Goal: Communication & Community: Answer question/provide support

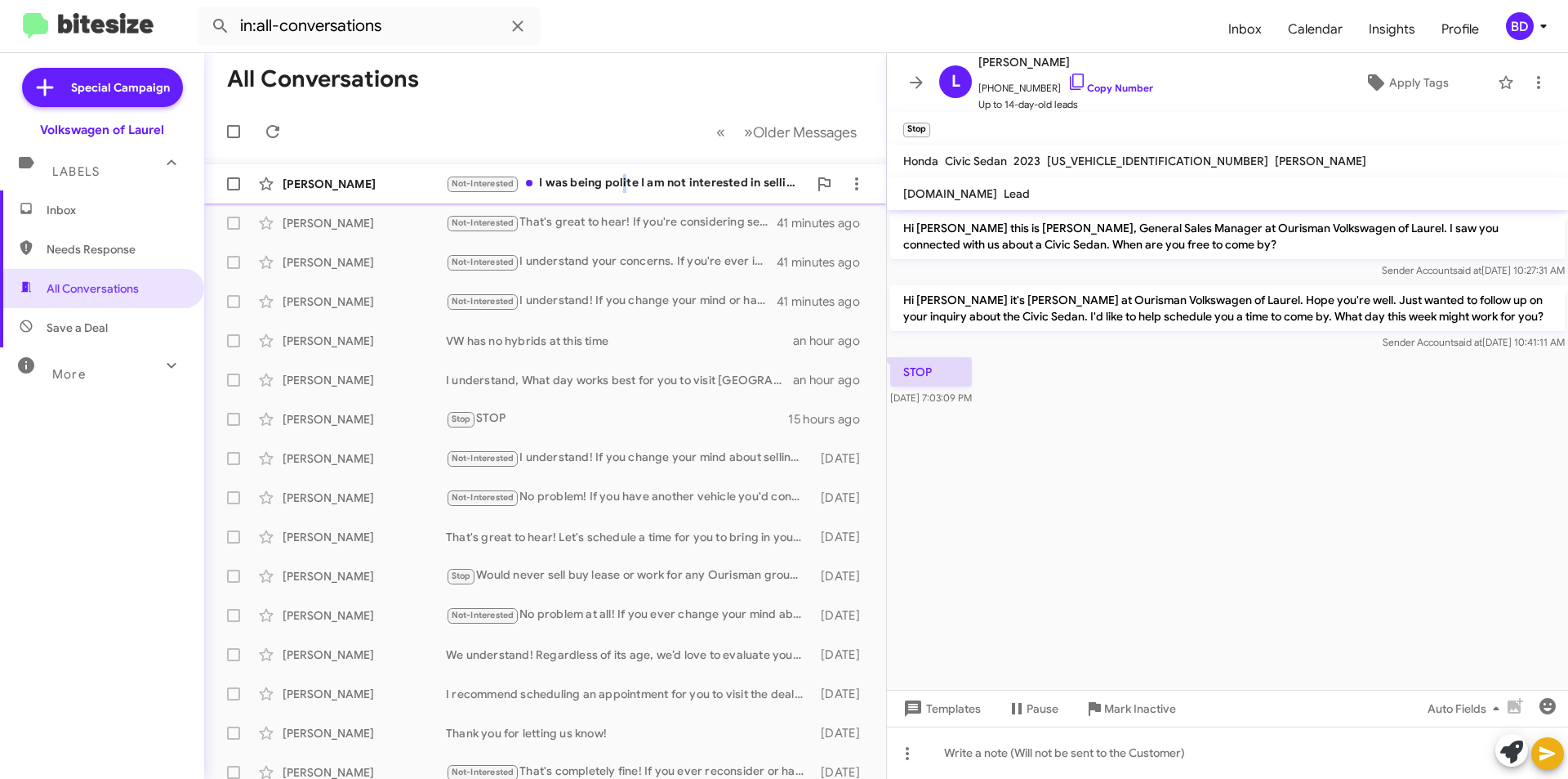
click at [625, 189] on div "Not-Interested I was being polite I am not interested in selling my vehicle I h…" at bounding box center [626, 183] width 362 height 19
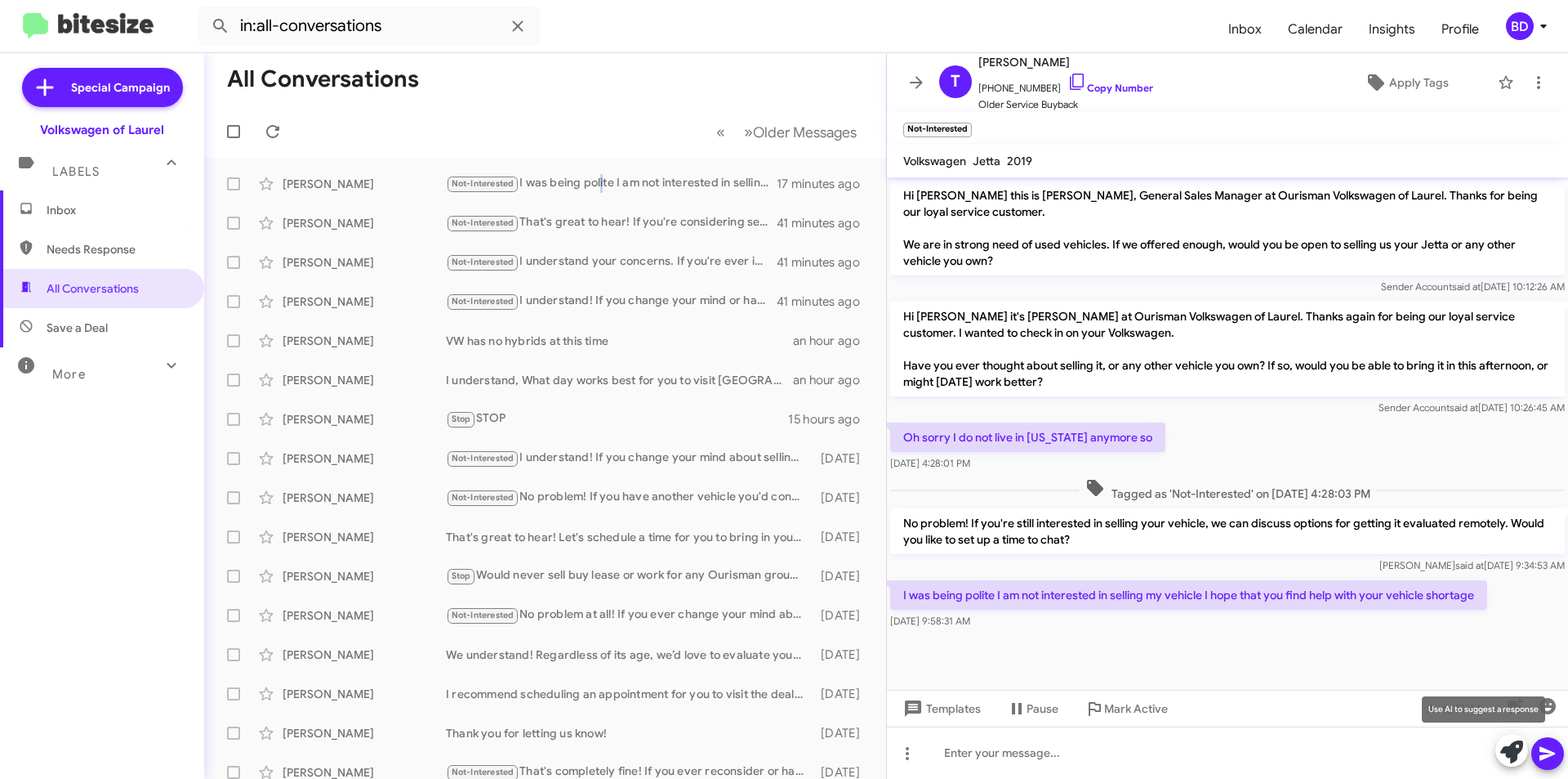
click at [1516, 755] on icon at bounding box center [1512, 751] width 23 height 23
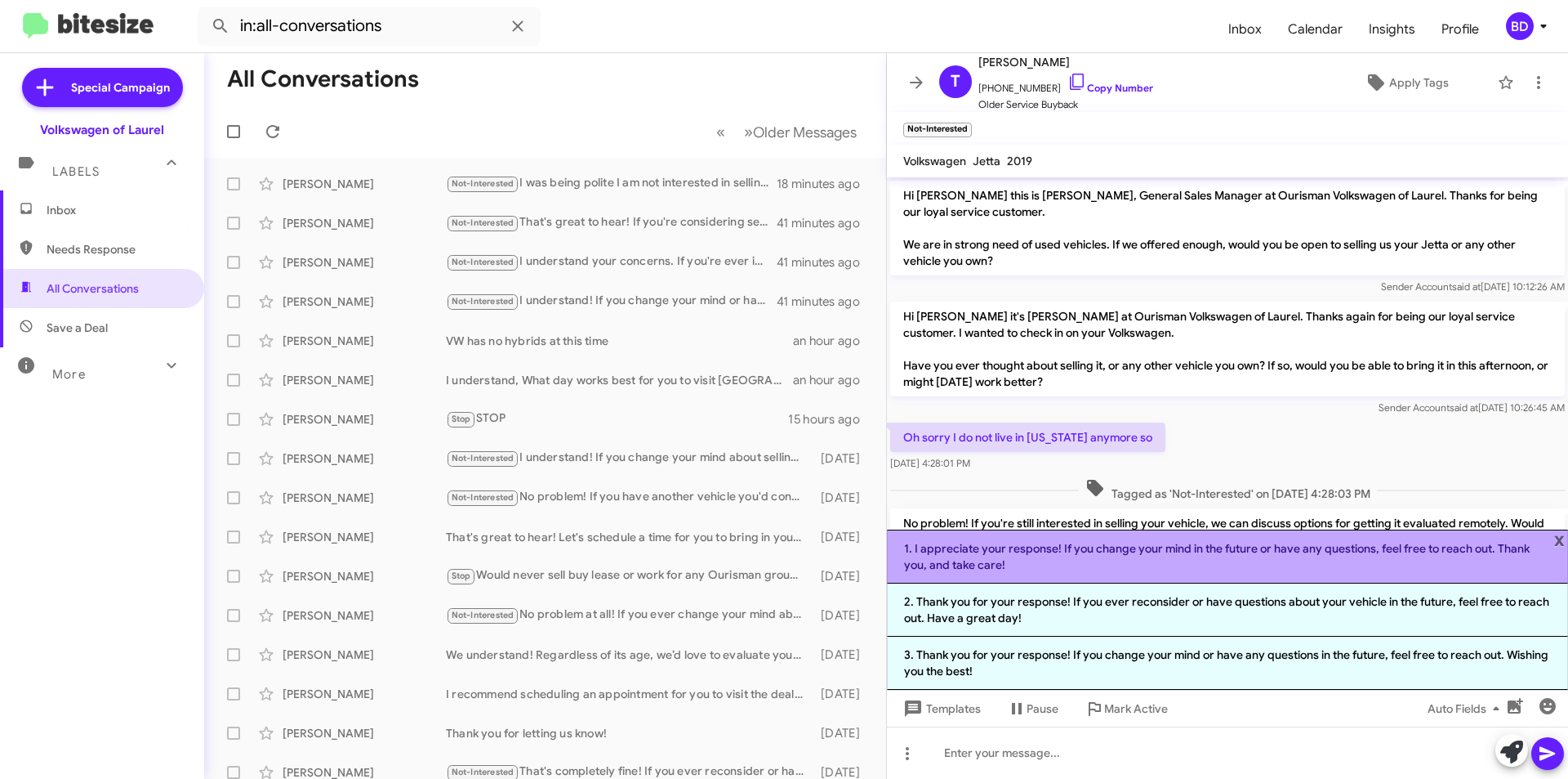
click at [1080, 561] on li "1. I appreciate your response! If you change your mind in the future or have an…" at bounding box center [1228, 556] width 681 height 54
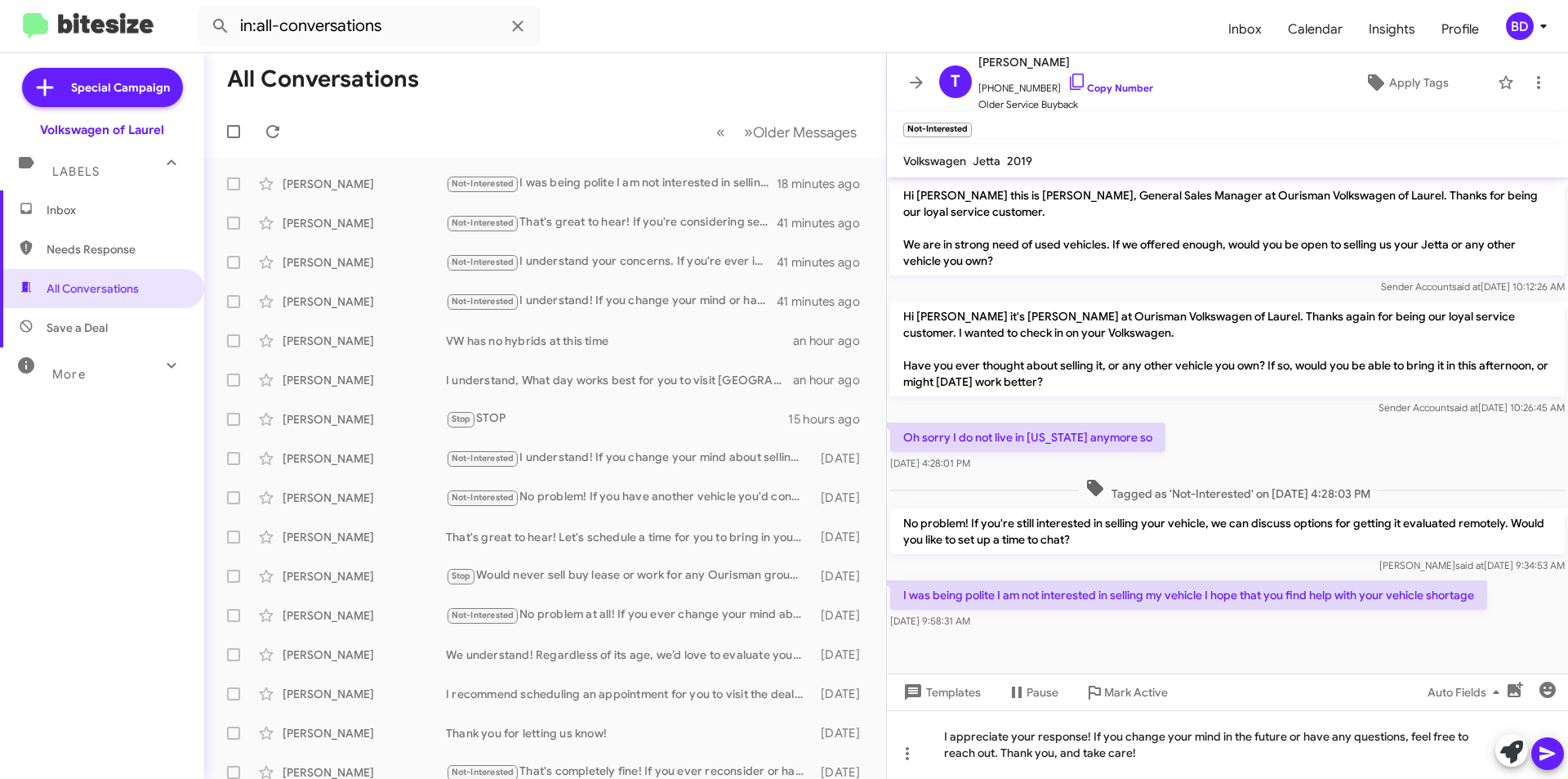
click at [1548, 747] on icon at bounding box center [1548, 753] width 20 height 20
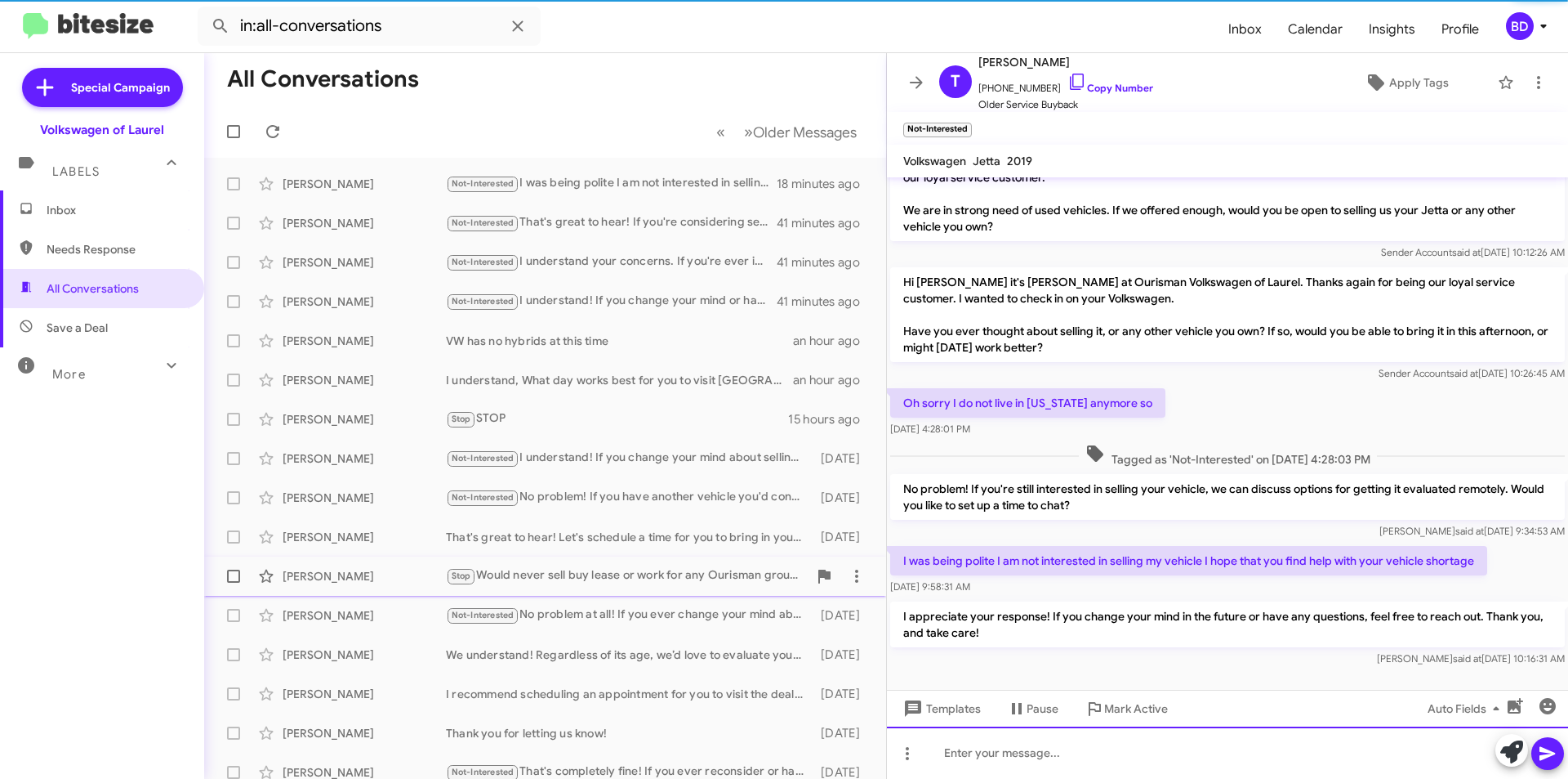
scroll to position [44, 0]
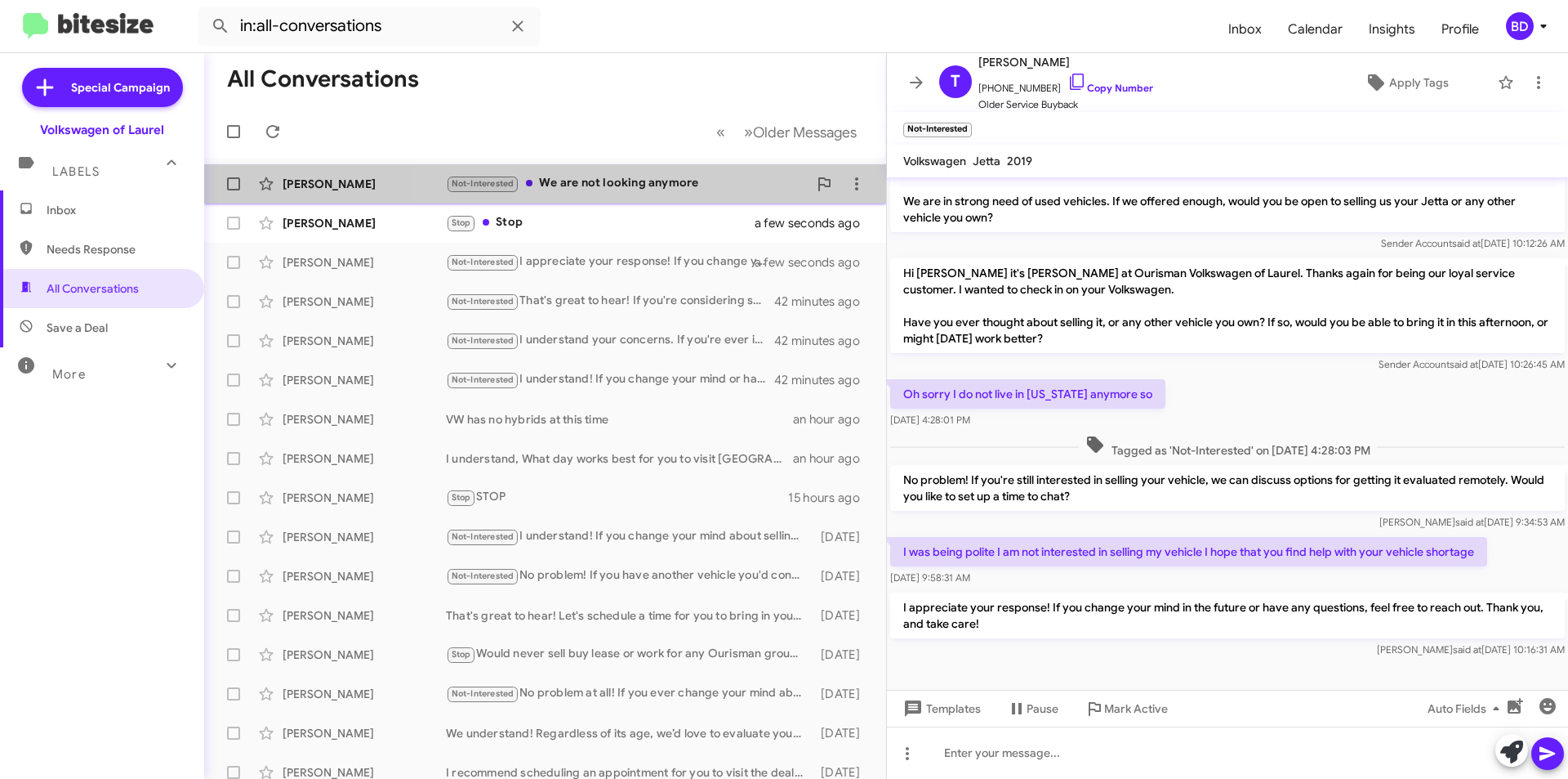
click at [676, 187] on div "Not-Interested We are not looking anymore" at bounding box center [626, 183] width 362 height 19
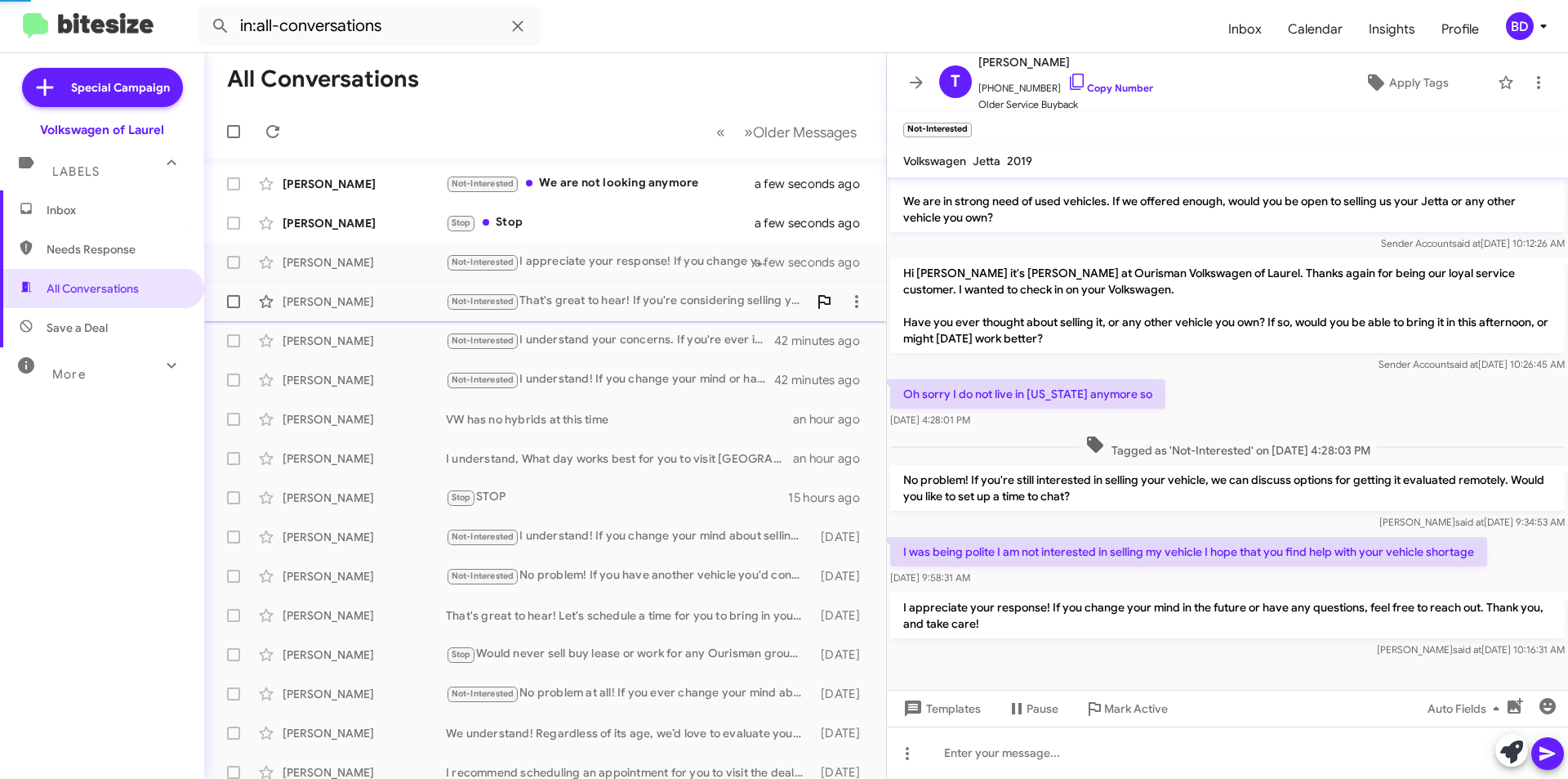
scroll to position [1419, 0]
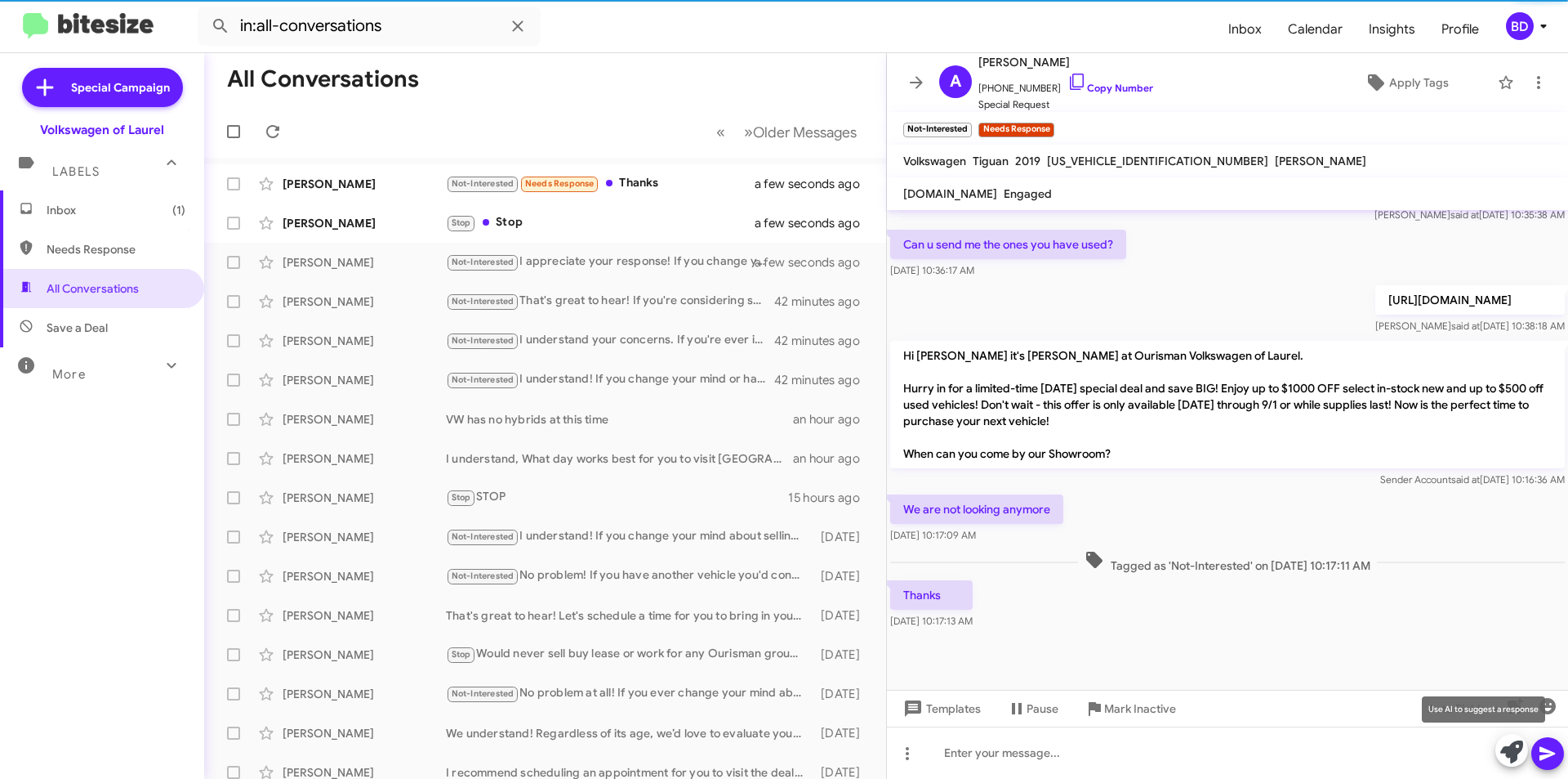
click at [1519, 748] on icon at bounding box center [1512, 751] width 23 height 23
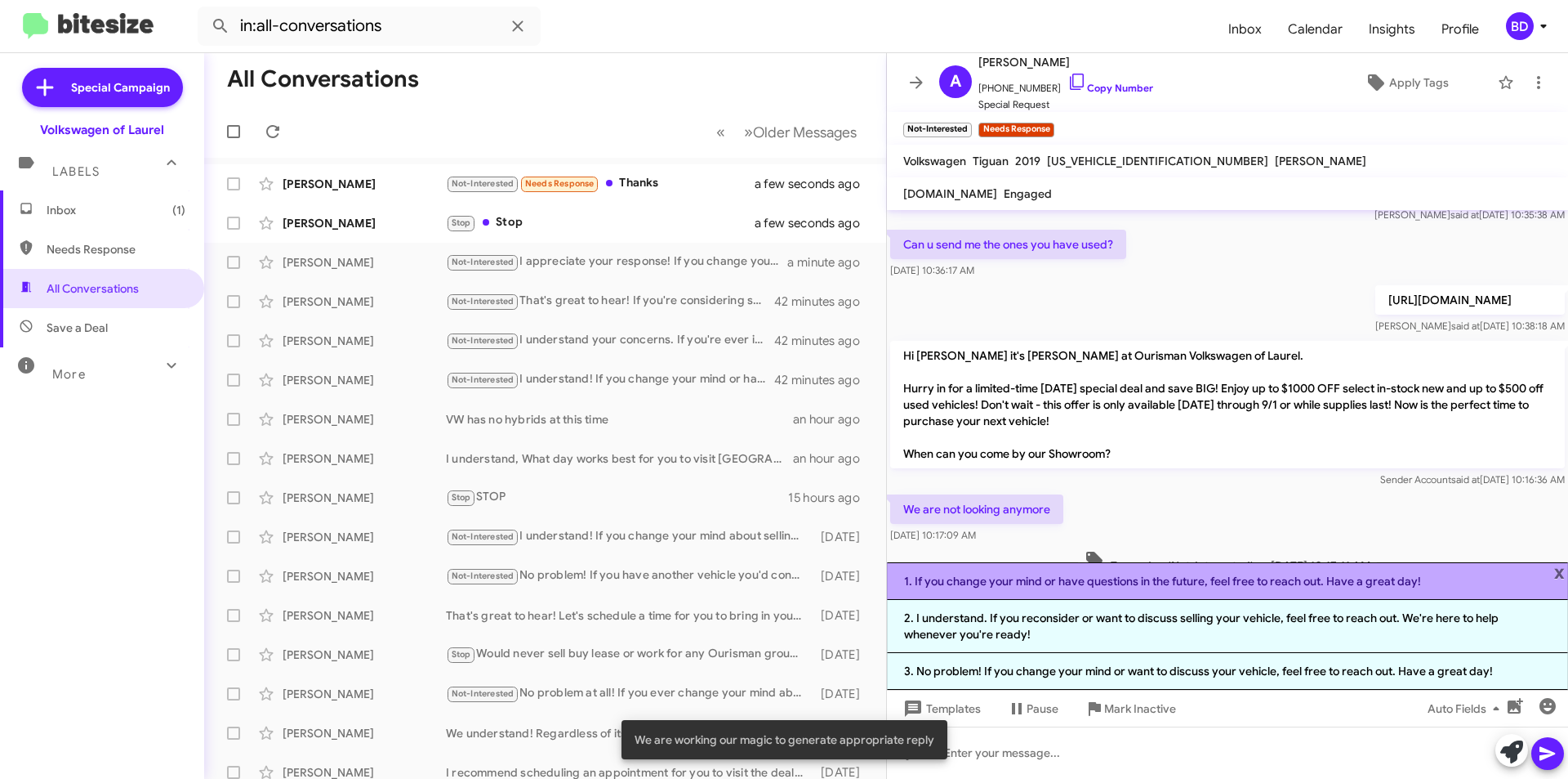
click at [1178, 585] on li "1. If you change your mind or have questions in the future, feel free to reach …" at bounding box center [1228, 581] width 681 height 38
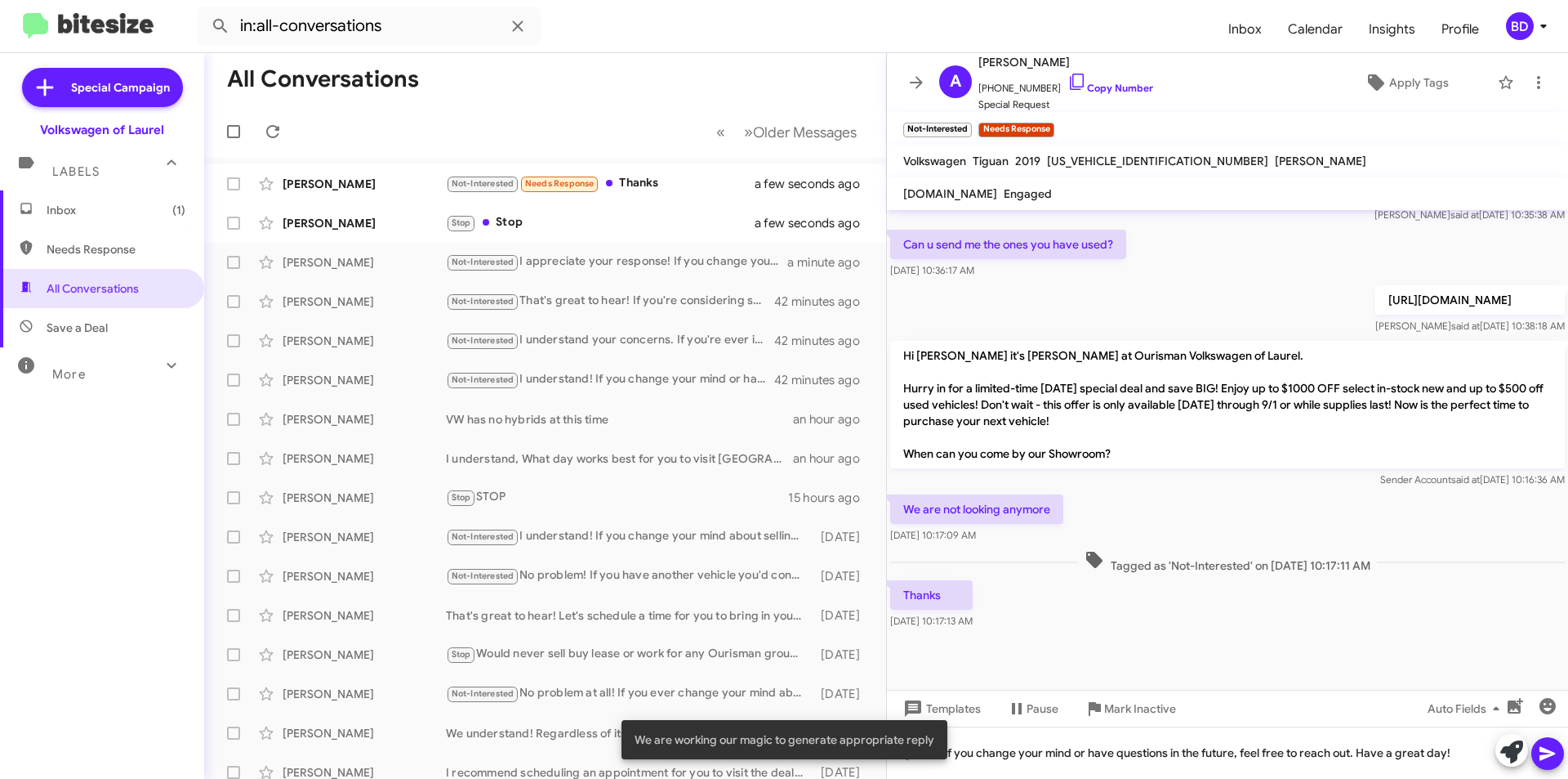
click at [1550, 753] on icon at bounding box center [1548, 753] width 20 height 20
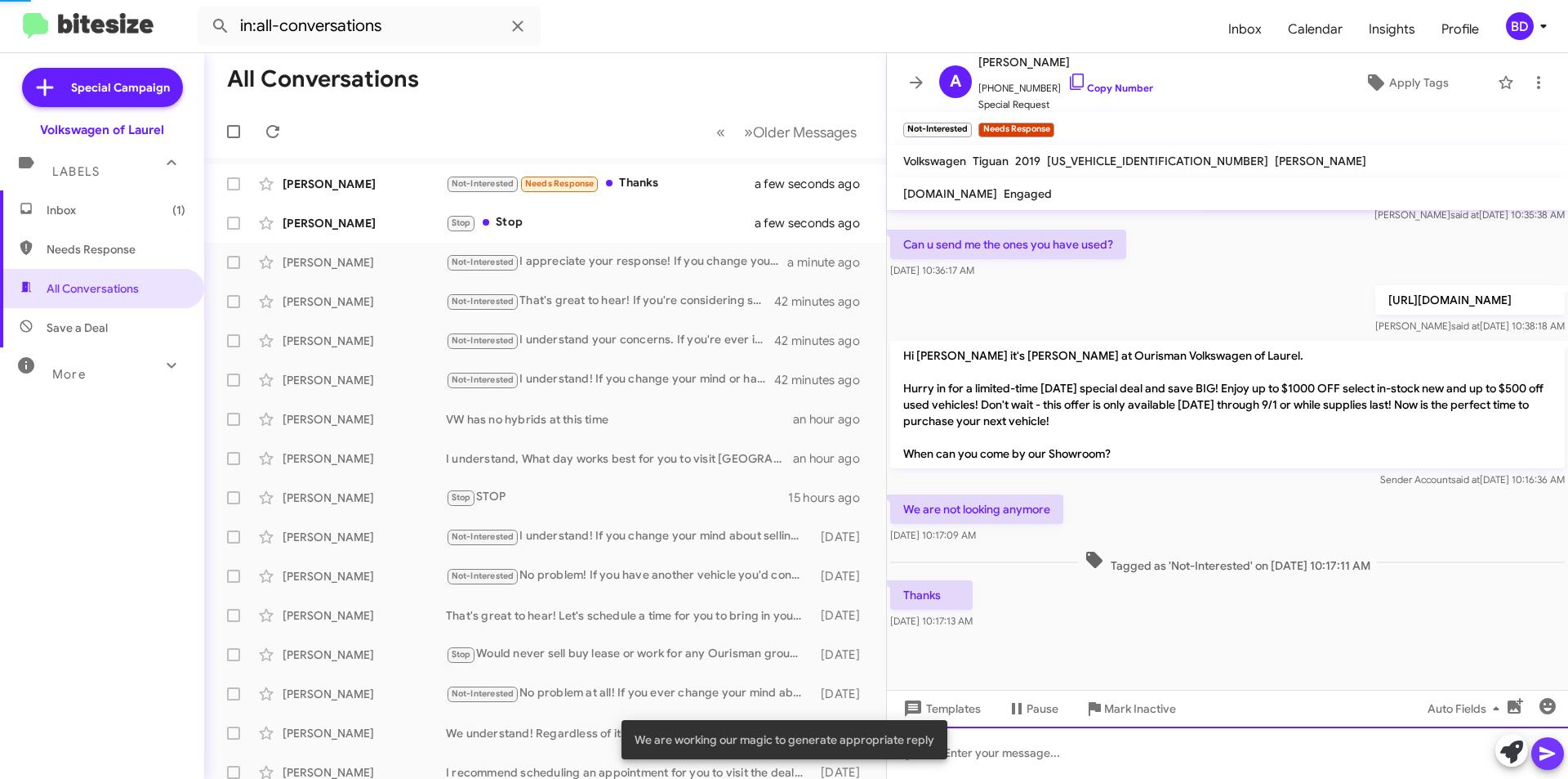
scroll to position [0, 0]
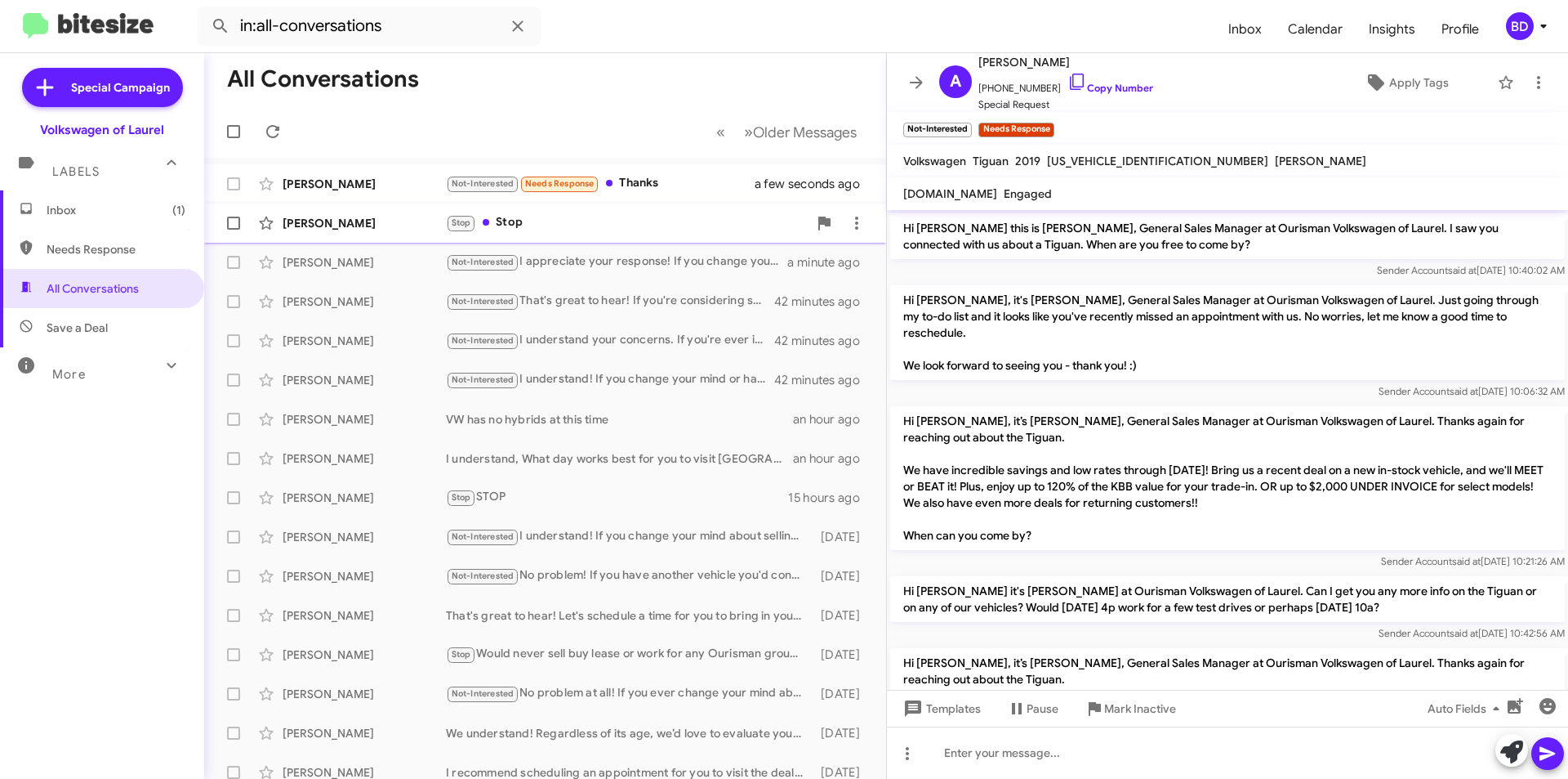
click at [609, 219] on div "Stop Stop" at bounding box center [626, 222] width 362 height 19
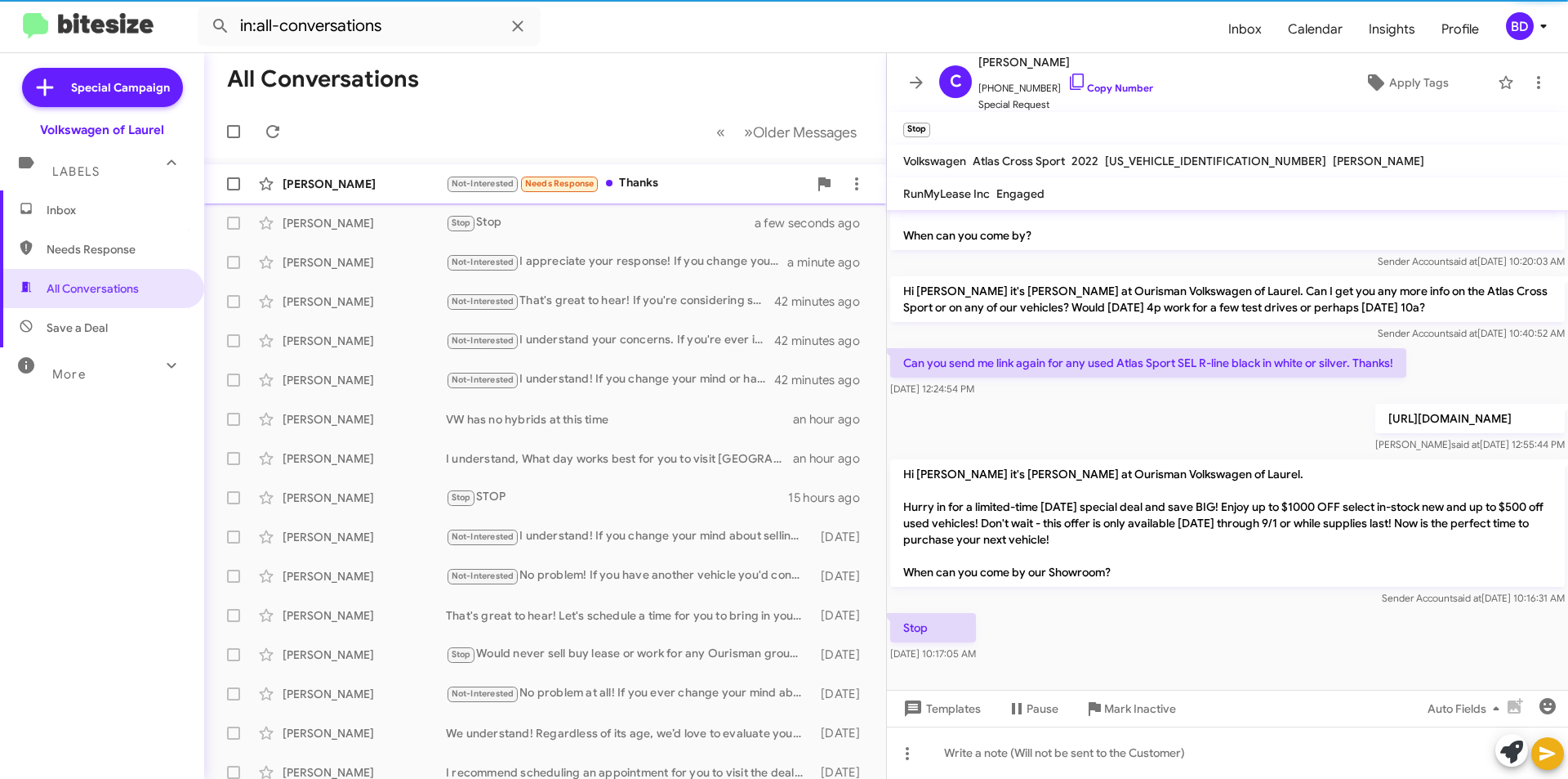
click at [646, 185] on div "Not-Interested Needs Response Thanks" at bounding box center [626, 183] width 362 height 19
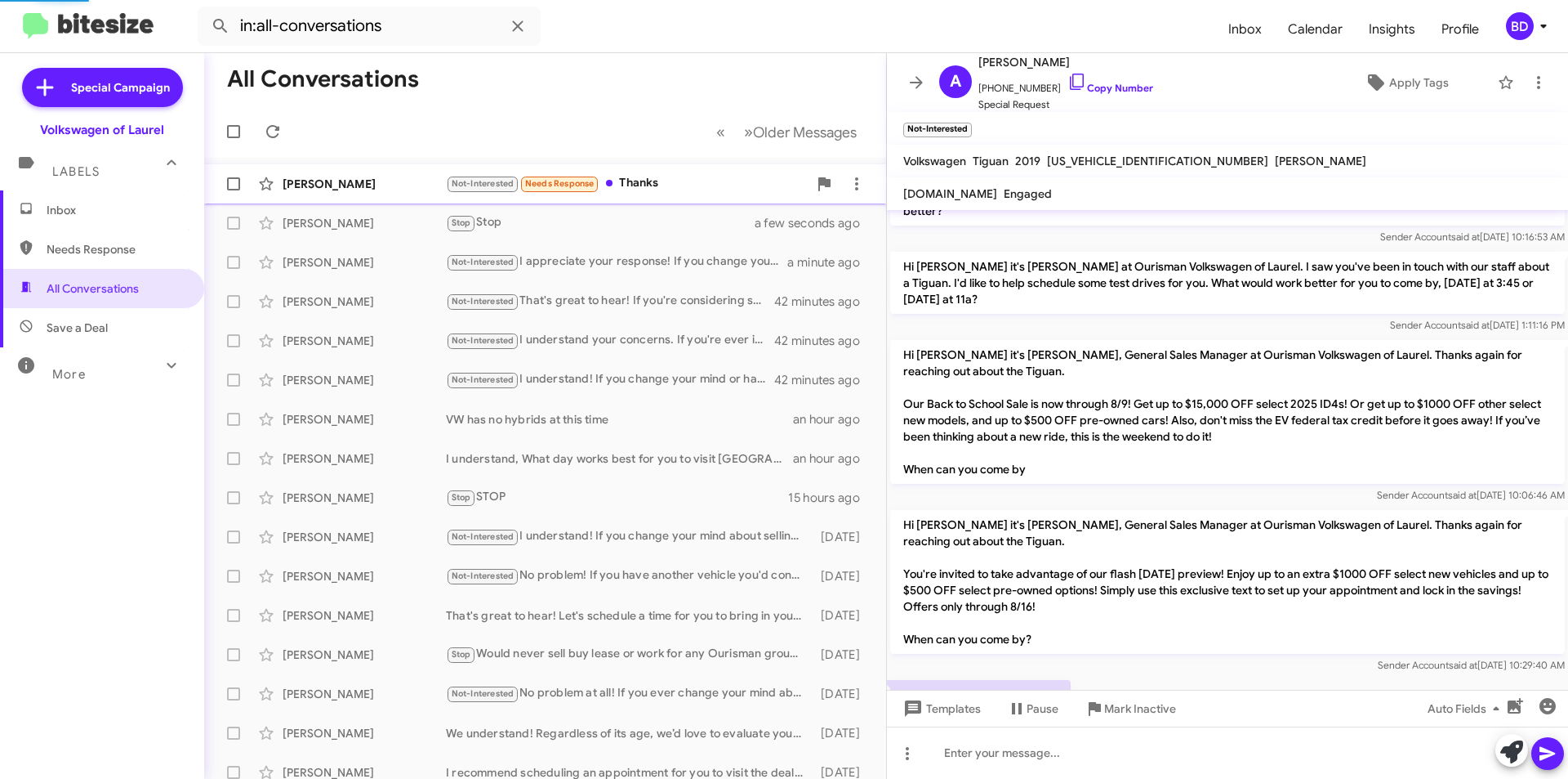
scroll to position [721, 0]
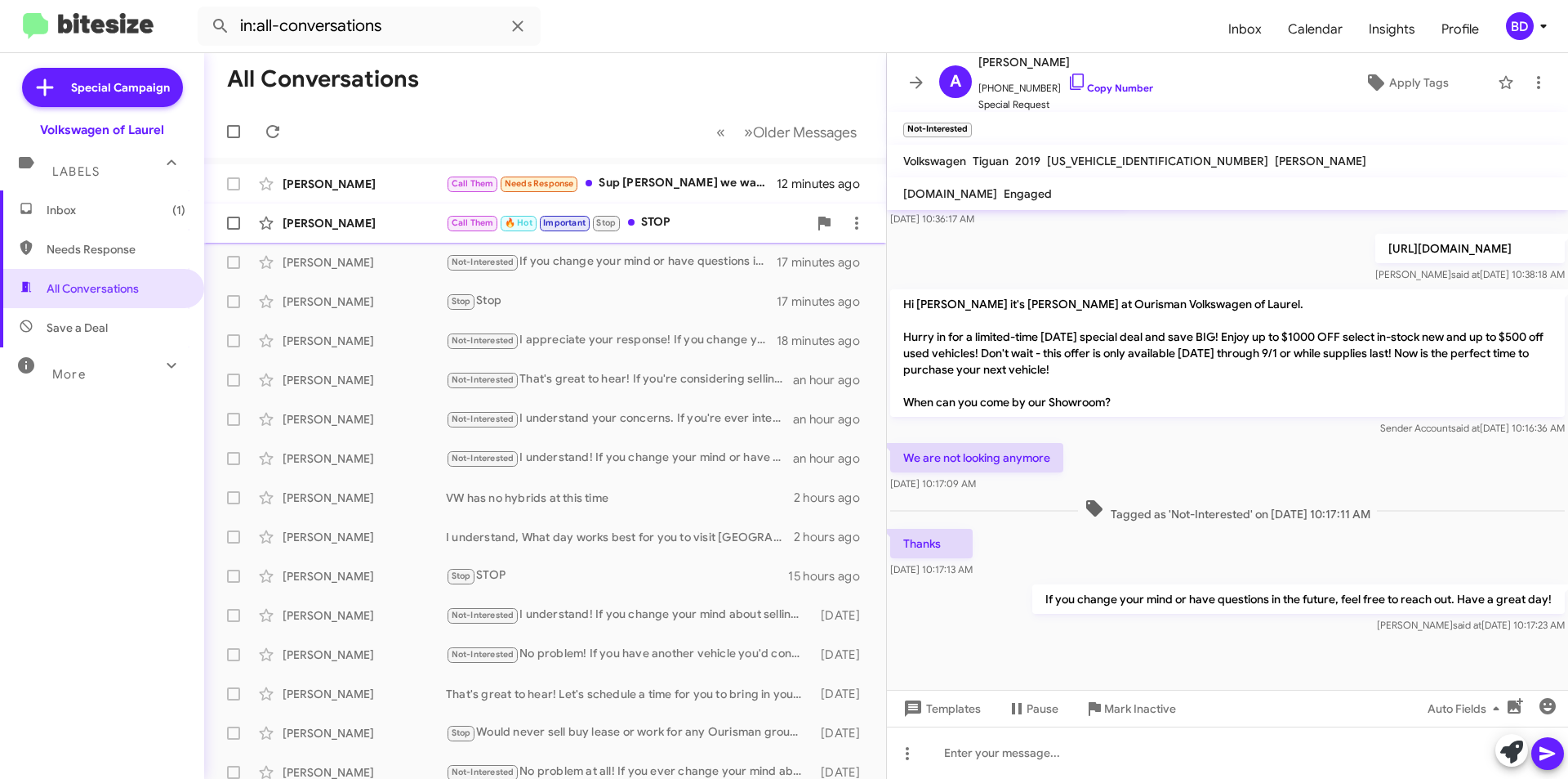
click at [680, 224] on div "Call Them 🔥 Hot Important Stop STOP" at bounding box center [626, 222] width 362 height 19
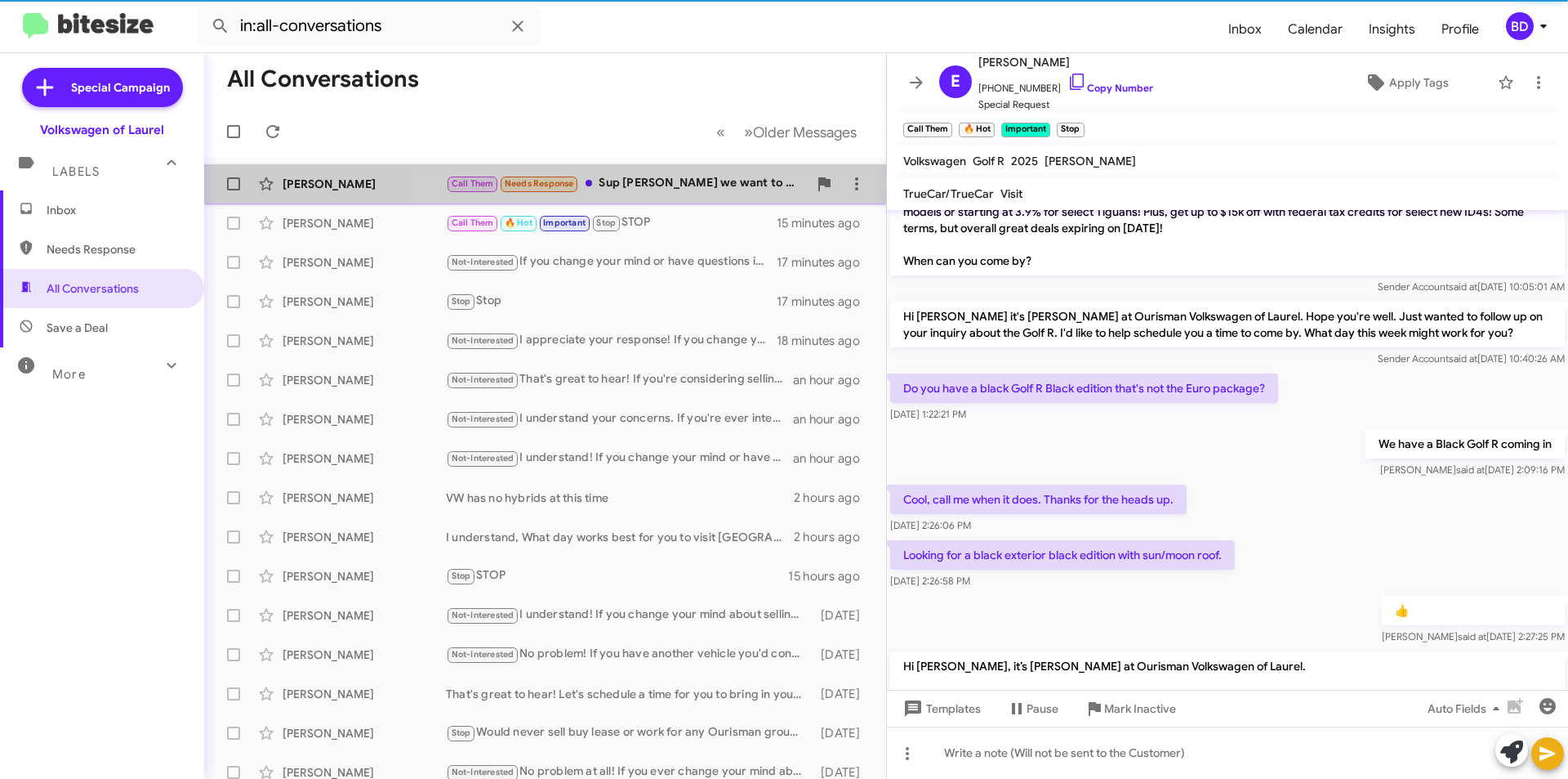
click at [687, 186] on div "Call Them Needs Response Sup Brian we want to cut a deal on a buzz" at bounding box center [626, 183] width 362 height 19
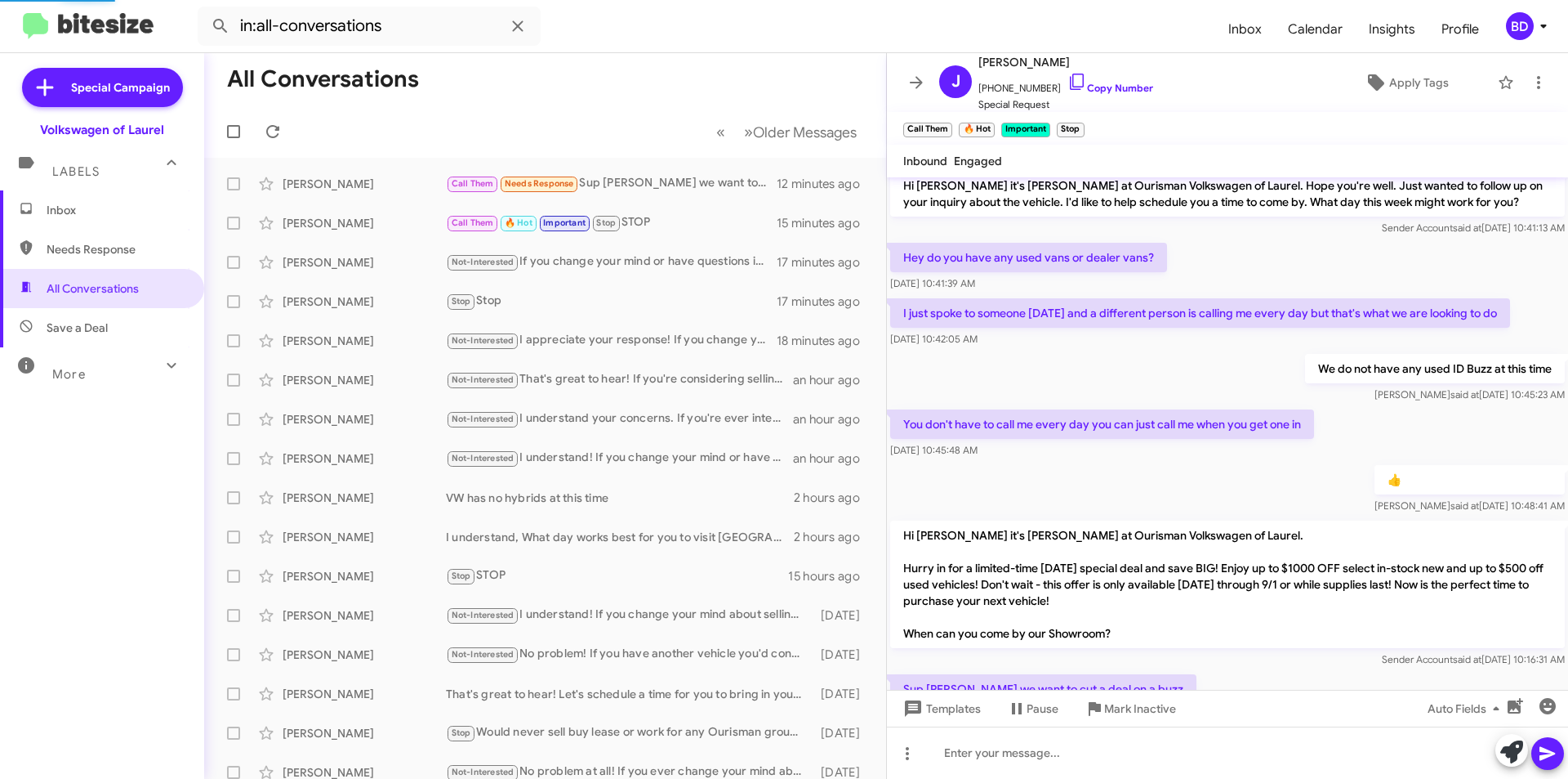
scroll to position [291, 0]
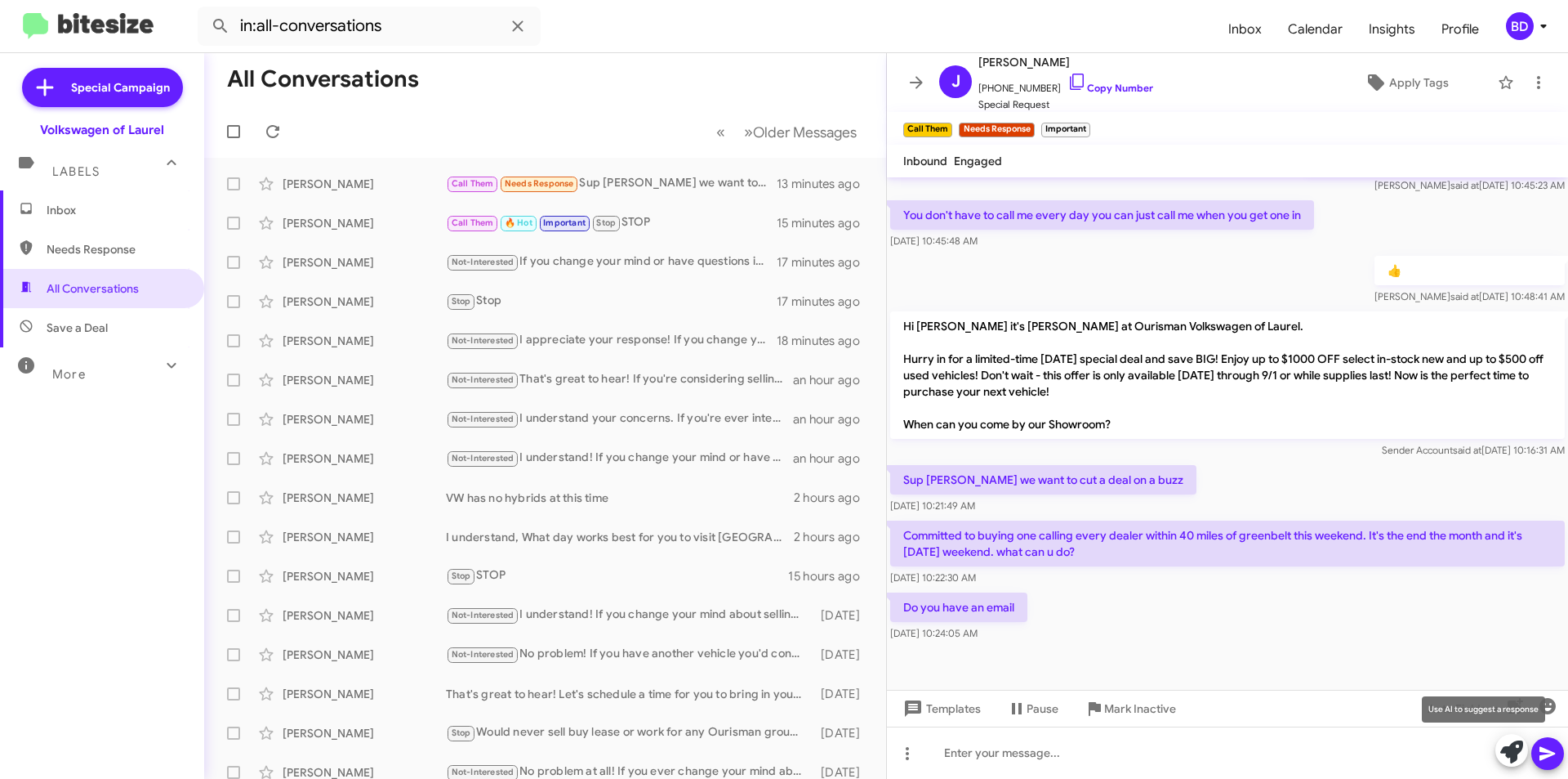
click at [1511, 748] on icon at bounding box center [1512, 751] width 23 height 23
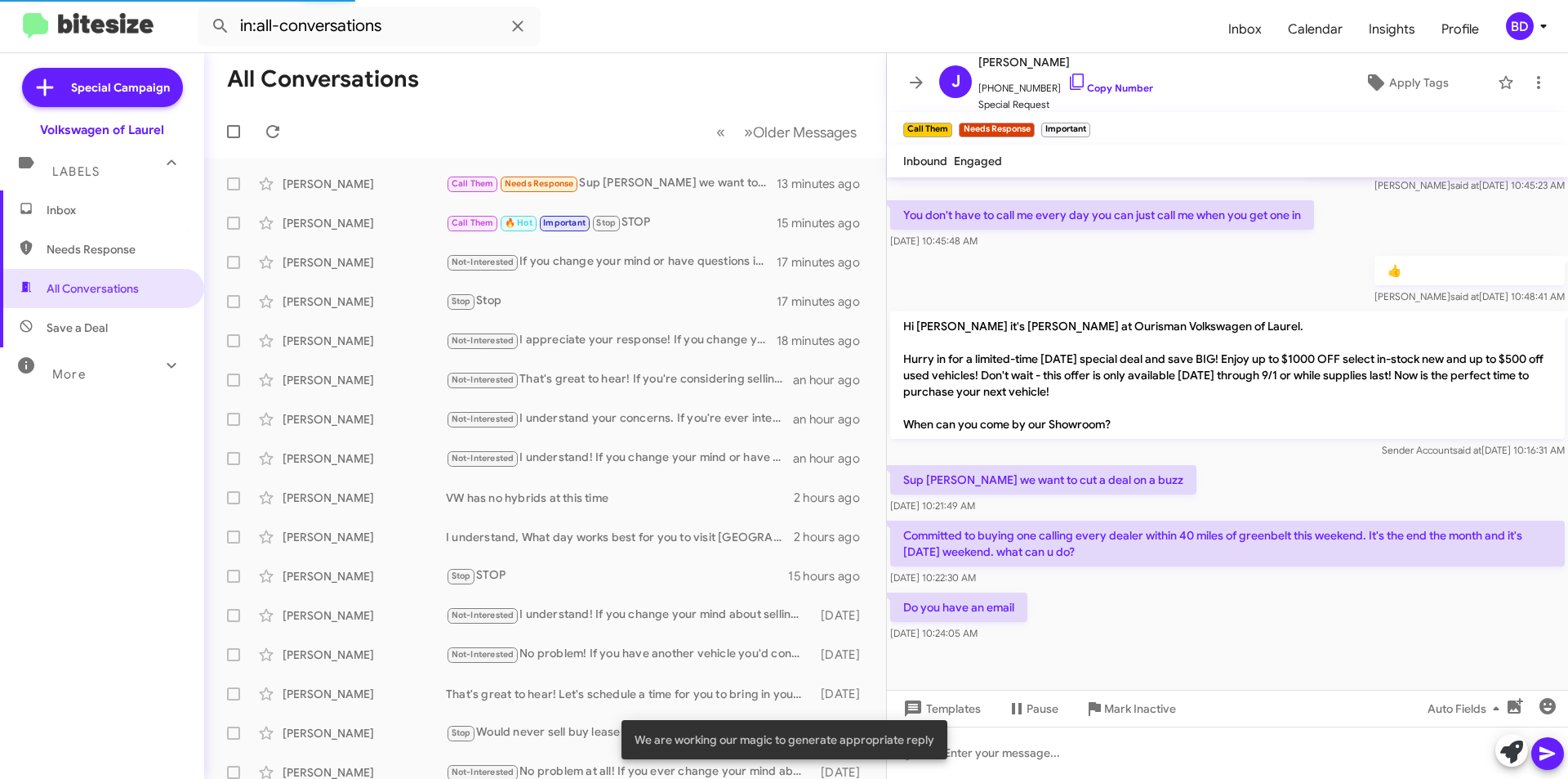
scroll to position [324, 0]
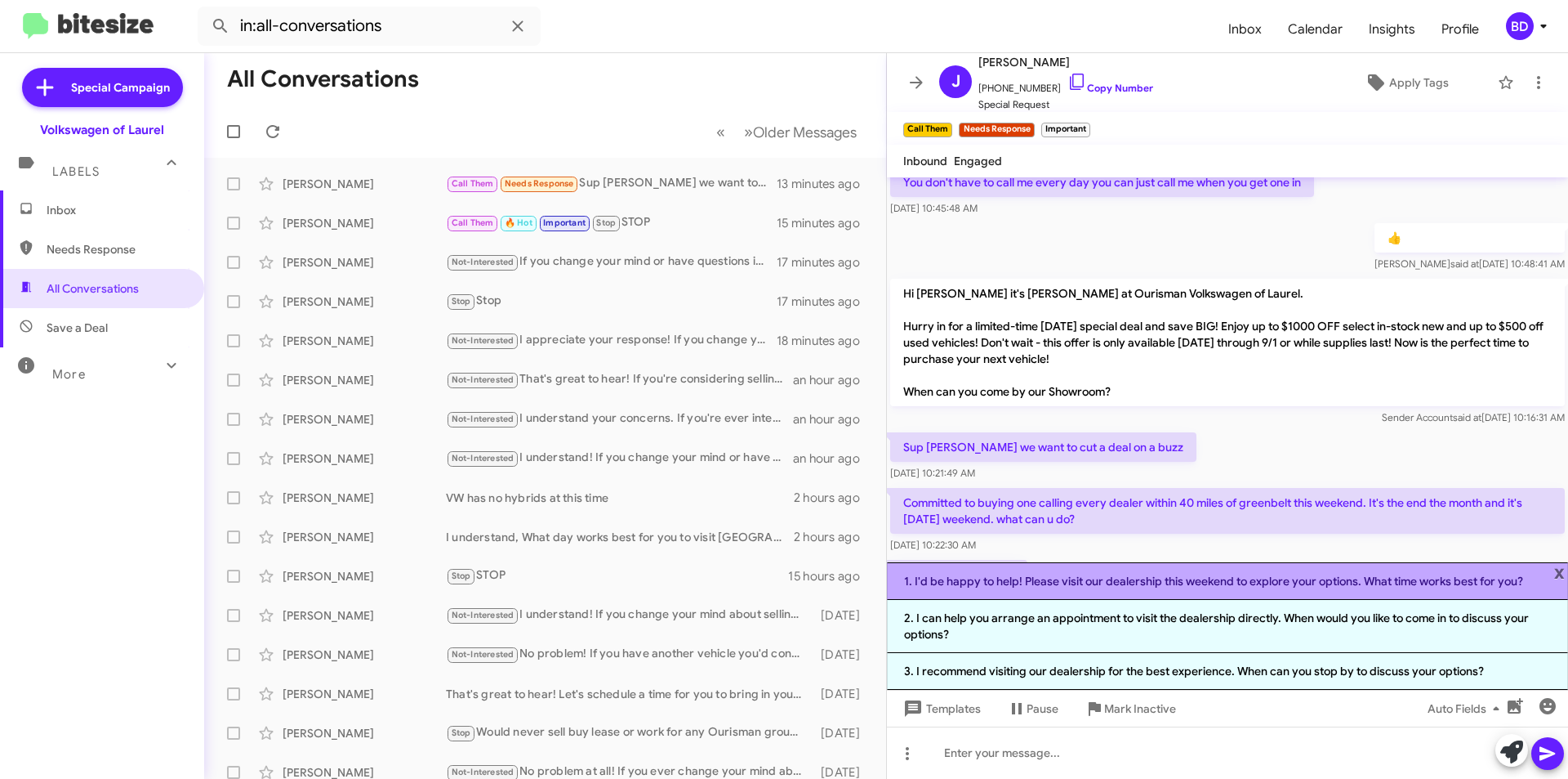
click at [1063, 581] on li "1. I'd be happy to help! Please visit our dealership this weekend to explore yo…" at bounding box center [1228, 581] width 681 height 38
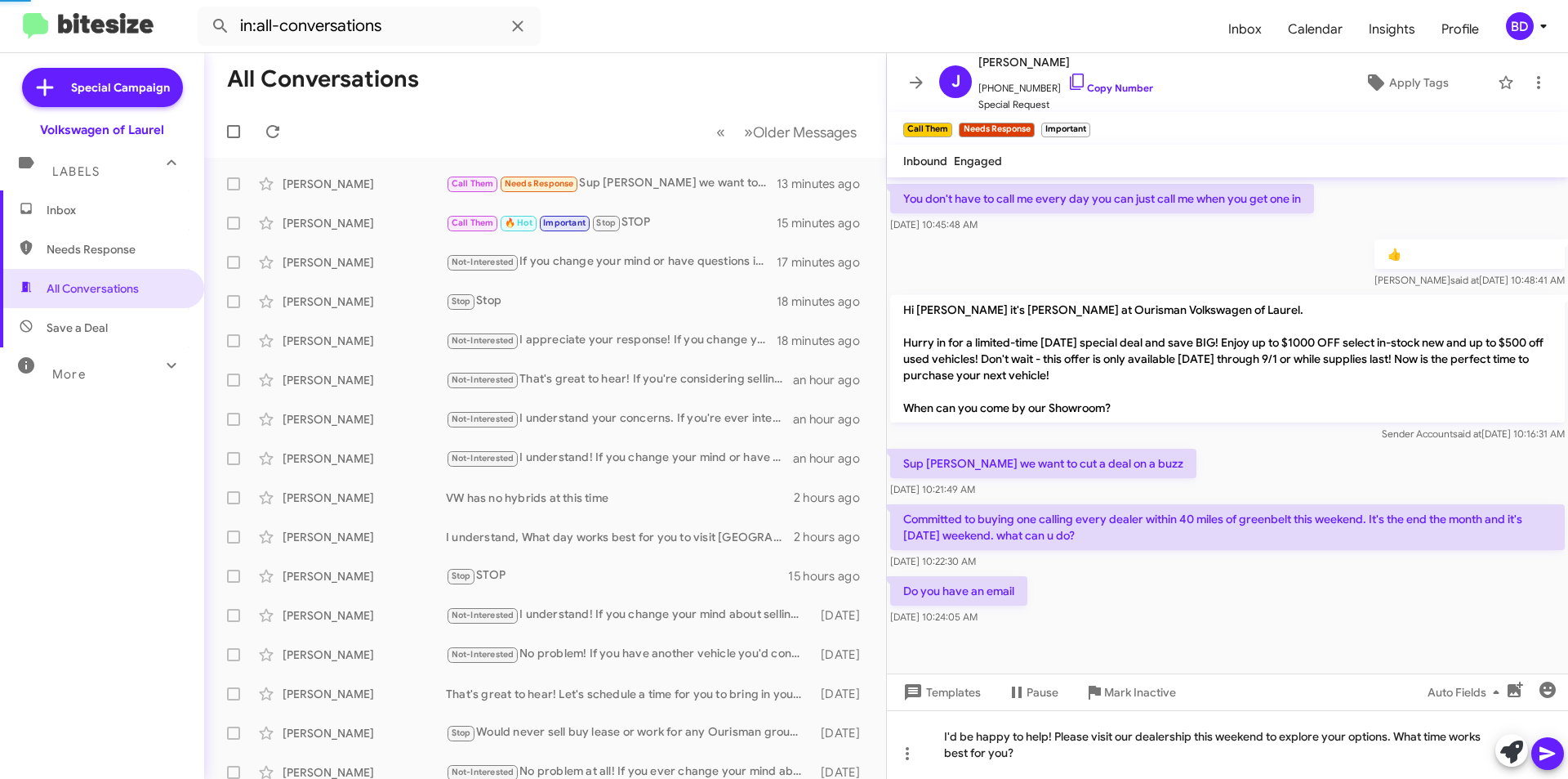
scroll to position [307, 0]
click at [1539, 744] on icon at bounding box center [1548, 753] width 20 height 20
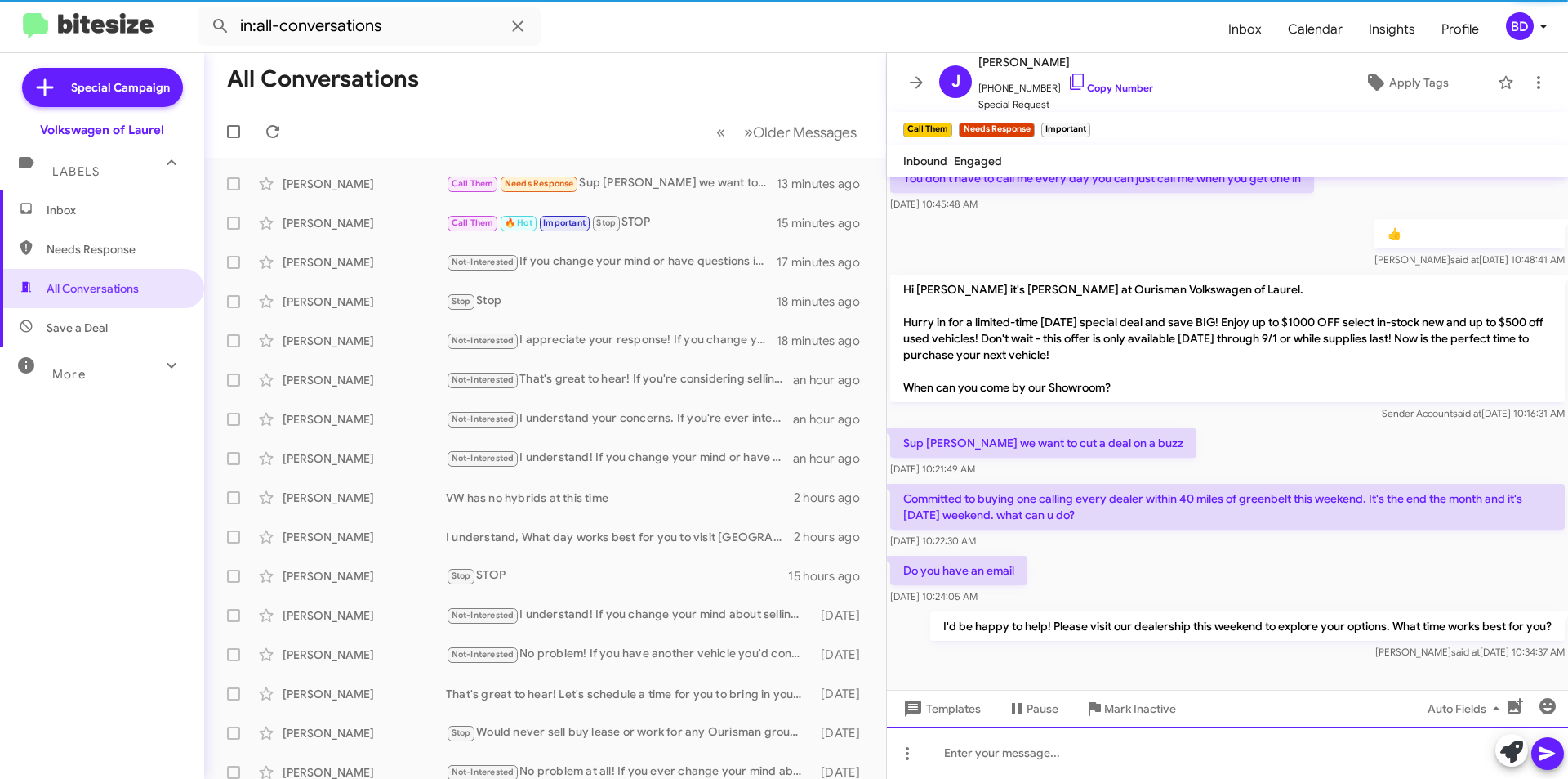
scroll to position [351, 0]
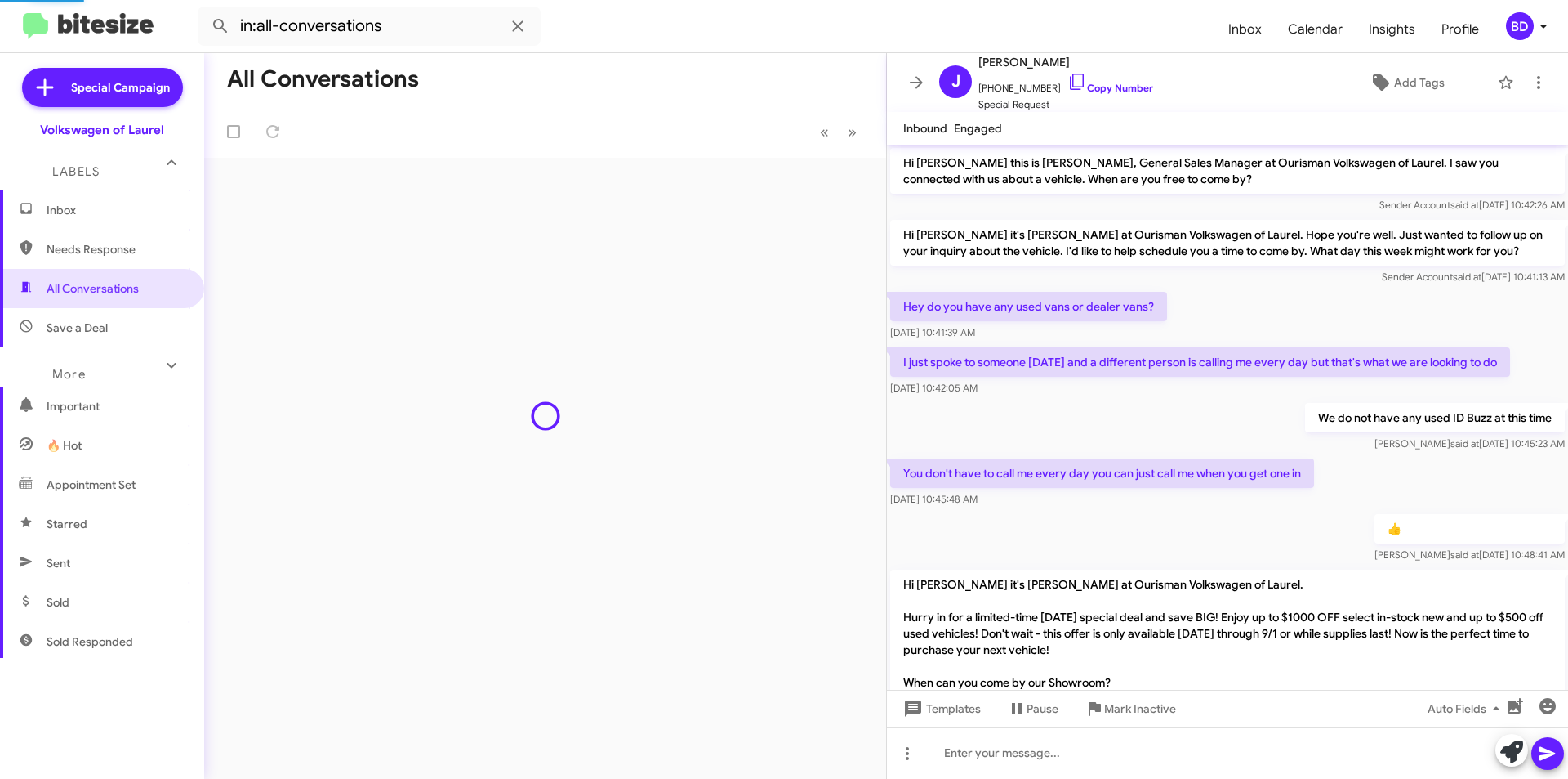
scroll to position [318, 0]
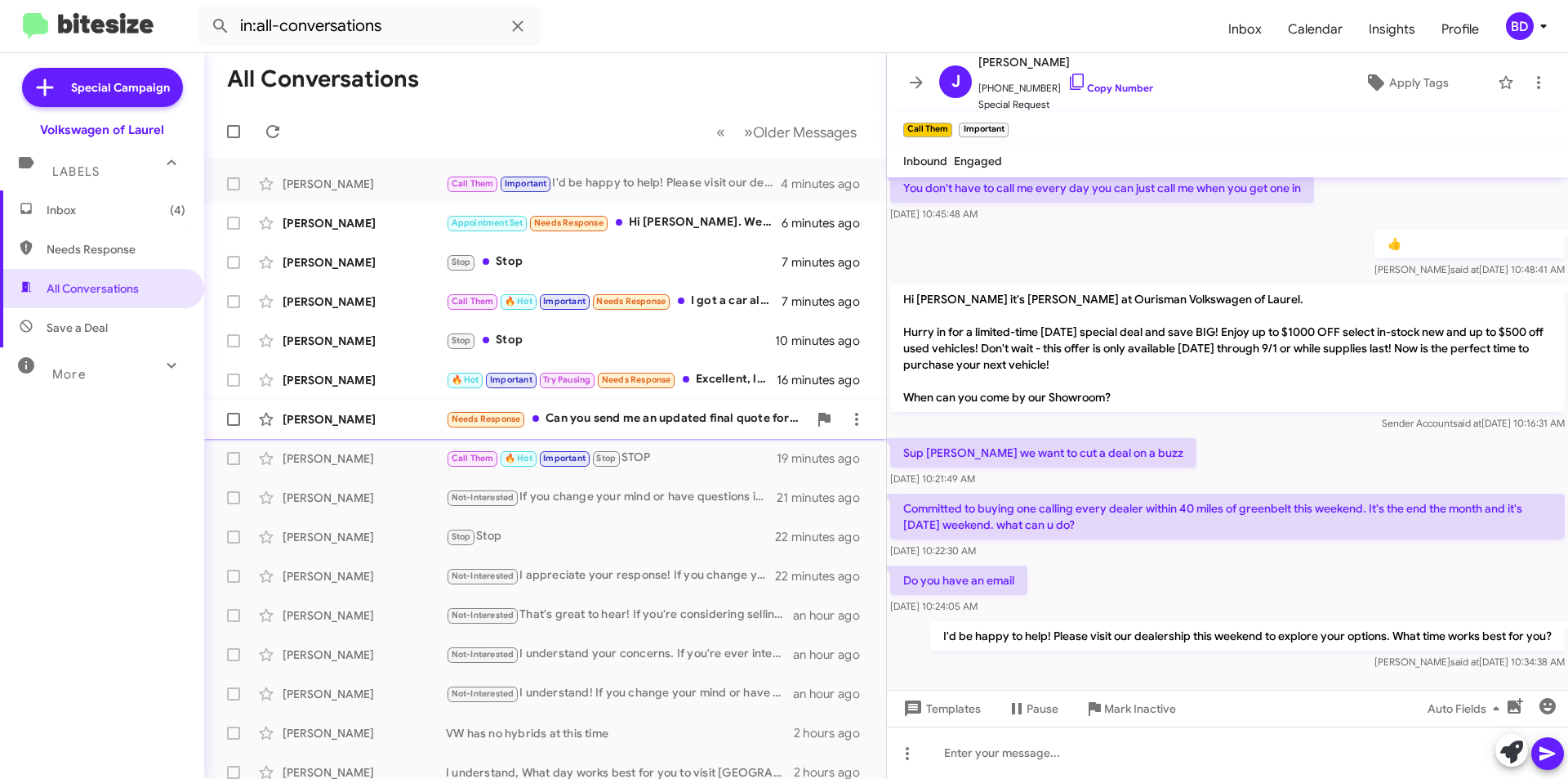
click at [632, 422] on div "Needs Response Can you send me an updated final quote for the gti? Will make th…" at bounding box center [626, 418] width 362 height 19
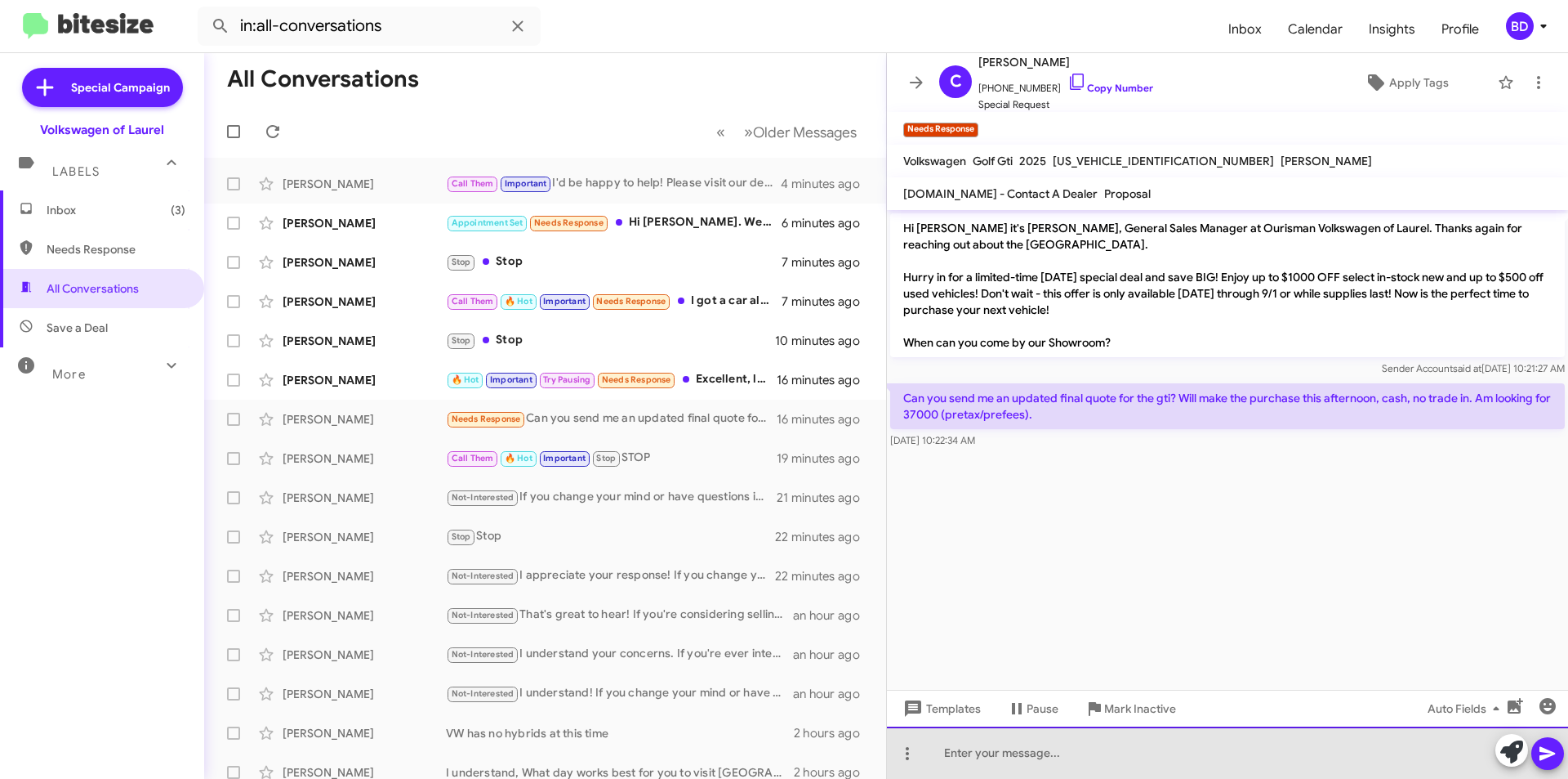
click at [1134, 741] on div at bounding box center [1228, 752] width 681 height 53
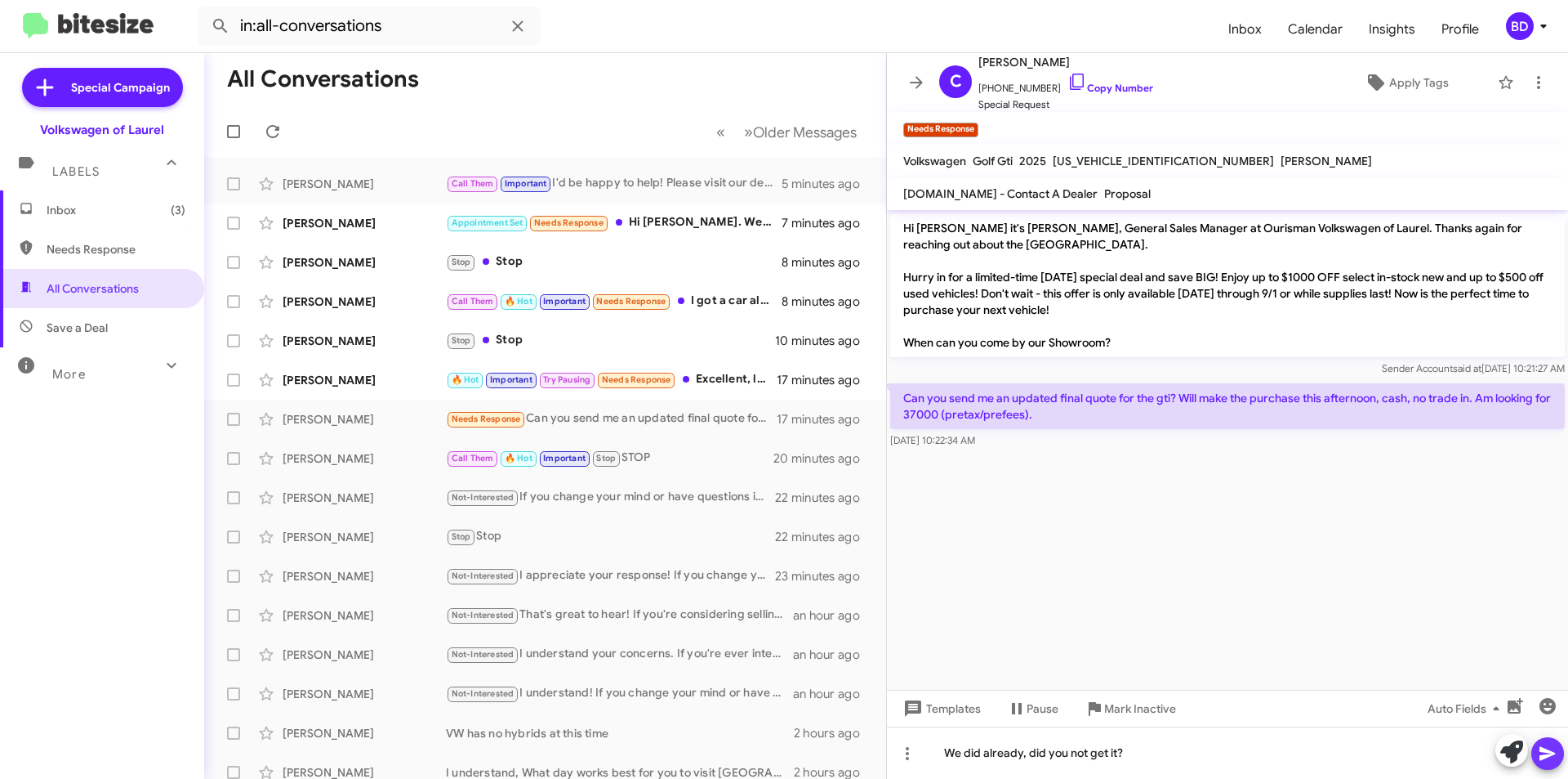
click at [1553, 748] on icon at bounding box center [1548, 753] width 20 height 20
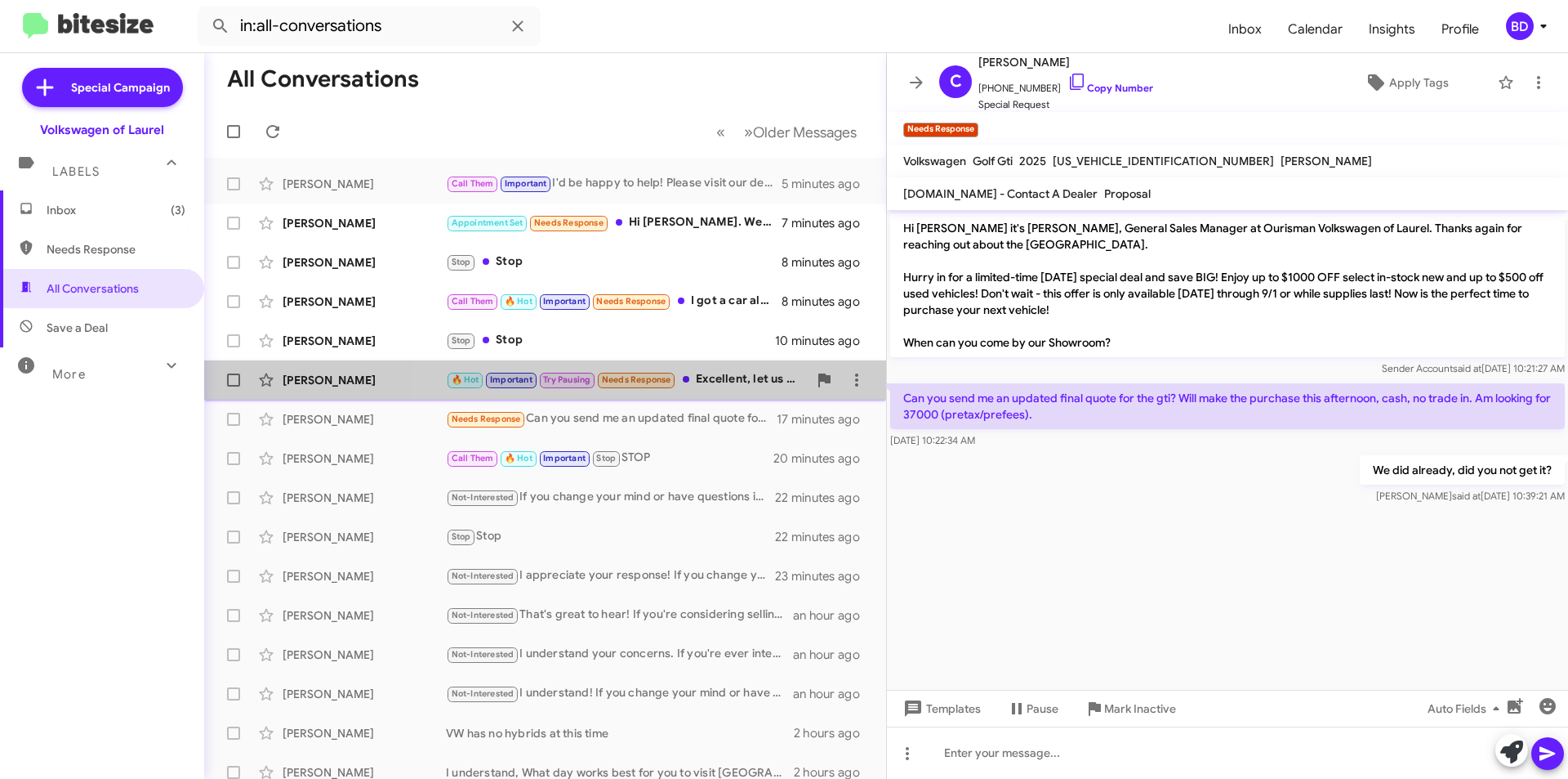
click at [729, 377] on div "🔥 Hot Important Try Pausing Needs Response Excellent, let us know if you get an…" at bounding box center [626, 380] width 362 height 19
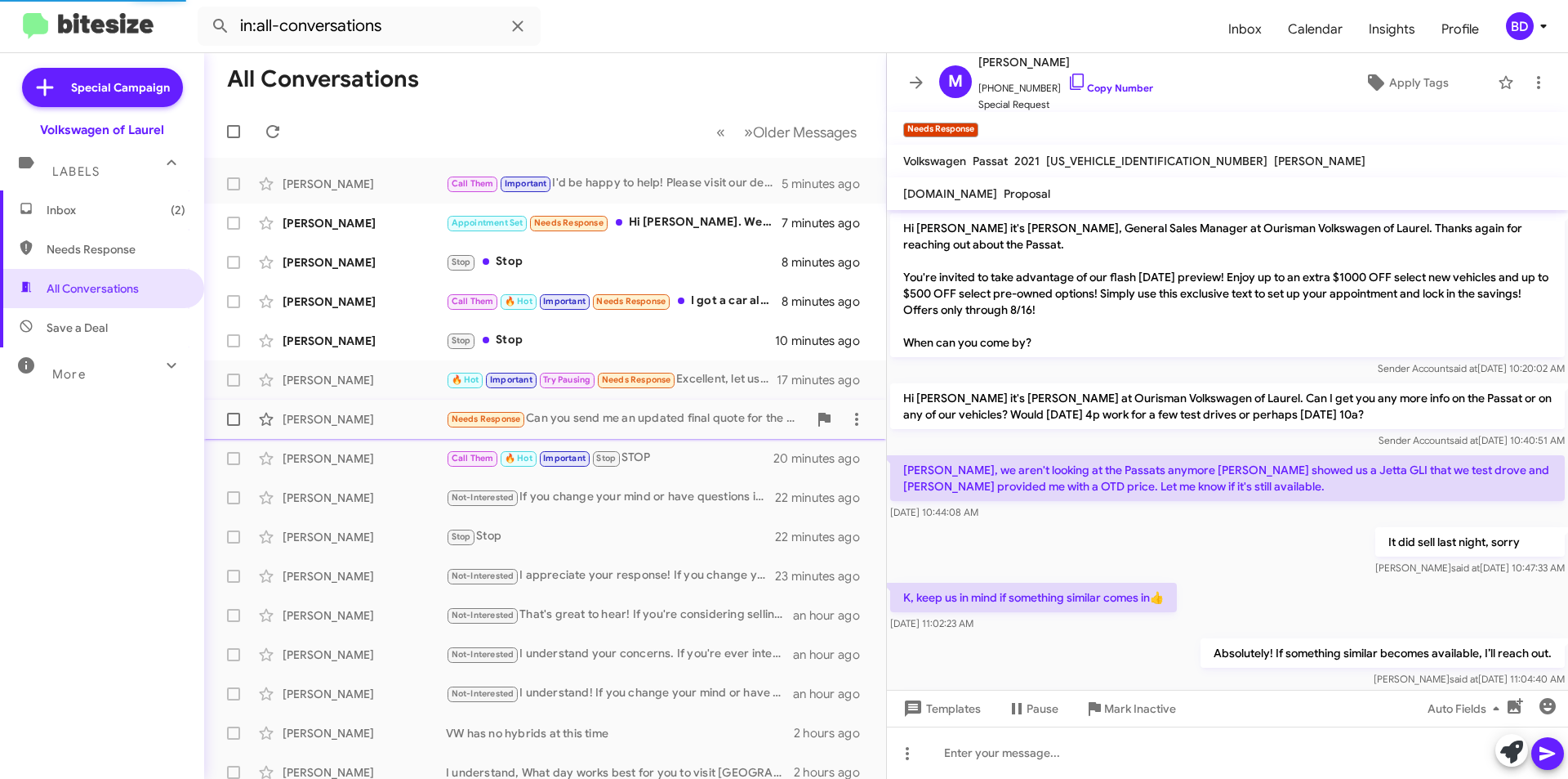
scroll to position [422, 0]
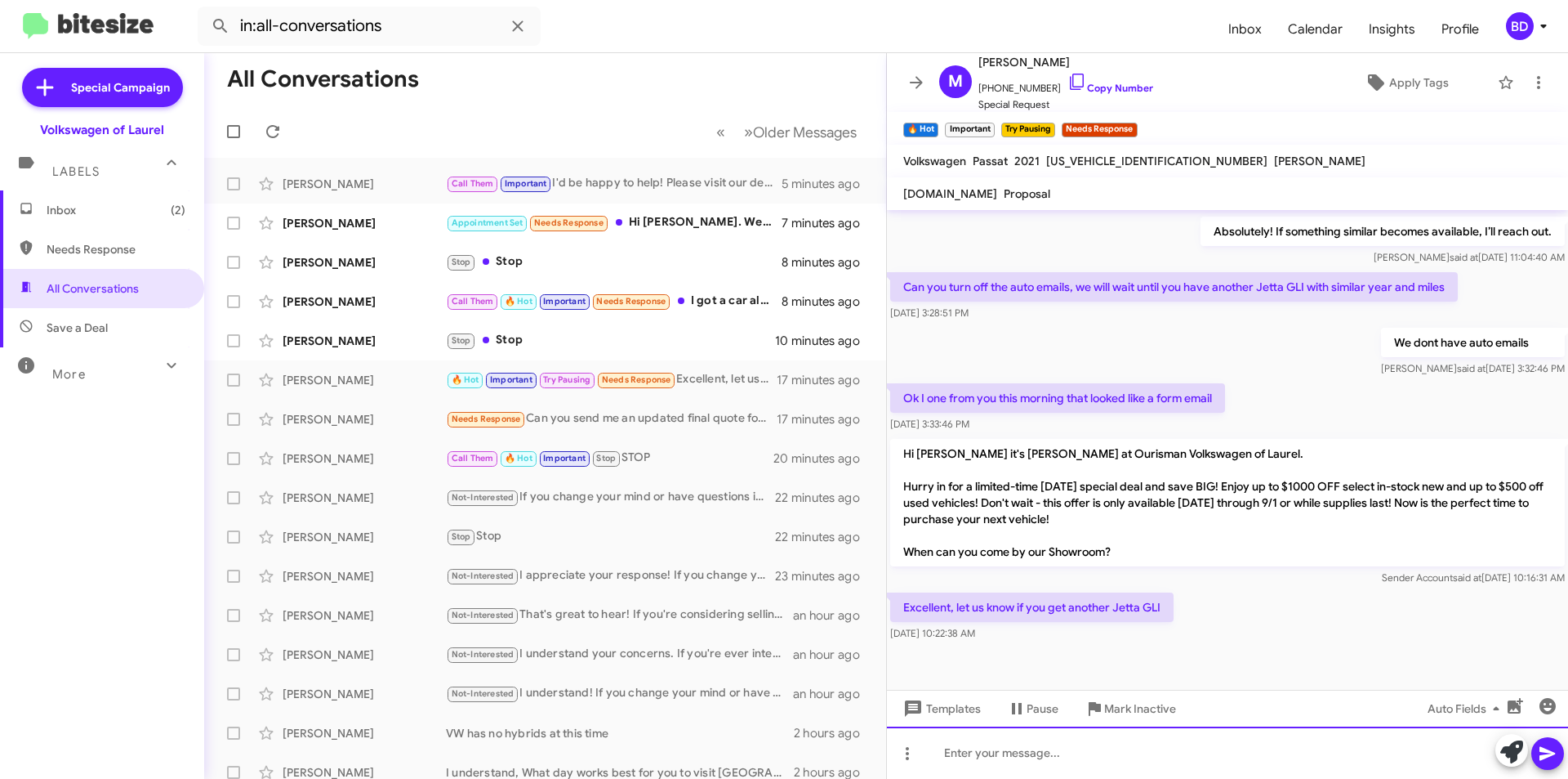
click at [1343, 746] on div at bounding box center [1228, 752] width 681 height 53
click at [1544, 747] on icon at bounding box center [1548, 753] width 20 height 20
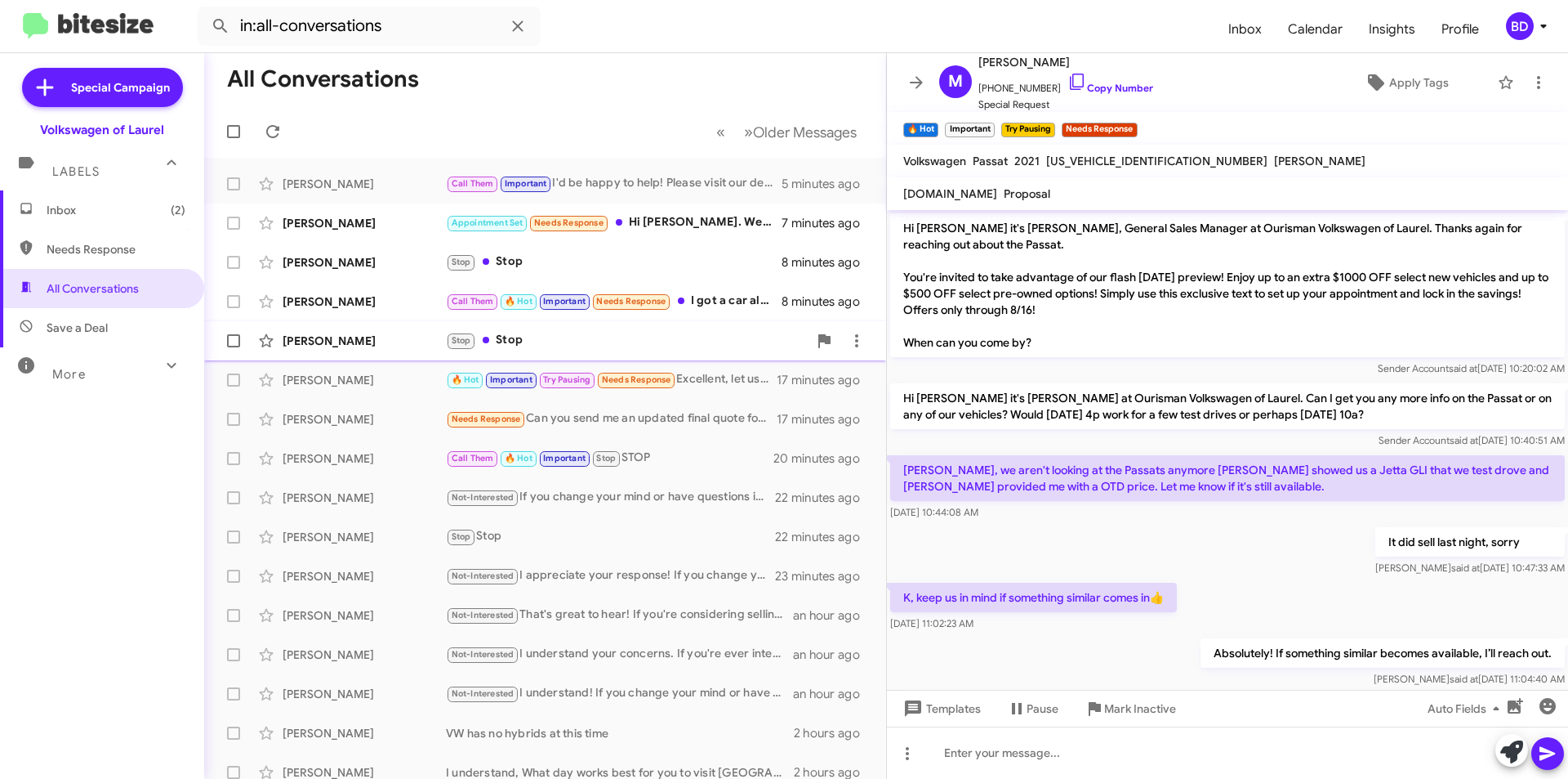
click at [627, 337] on div "Stop Stop" at bounding box center [626, 340] width 362 height 19
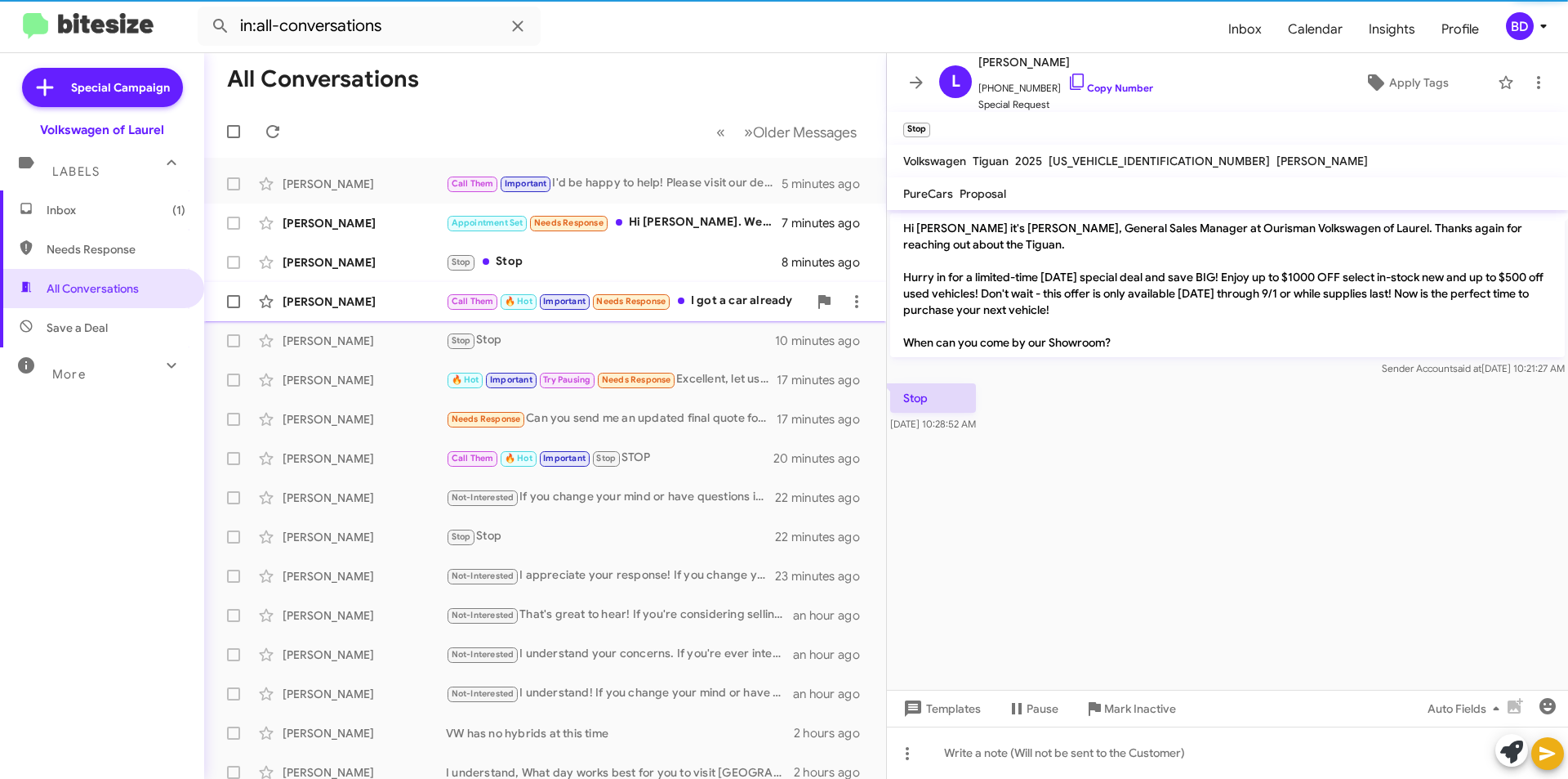
click at [730, 294] on div "Call Them 🔥 Hot Important Needs Response I got a car already" at bounding box center [626, 300] width 362 height 19
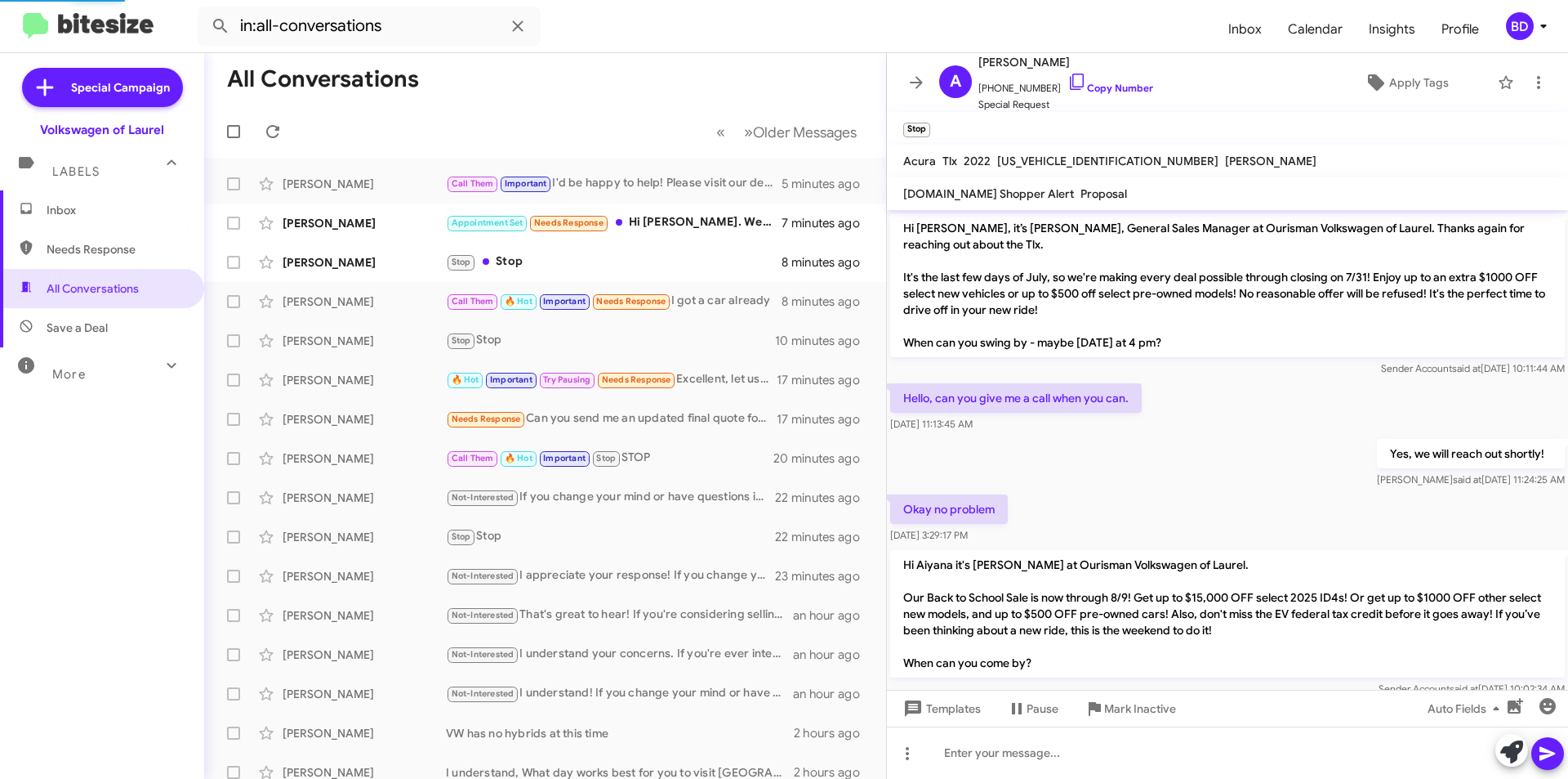
scroll to position [830, 0]
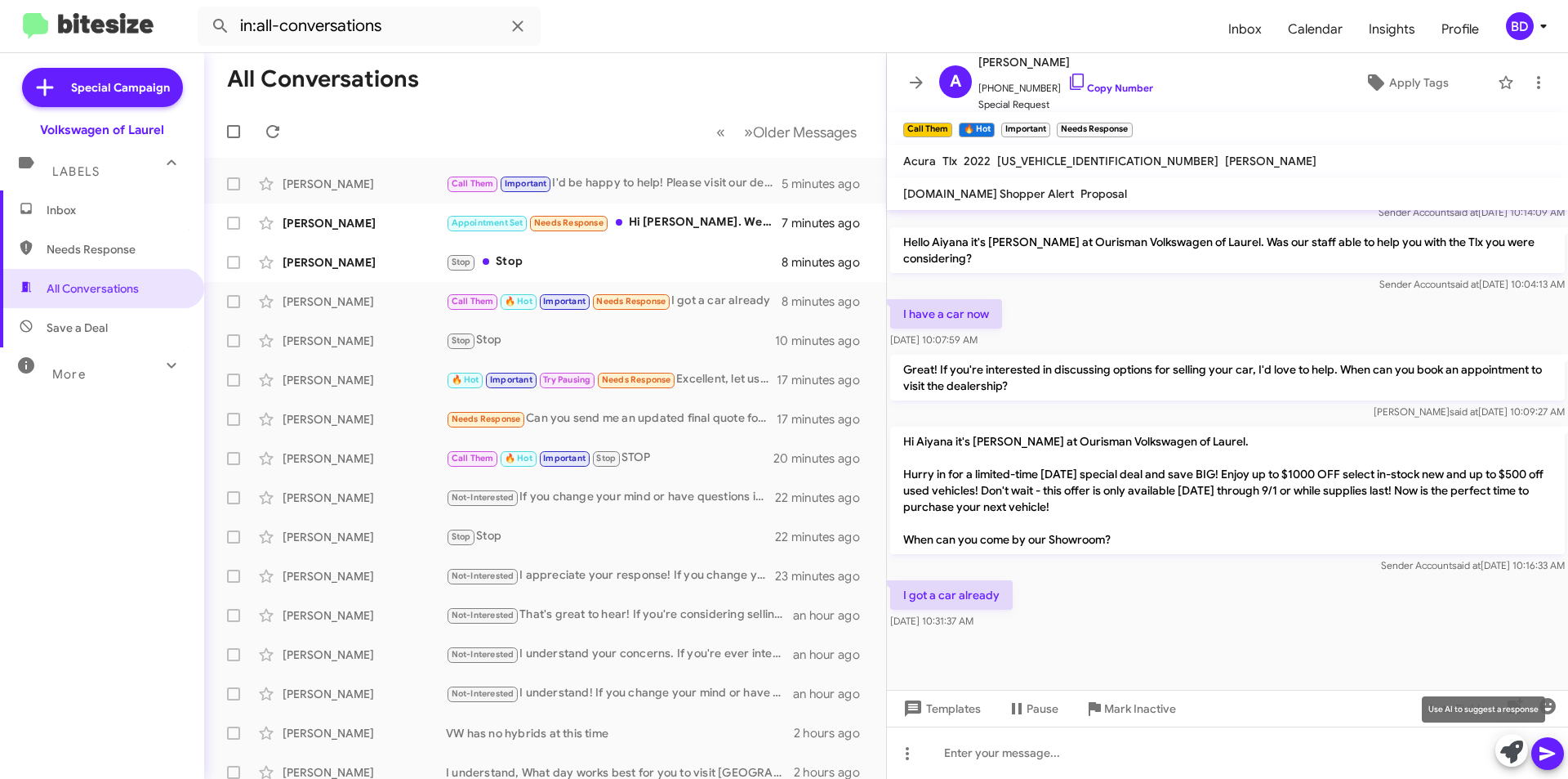
click at [1511, 752] on icon at bounding box center [1512, 751] width 23 height 23
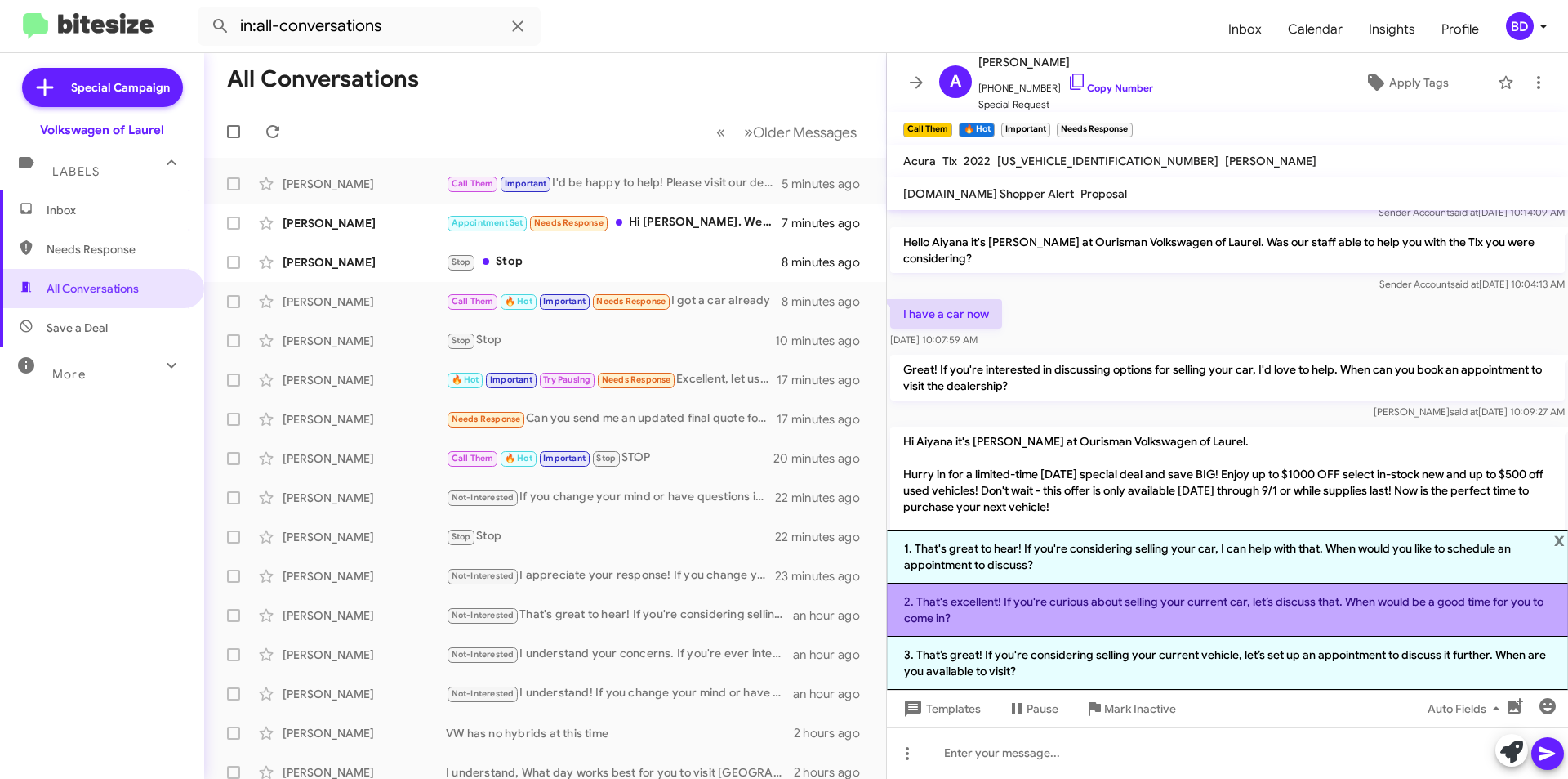
click at [1111, 605] on li "2. That's excellent! If you're curious about selling your current car, let’s di…" at bounding box center [1228, 611] width 681 height 54
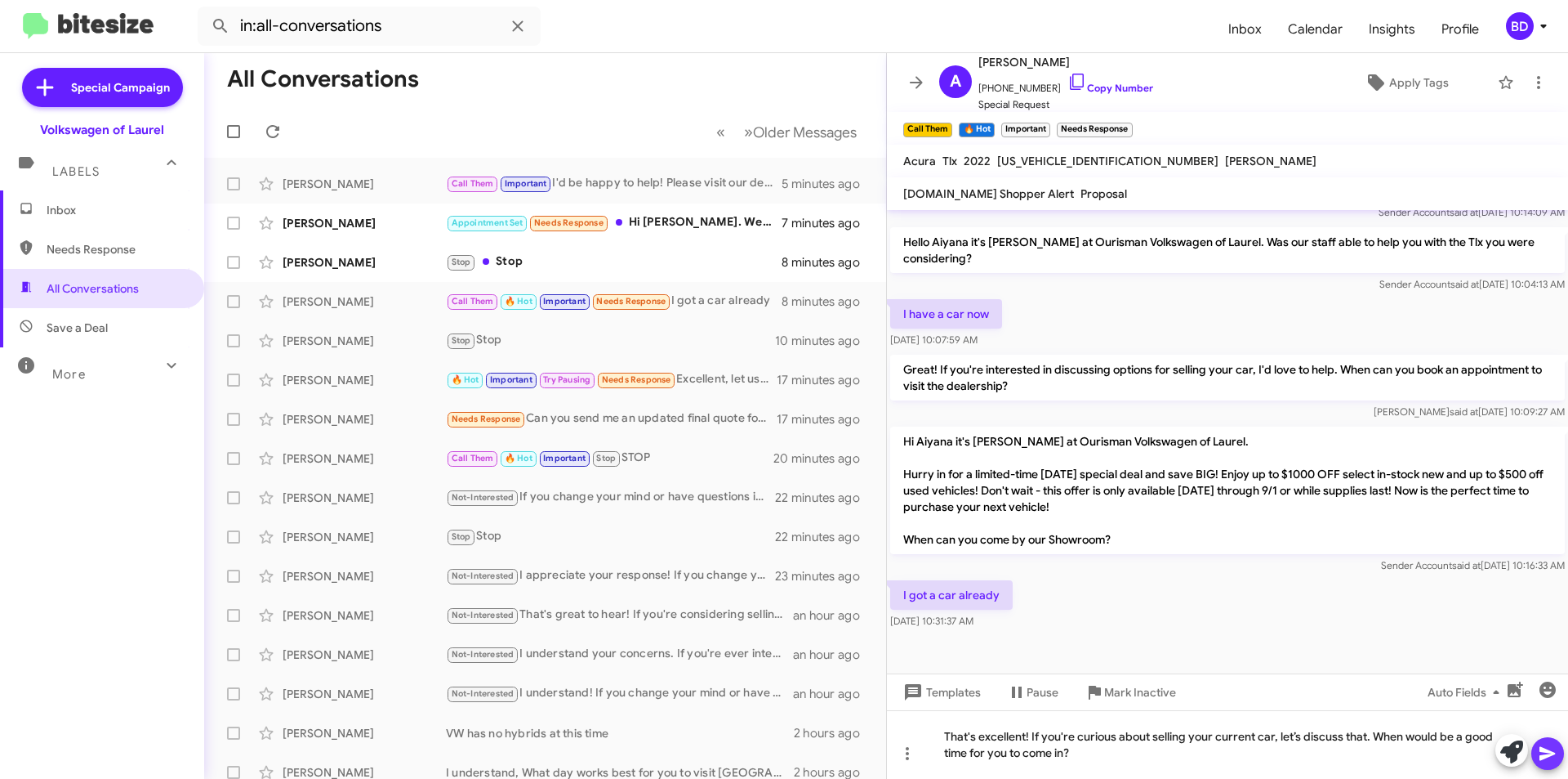
click at [1544, 756] on icon at bounding box center [1548, 754] width 16 height 14
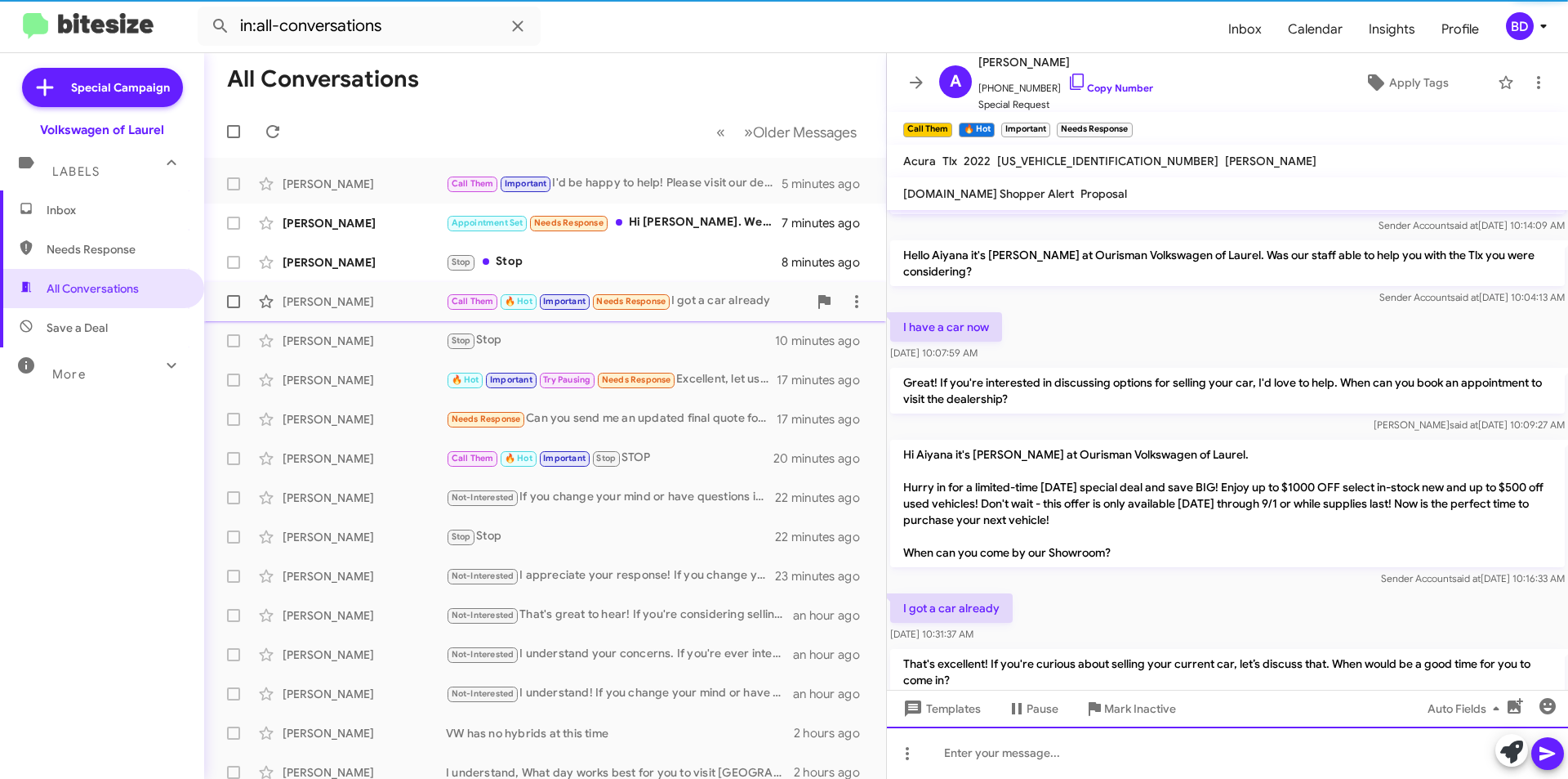
scroll to position [906, 0]
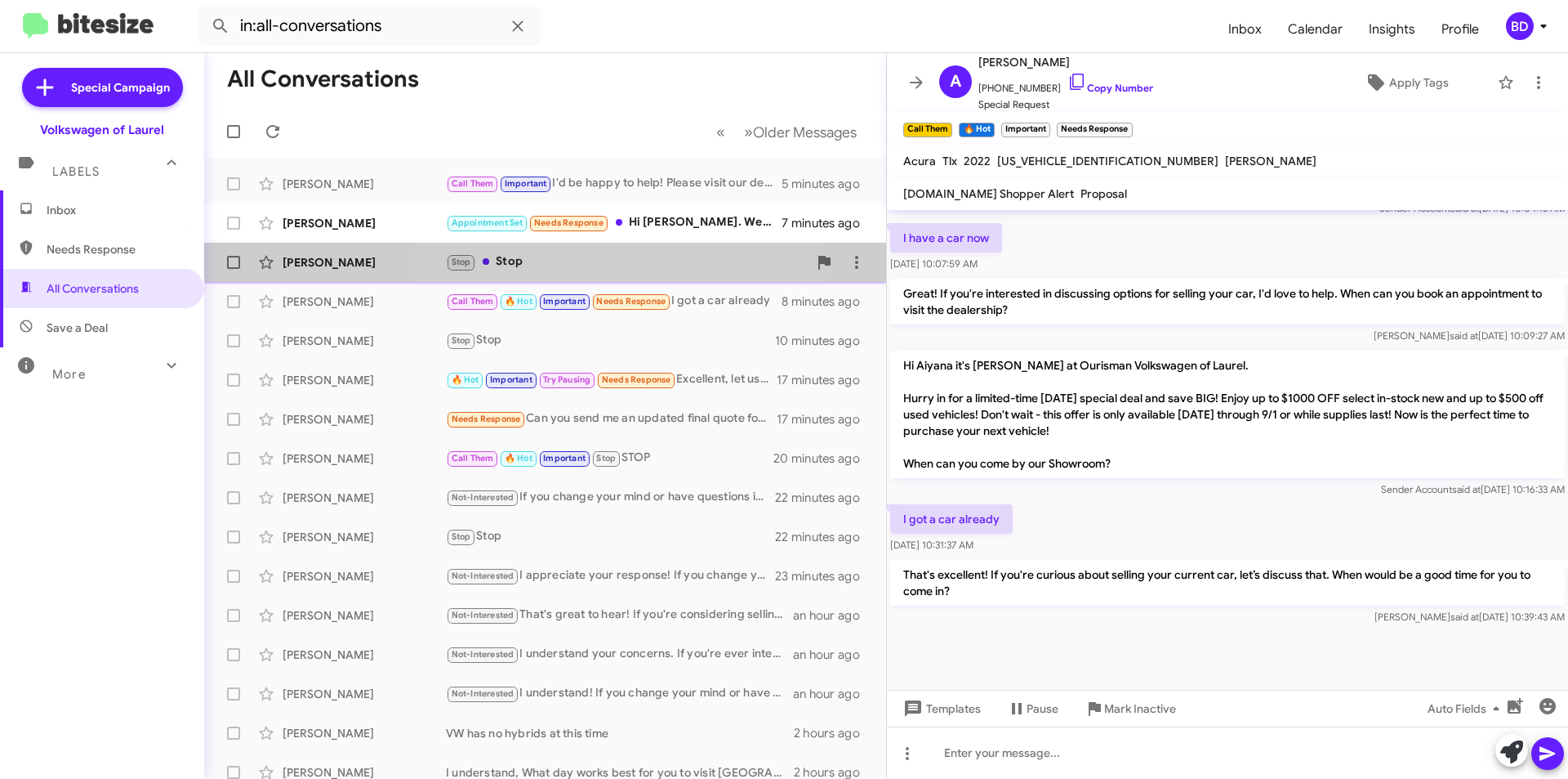
click at [628, 267] on div "Stop Stop" at bounding box center [626, 262] width 362 height 19
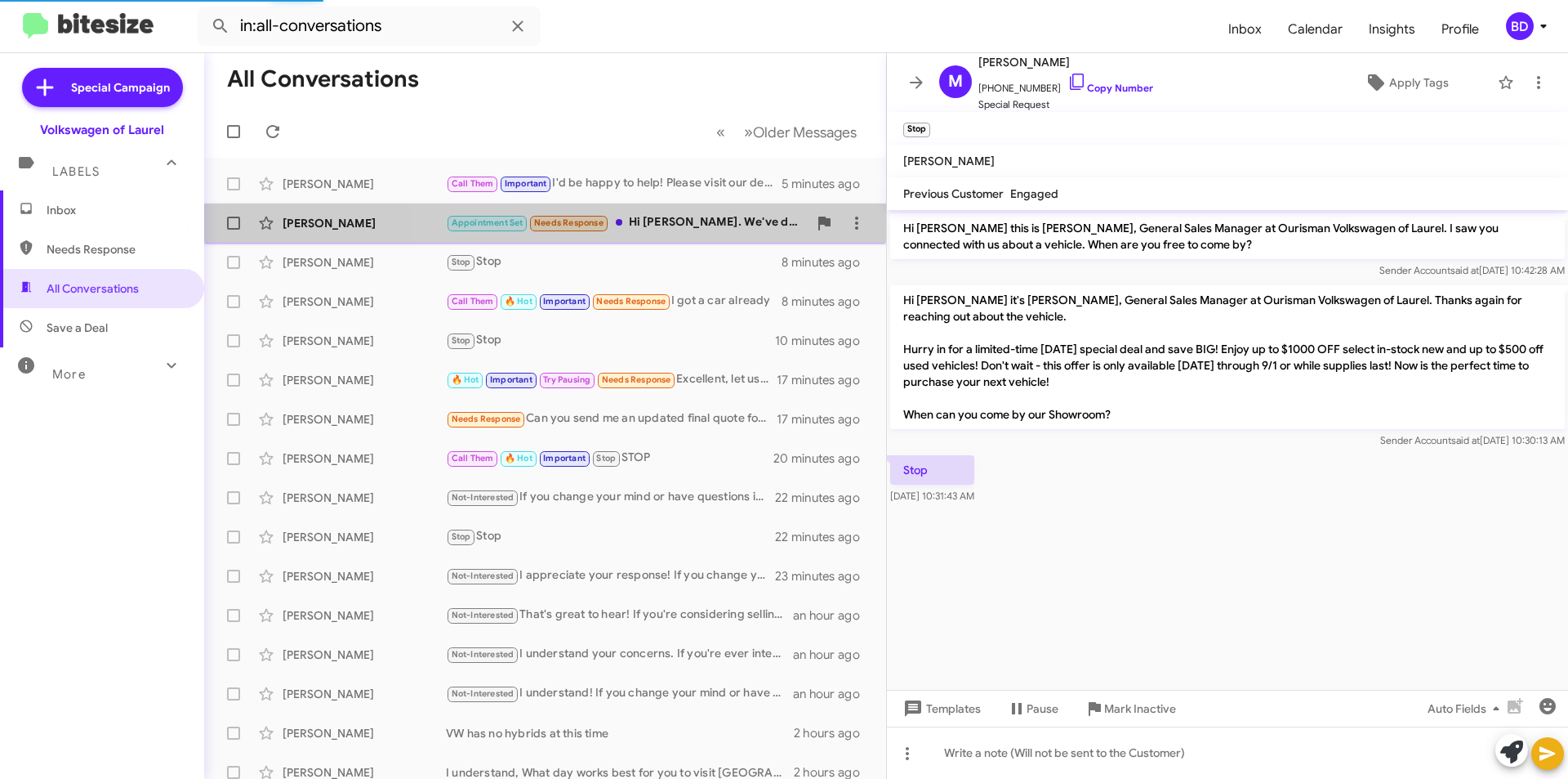
click at [675, 221] on div "Appointment Set Needs Response Hi Hung. We've decided to hold off on the car fo…" at bounding box center [626, 222] width 362 height 19
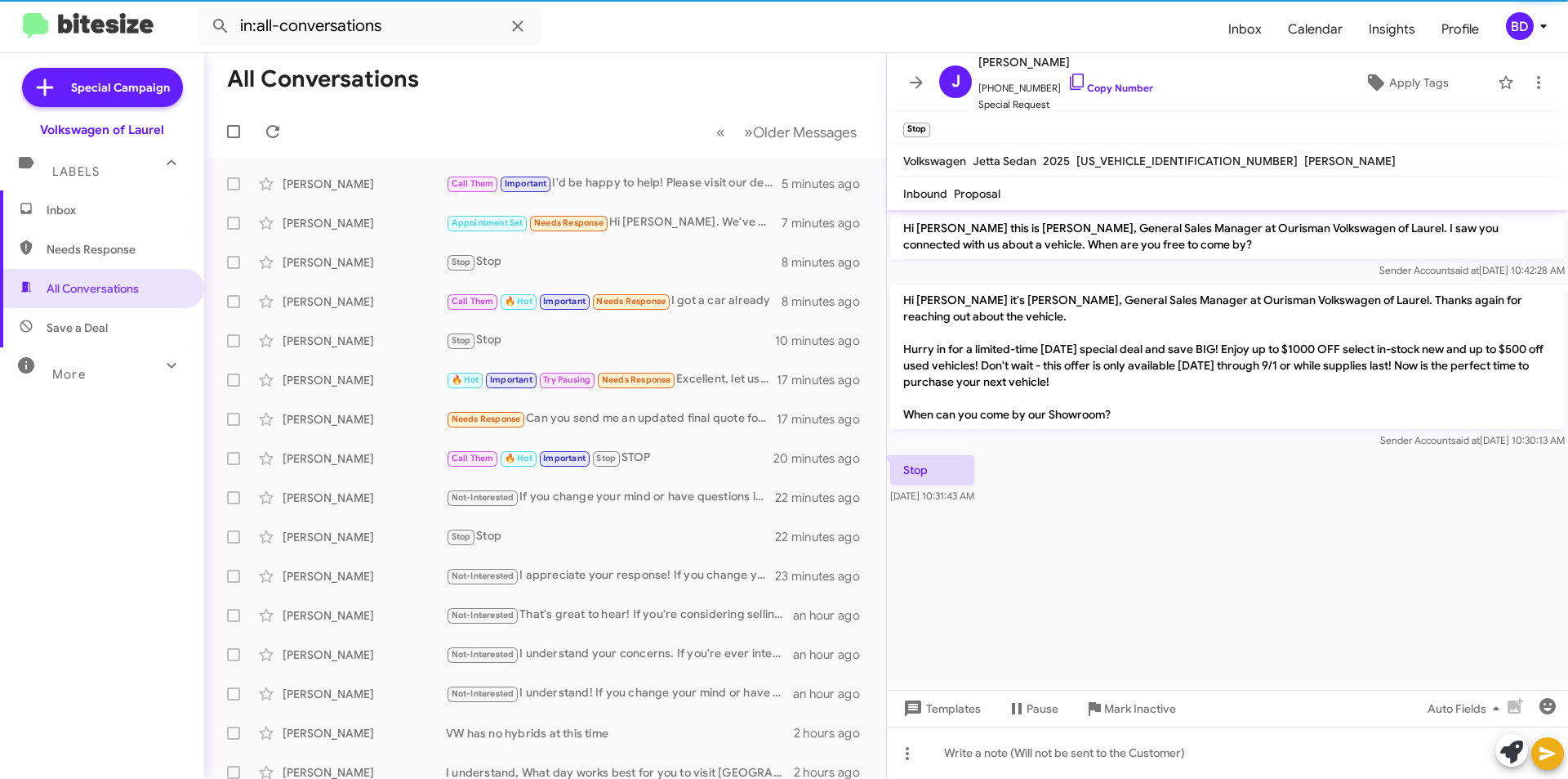
scroll to position [22, 0]
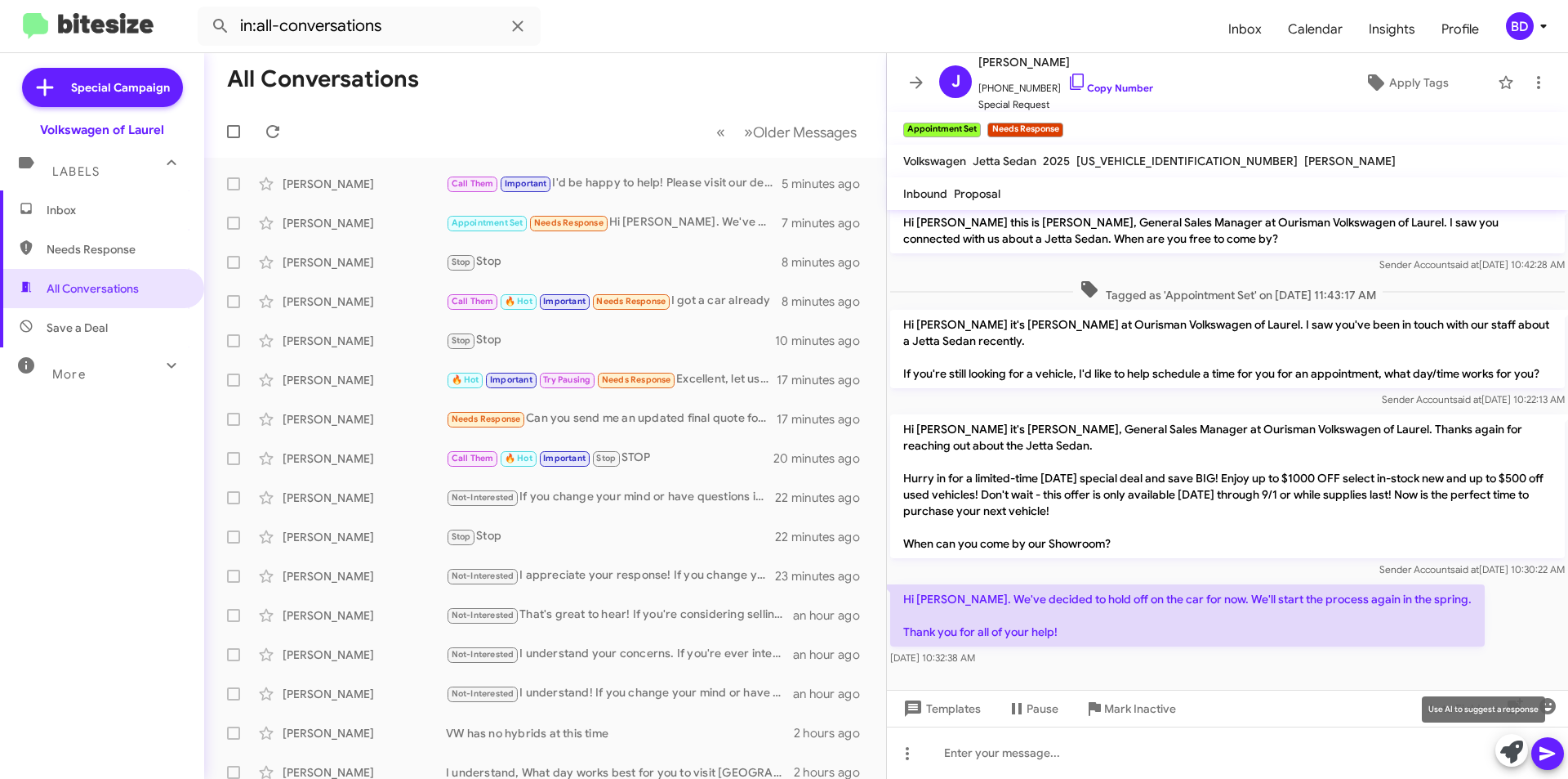
click at [1503, 747] on icon at bounding box center [1512, 751] width 23 height 23
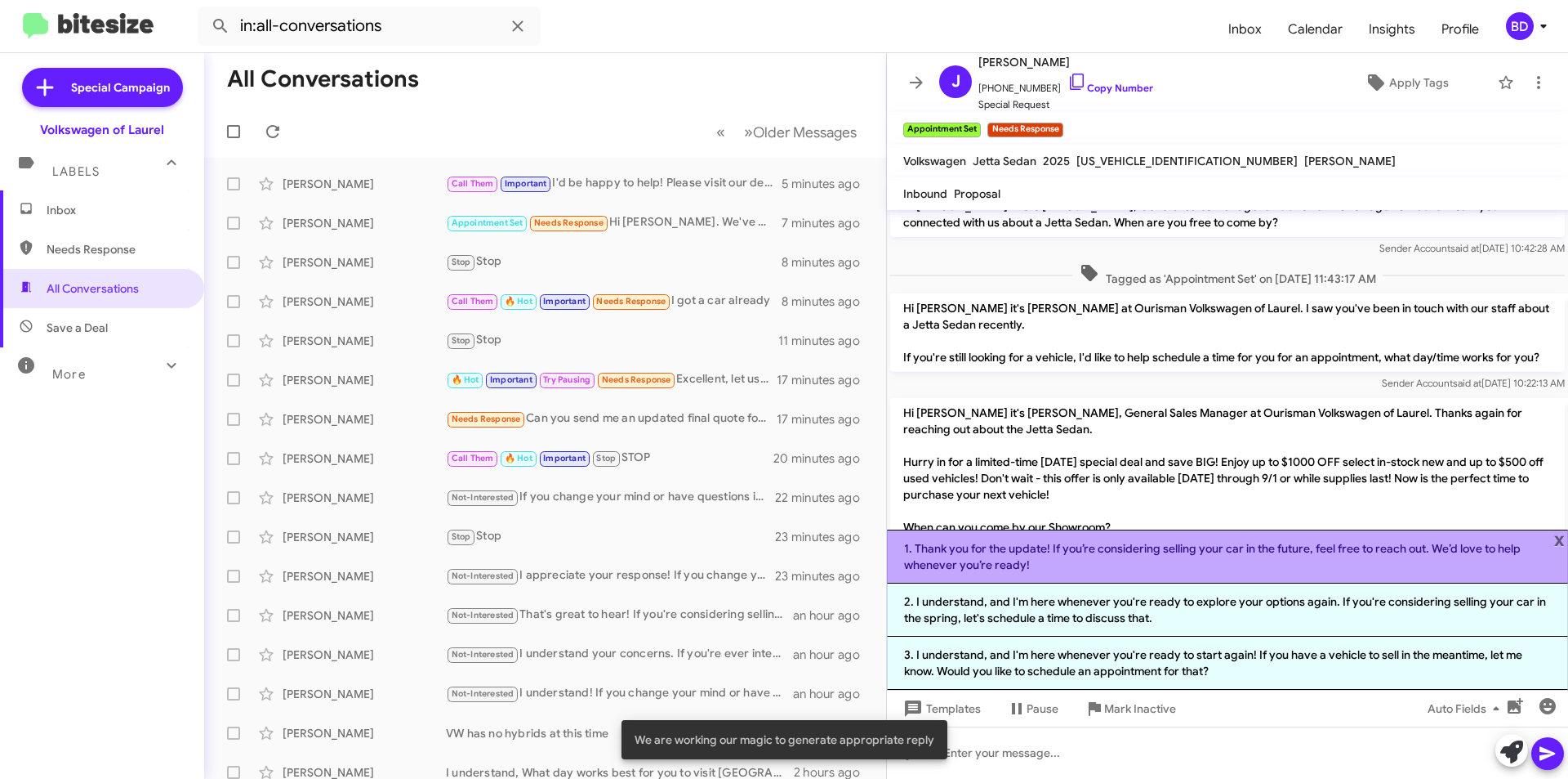
click at [1219, 562] on li "1. Thank you for the update! If you’re considering selling your car in the futu…" at bounding box center [1228, 556] width 681 height 54
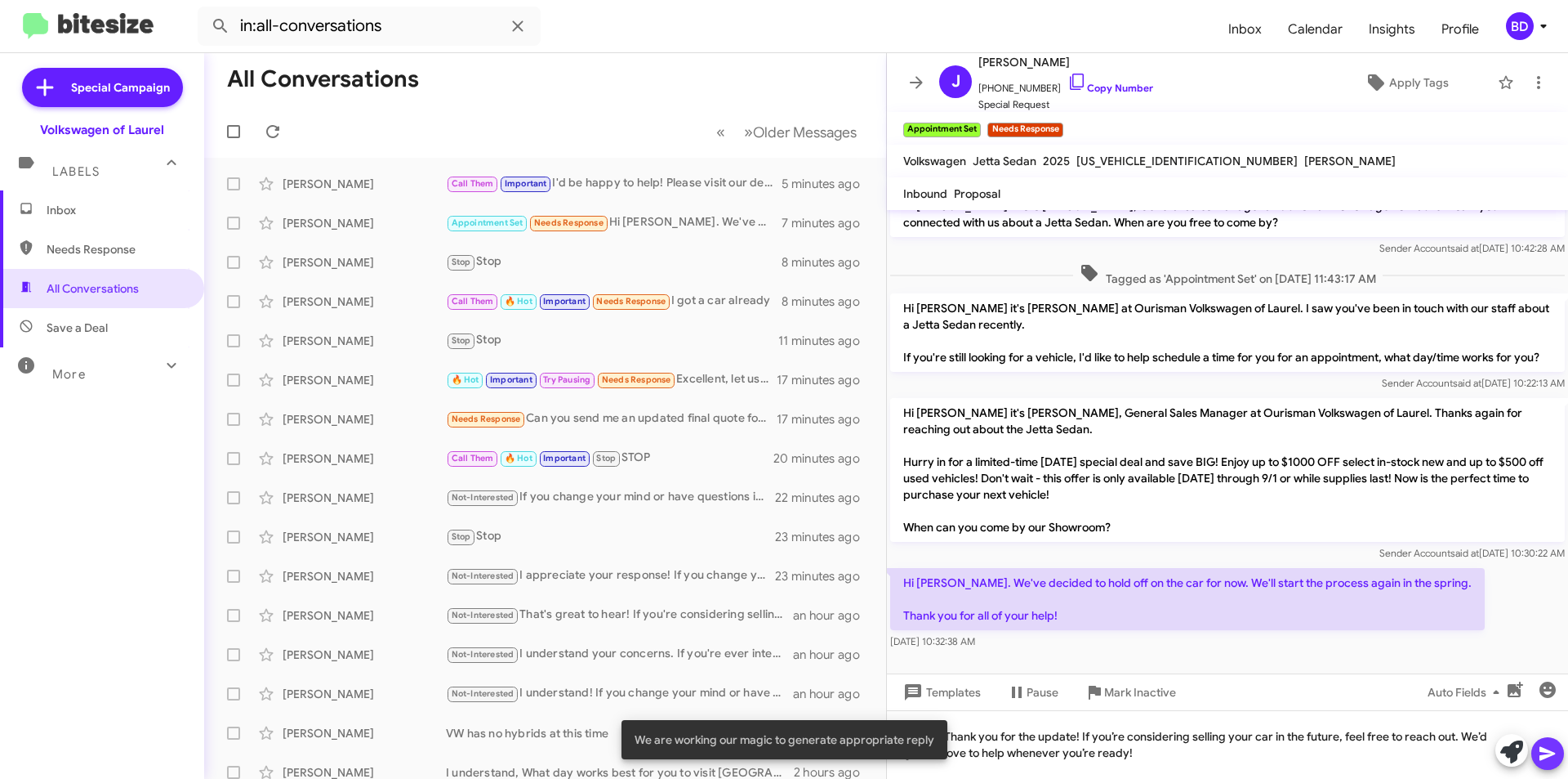
click at [1540, 764] on span at bounding box center [1548, 753] width 20 height 33
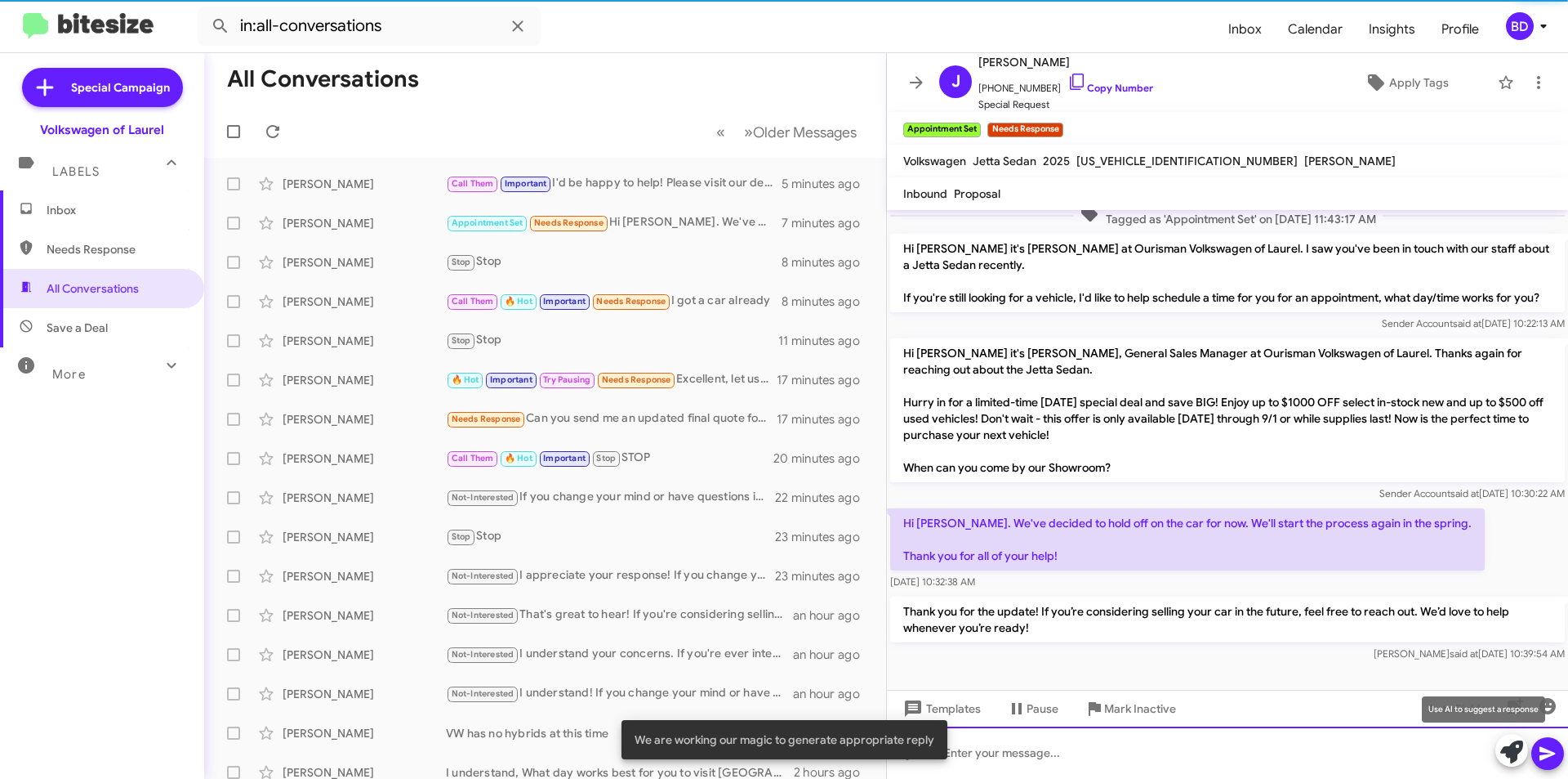
scroll to position [98, 0]
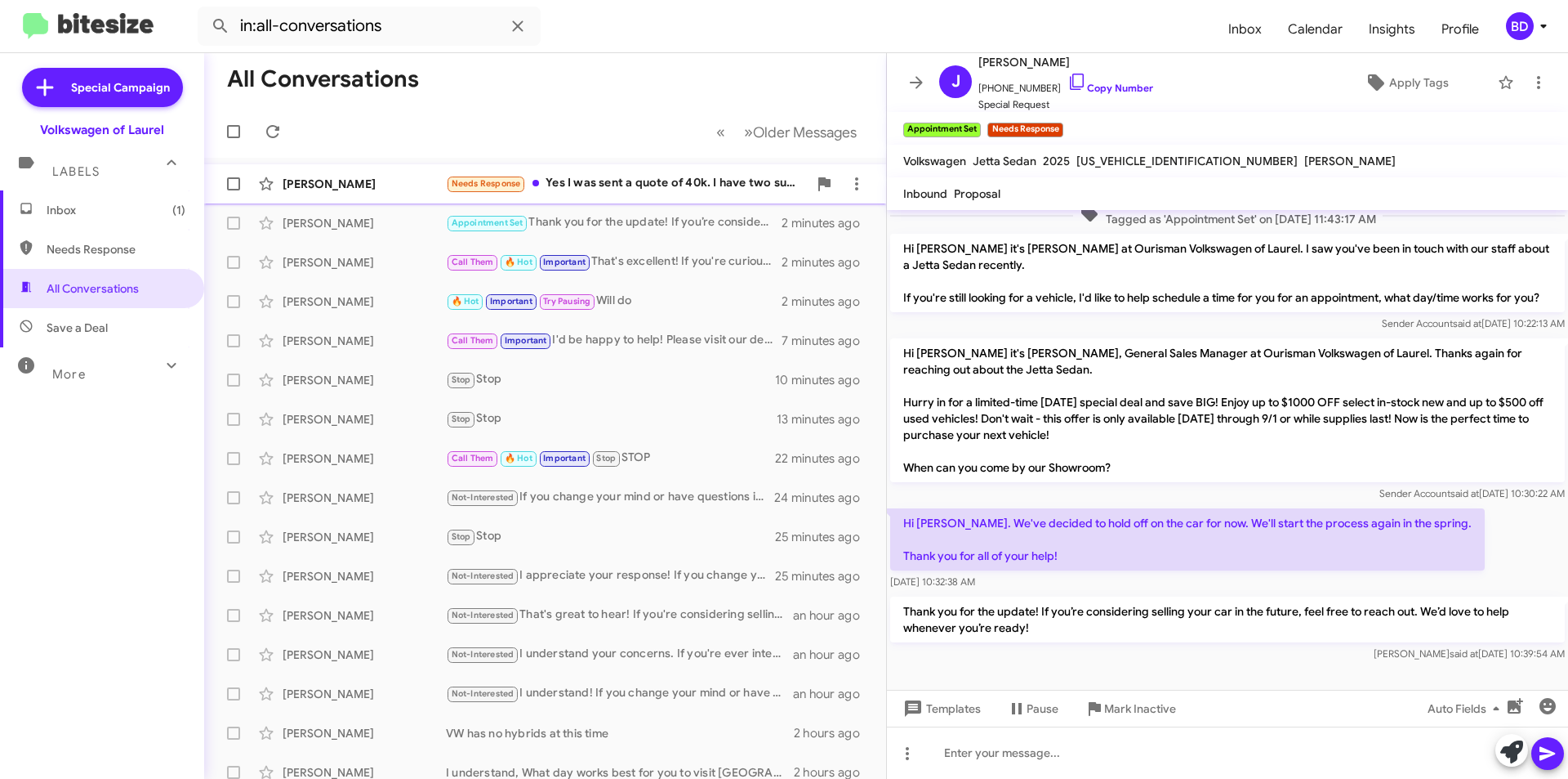
click at [696, 185] on div "Needs Response Yes I was sent a quote of 40k. I have two sub38quotes. So am loo…" at bounding box center [626, 183] width 362 height 19
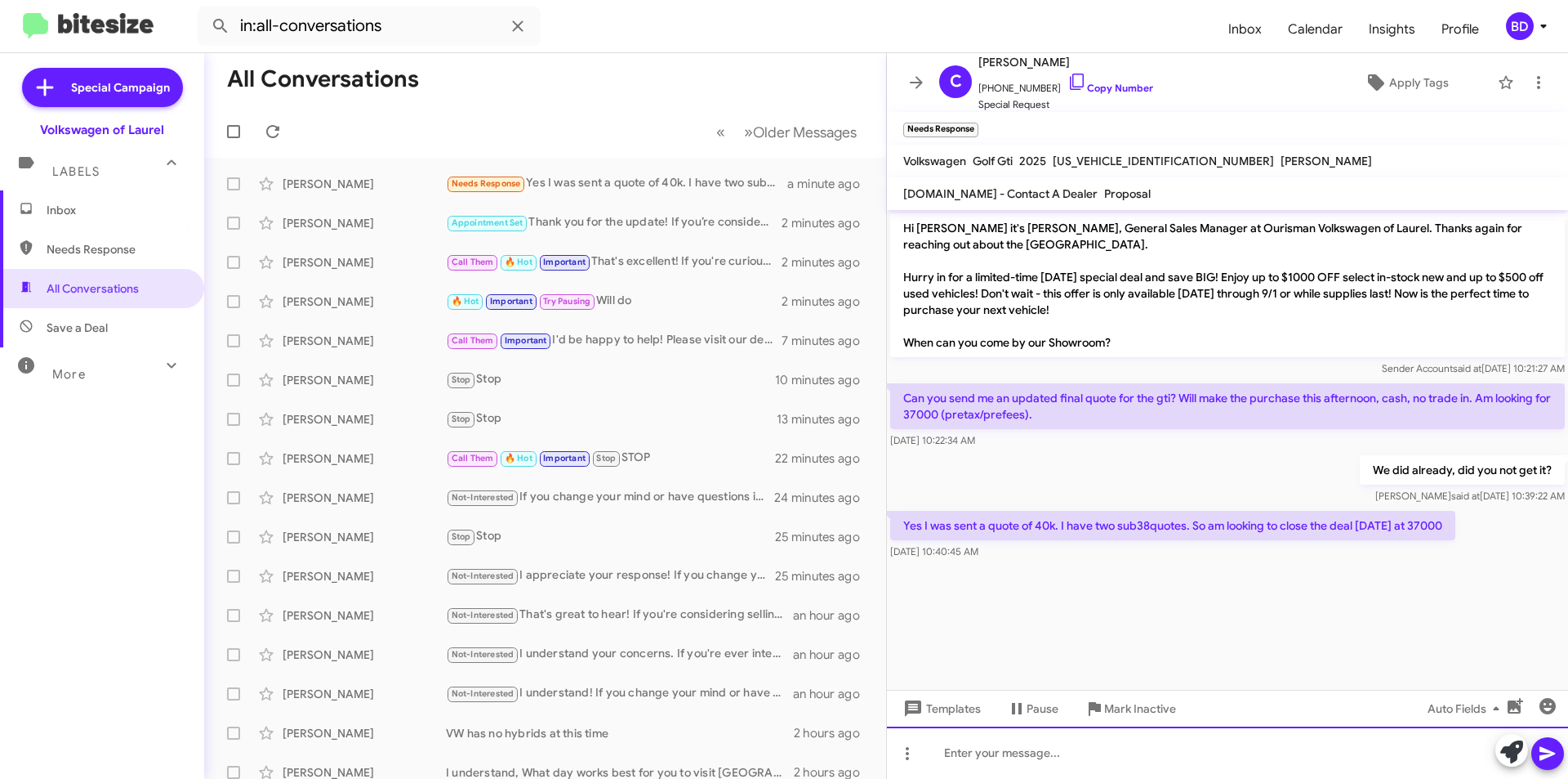
click at [1115, 757] on div at bounding box center [1228, 752] width 681 height 53
click at [1209, 754] on div "send me your best offer and Ill beat it, Hung Khuu <hkhuu@ourismancars.com>" at bounding box center [1228, 752] width 681 height 53
click at [1212, 753] on div "send me your best offer and Ill beat it, Hung Khuu <hkhuu@ourismancars.com>" at bounding box center [1228, 752] width 681 height 53
click at [1327, 751] on div "send me your best offer and Ill beat it, hkhuu@ourismancars.com>" at bounding box center [1228, 752] width 681 height 53
click at [1555, 753] on icon at bounding box center [1548, 754] width 16 height 14
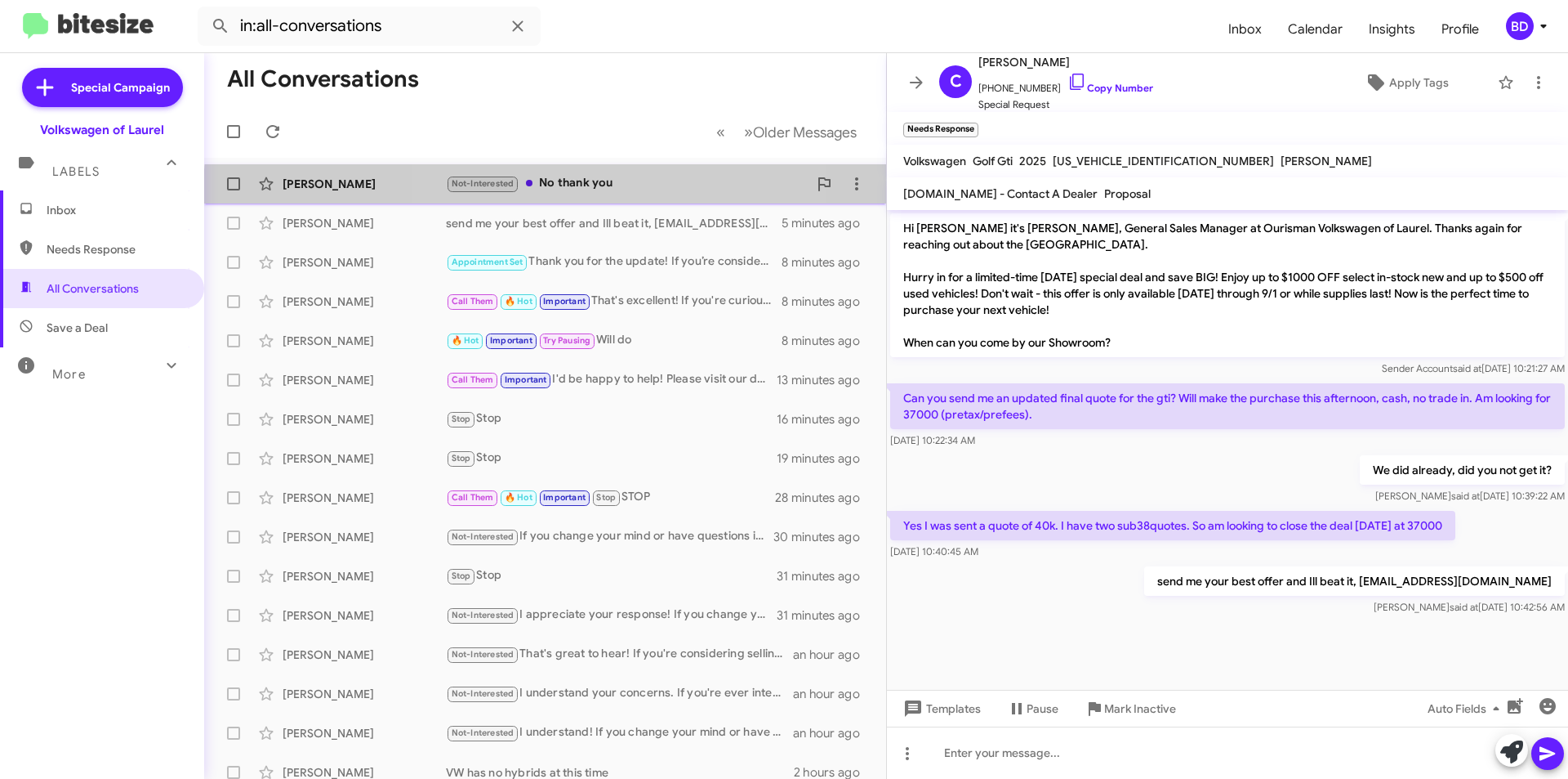
click at [547, 191] on div "Not-Interested No thank you" at bounding box center [626, 183] width 362 height 19
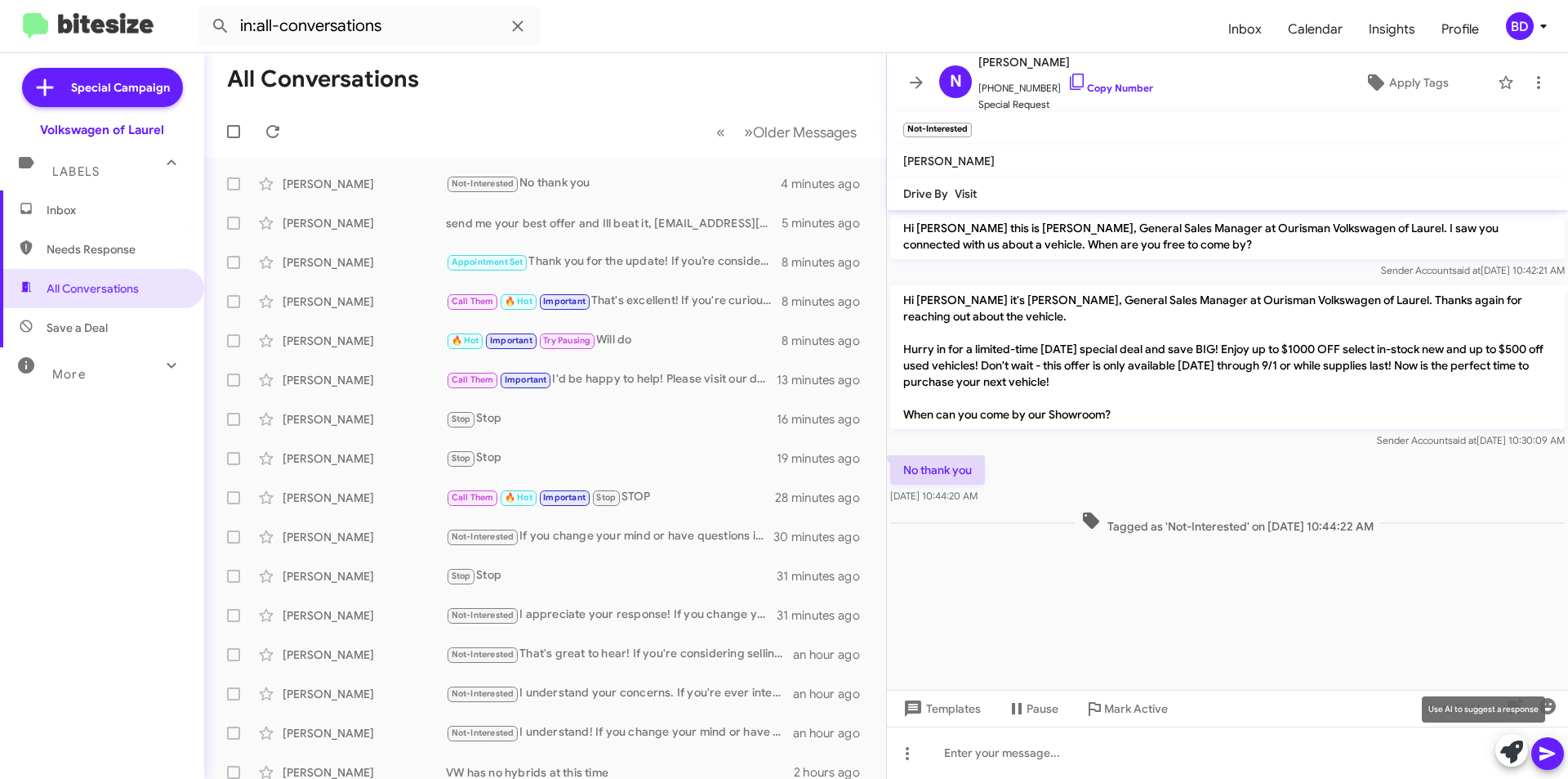
click at [1504, 750] on icon at bounding box center [1512, 751] width 23 height 23
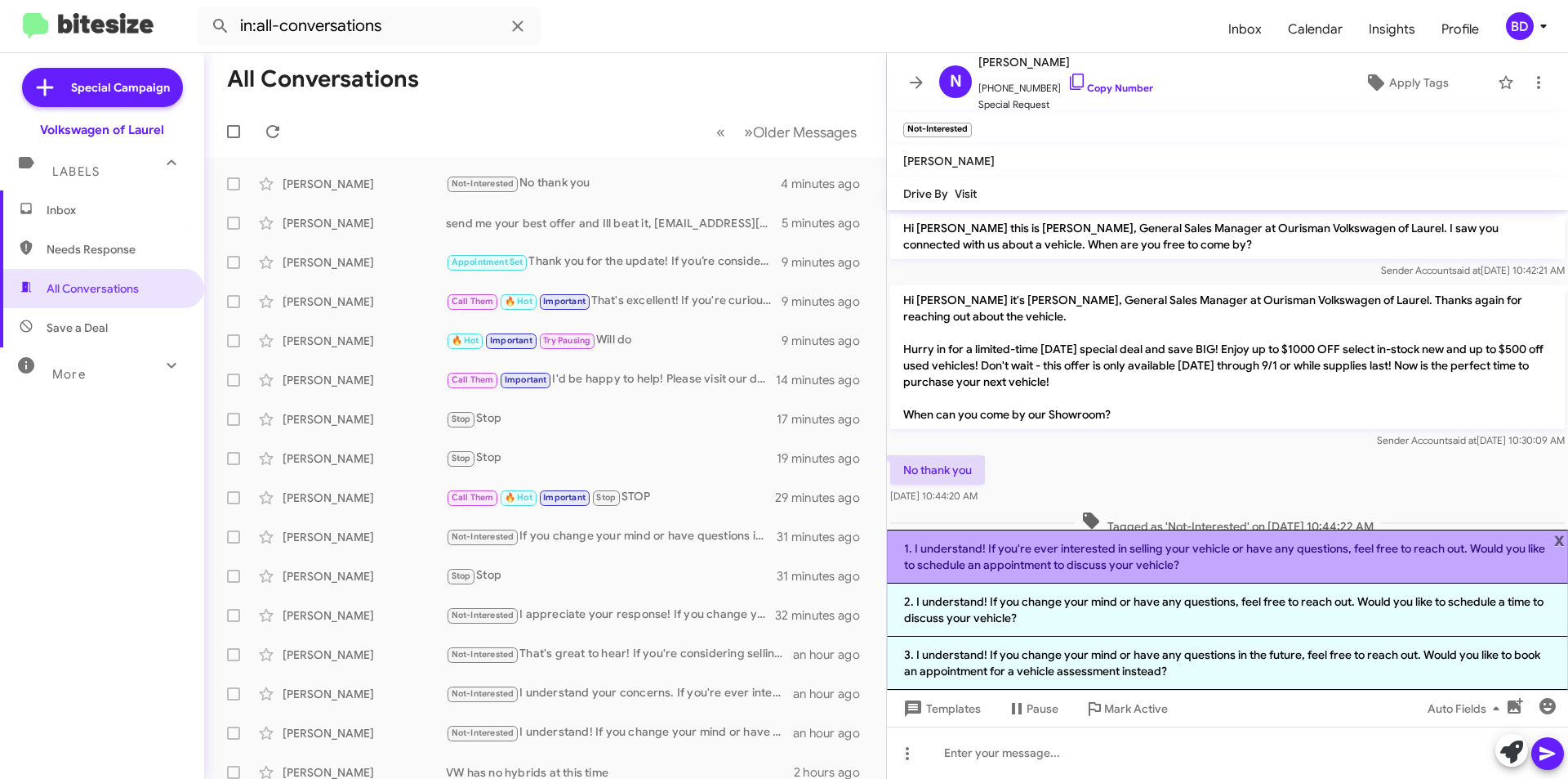
click at [1386, 561] on li "1. I understand! If you're ever interested in selling your vehicle or have any …" at bounding box center [1228, 556] width 681 height 54
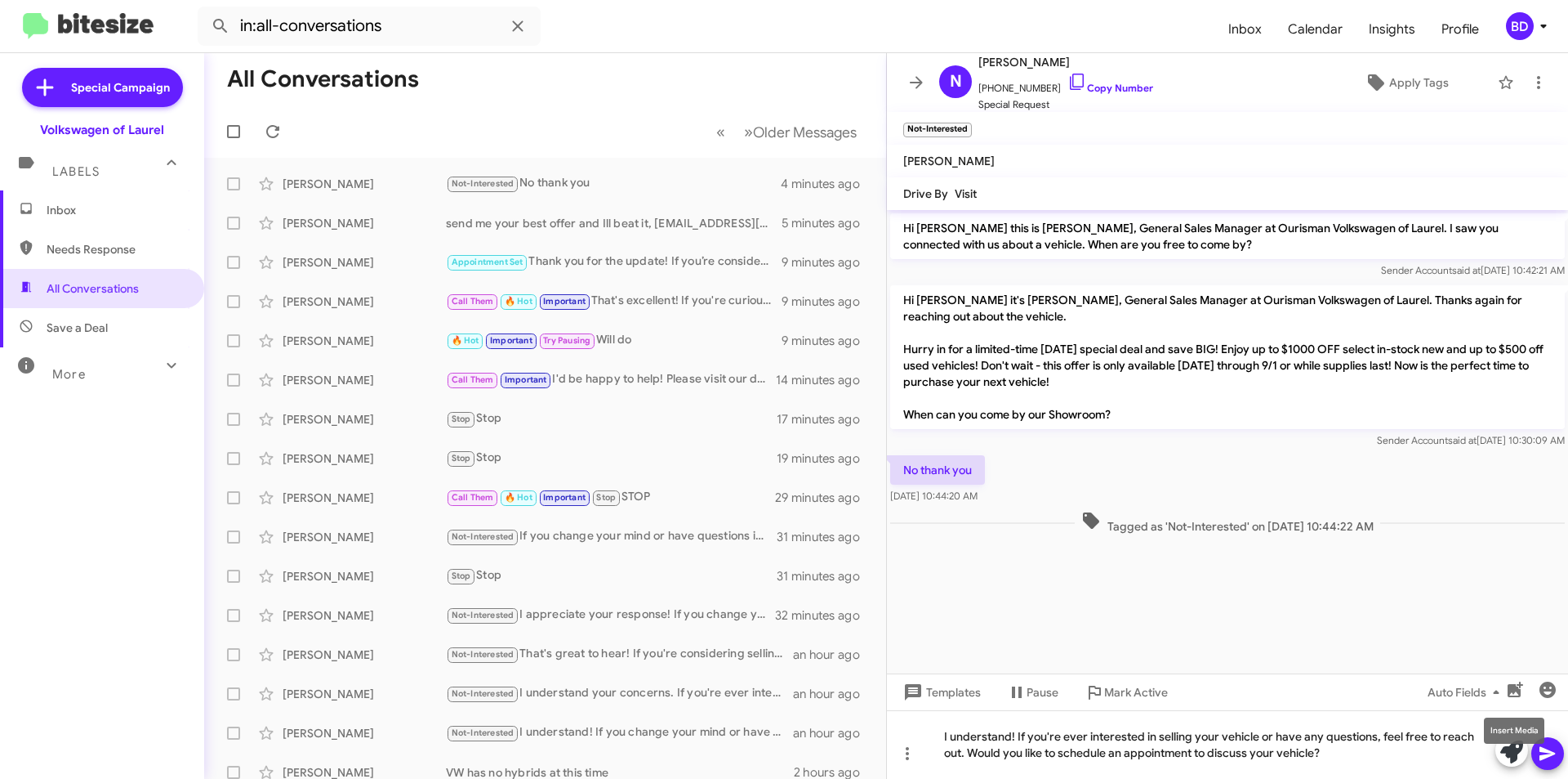
click at [1549, 743] on mat-tooltip-component "Insert Media" at bounding box center [1515, 730] width 83 height 49
click at [1547, 750] on mat-tooltip-component "Insert Media" at bounding box center [1515, 730] width 83 height 49
click at [1541, 757] on icon at bounding box center [1548, 754] width 16 height 14
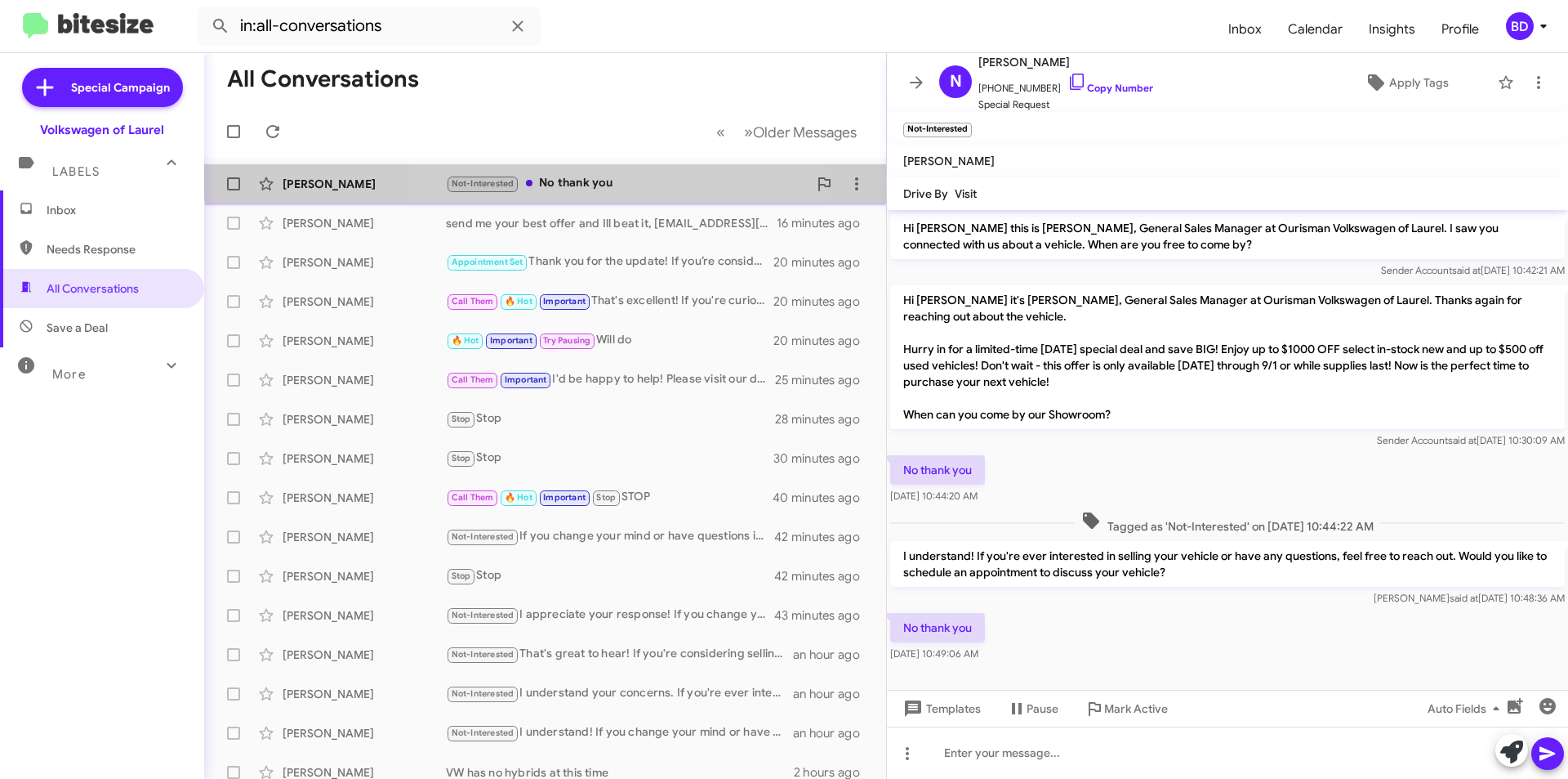
click at [622, 171] on div "Nils Vandenbossche Not-Interested No thank you 11 minutes ago" at bounding box center [545, 183] width 656 height 33
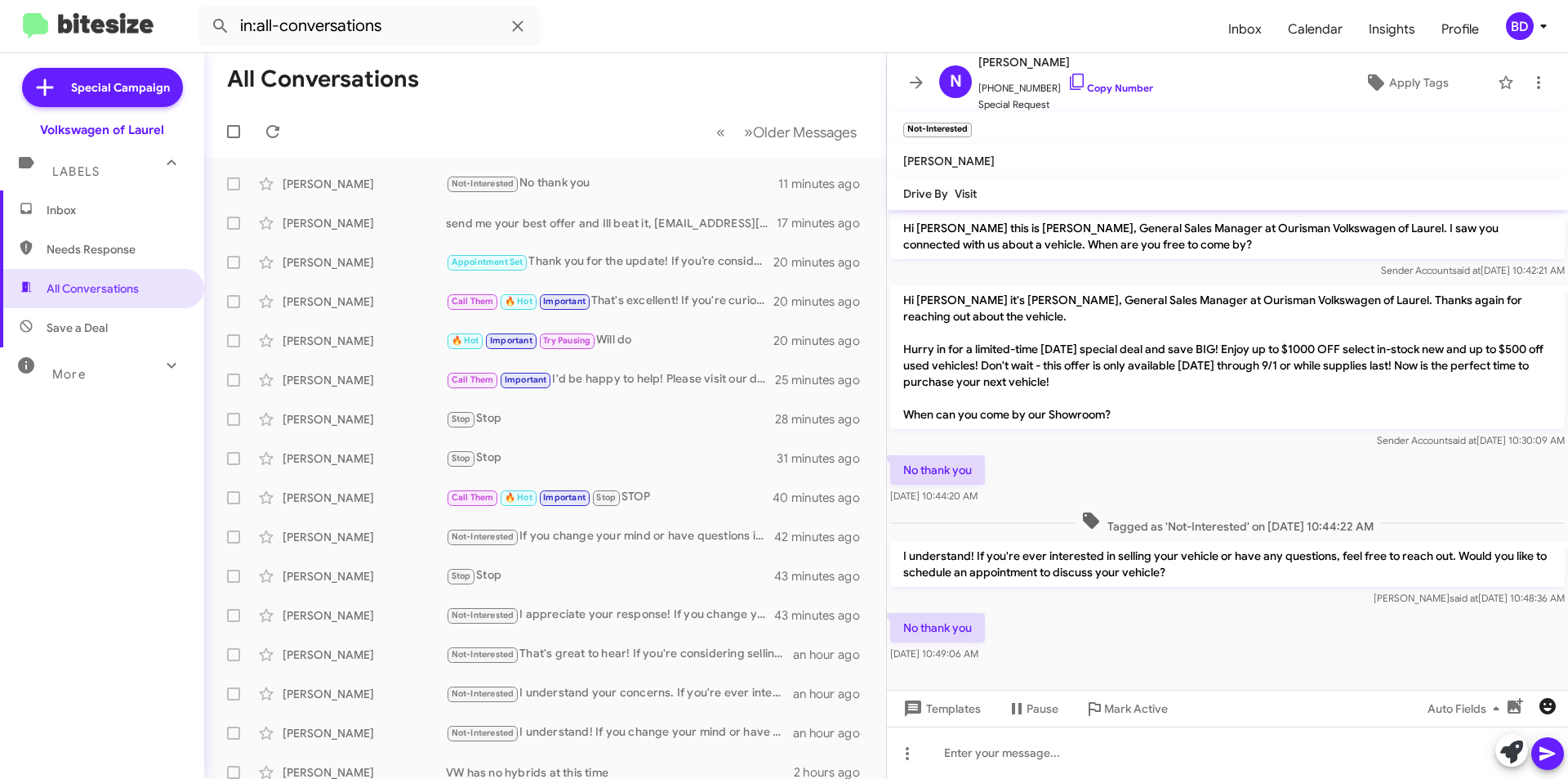
click at [1549, 711] on icon "button" at bounding box center [1548, 707] width 20 height 20
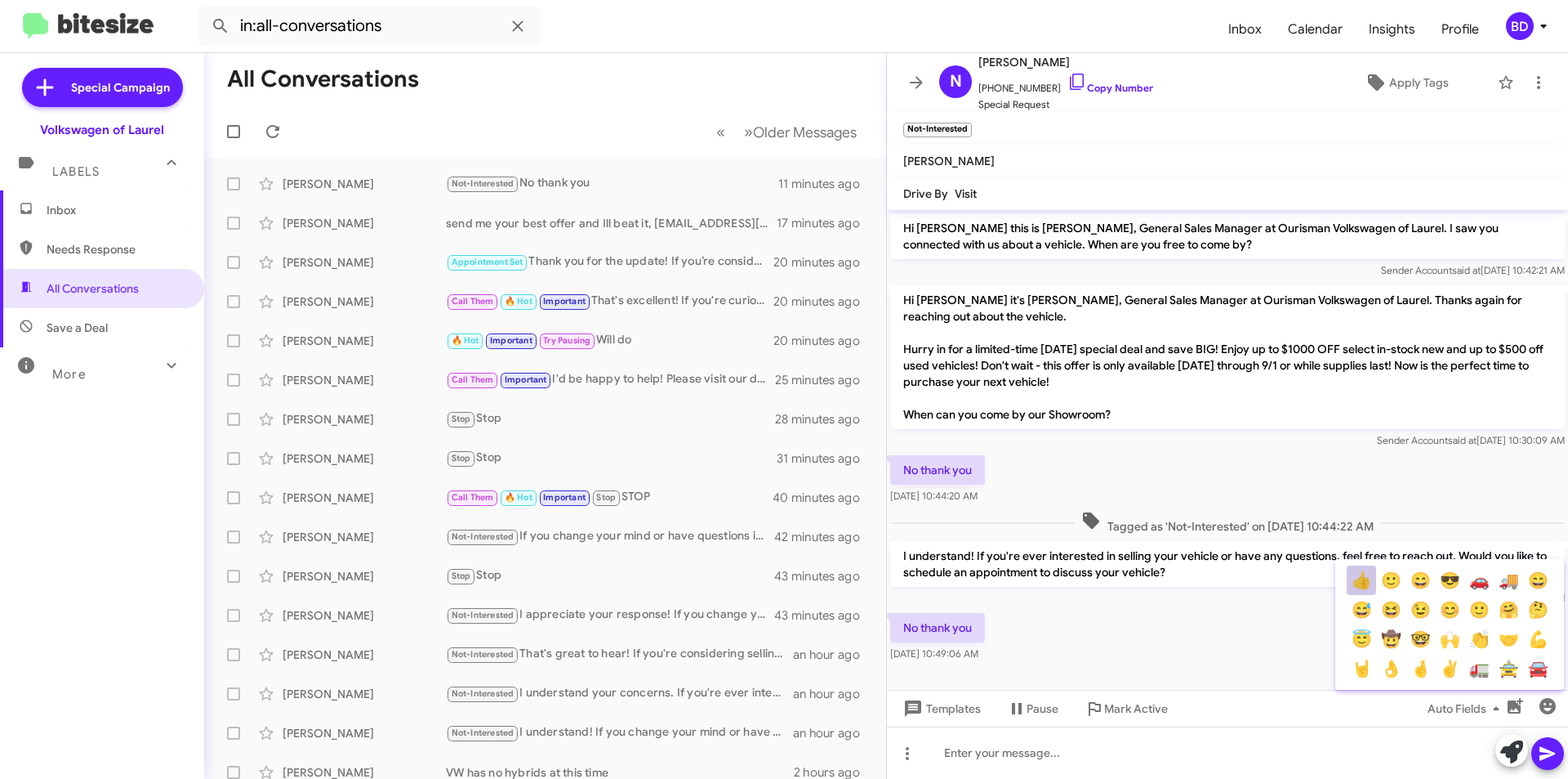
click at [1371, 586] on button "👍" at bounding box center [1362, 581] width 30 height 30
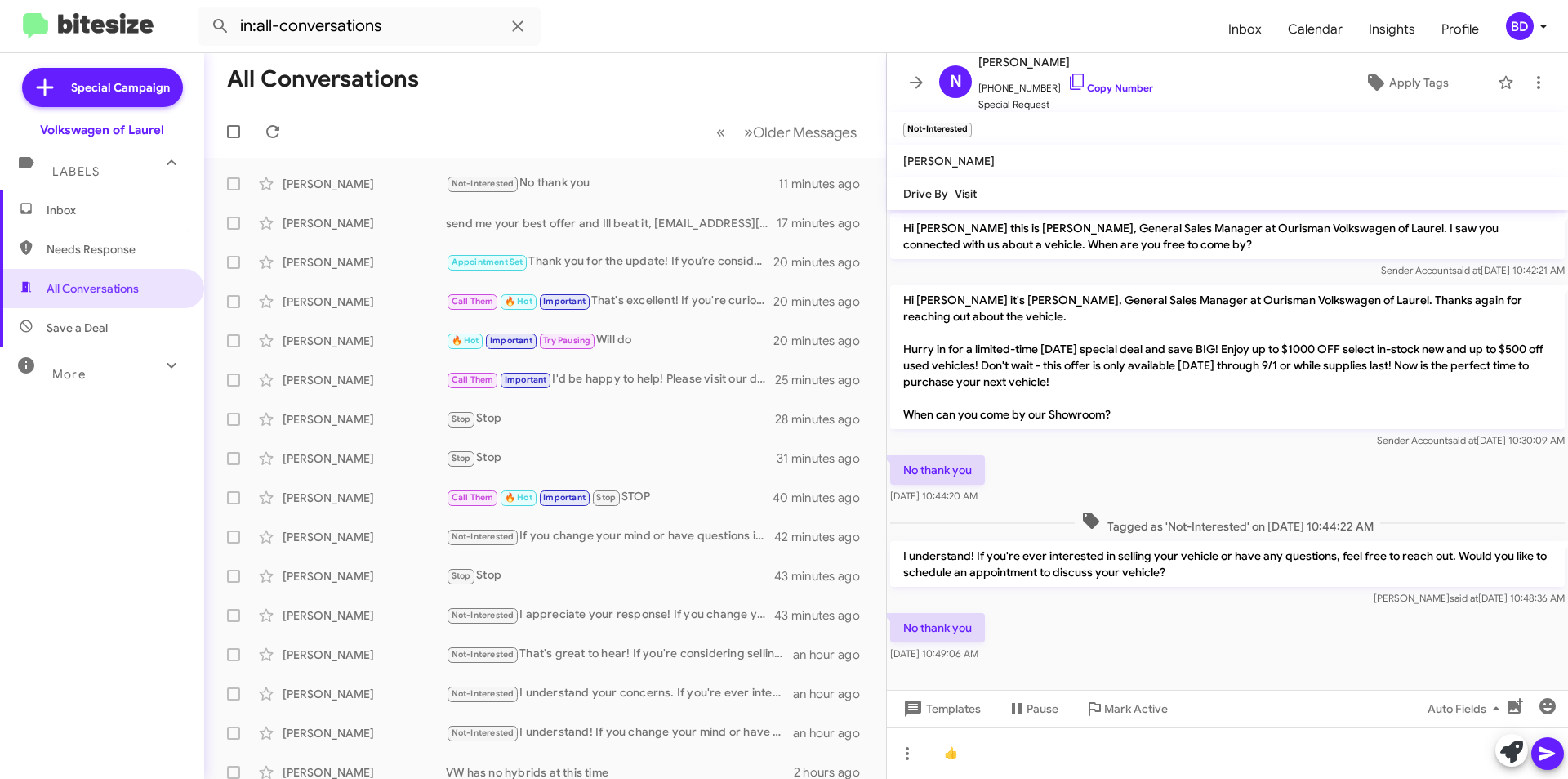
click at [1549, 757] on icon at bounding box center [1548, 753] width 20 height 20
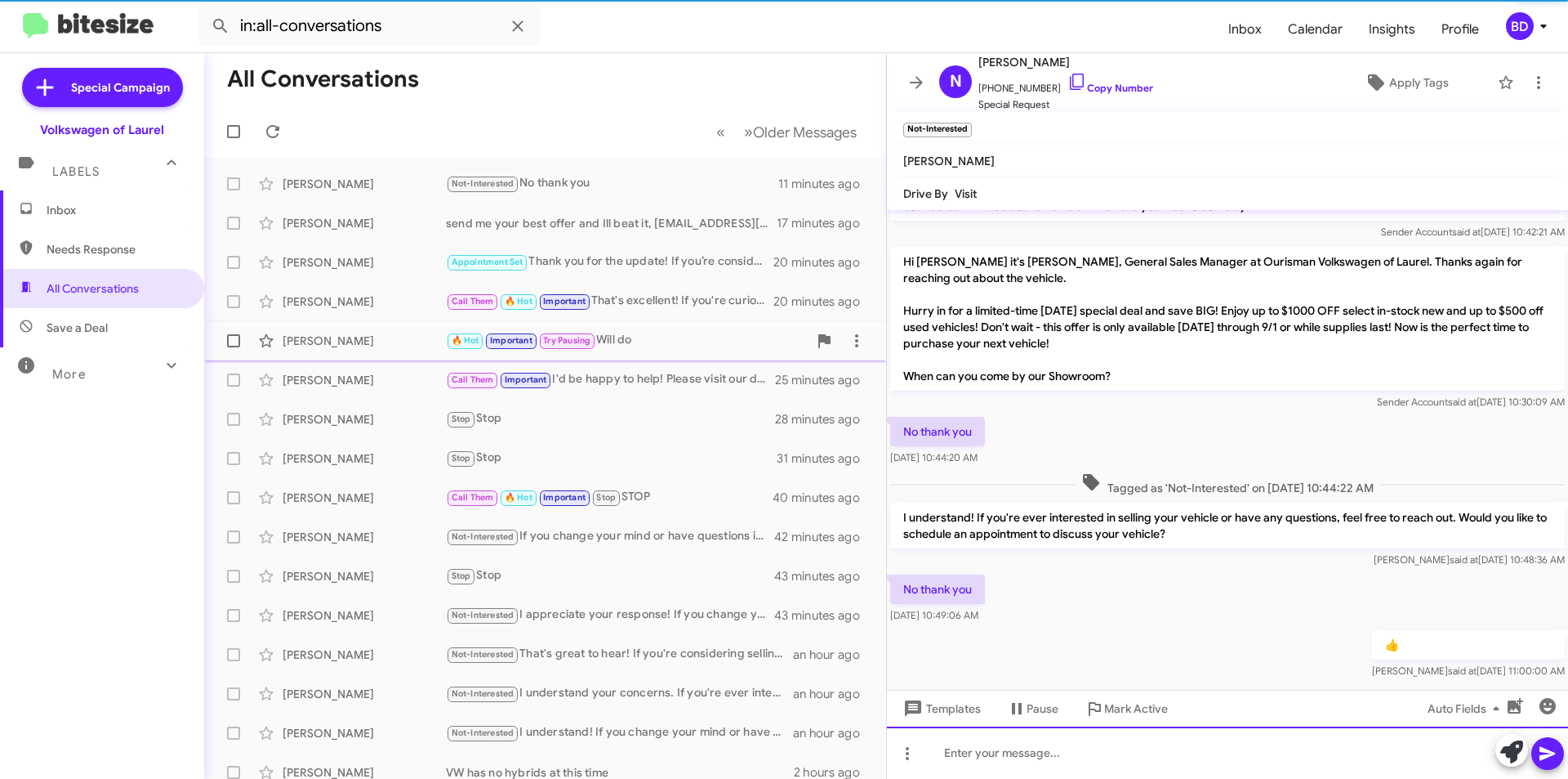
scroll to position [59, 0]
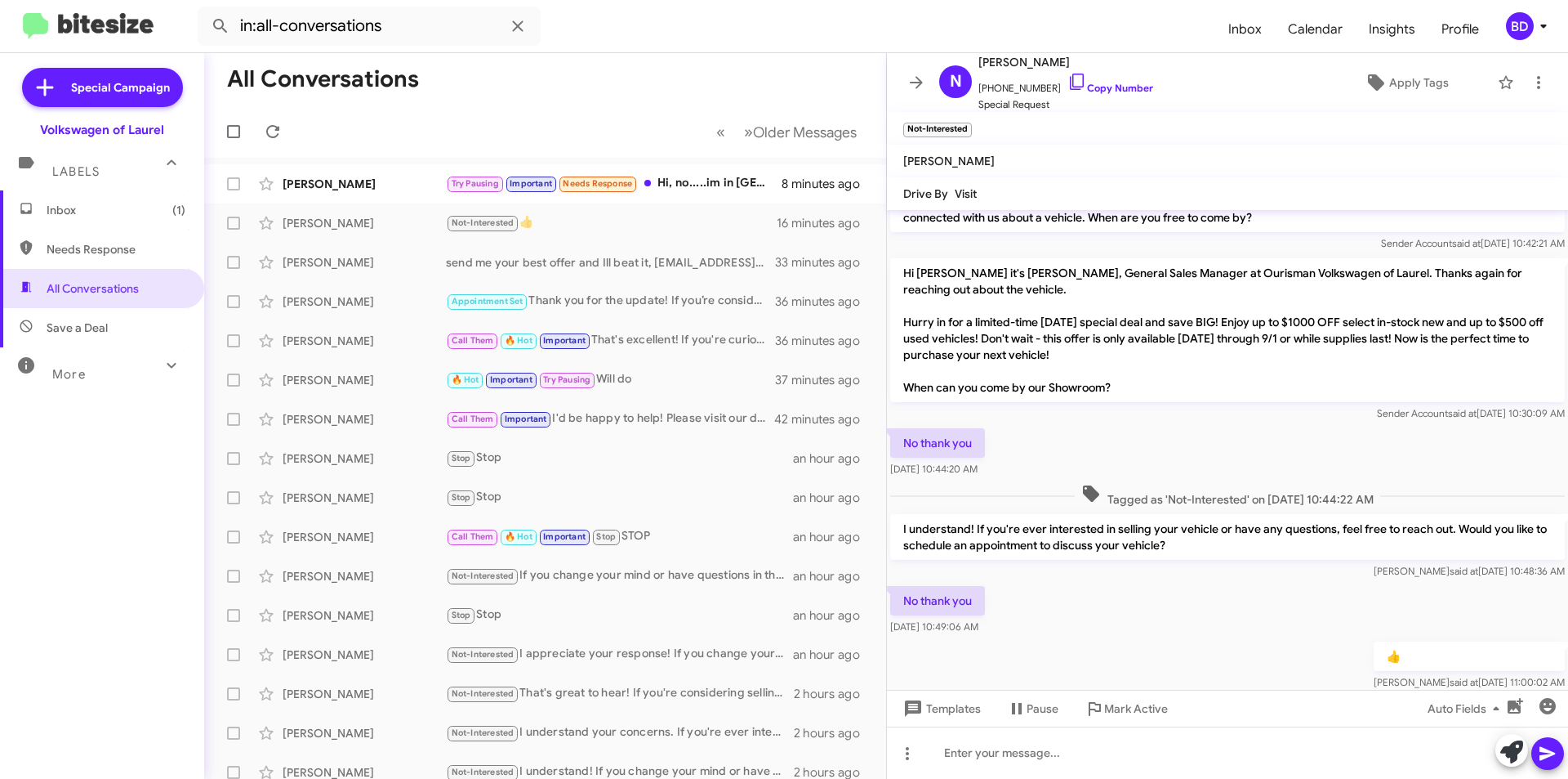
click at [706, 177] on div "Try Pausing Important Needs Response Hi, no.....im in ocean city this nice long…" at bounding box center [613, 183] width 336 height 19
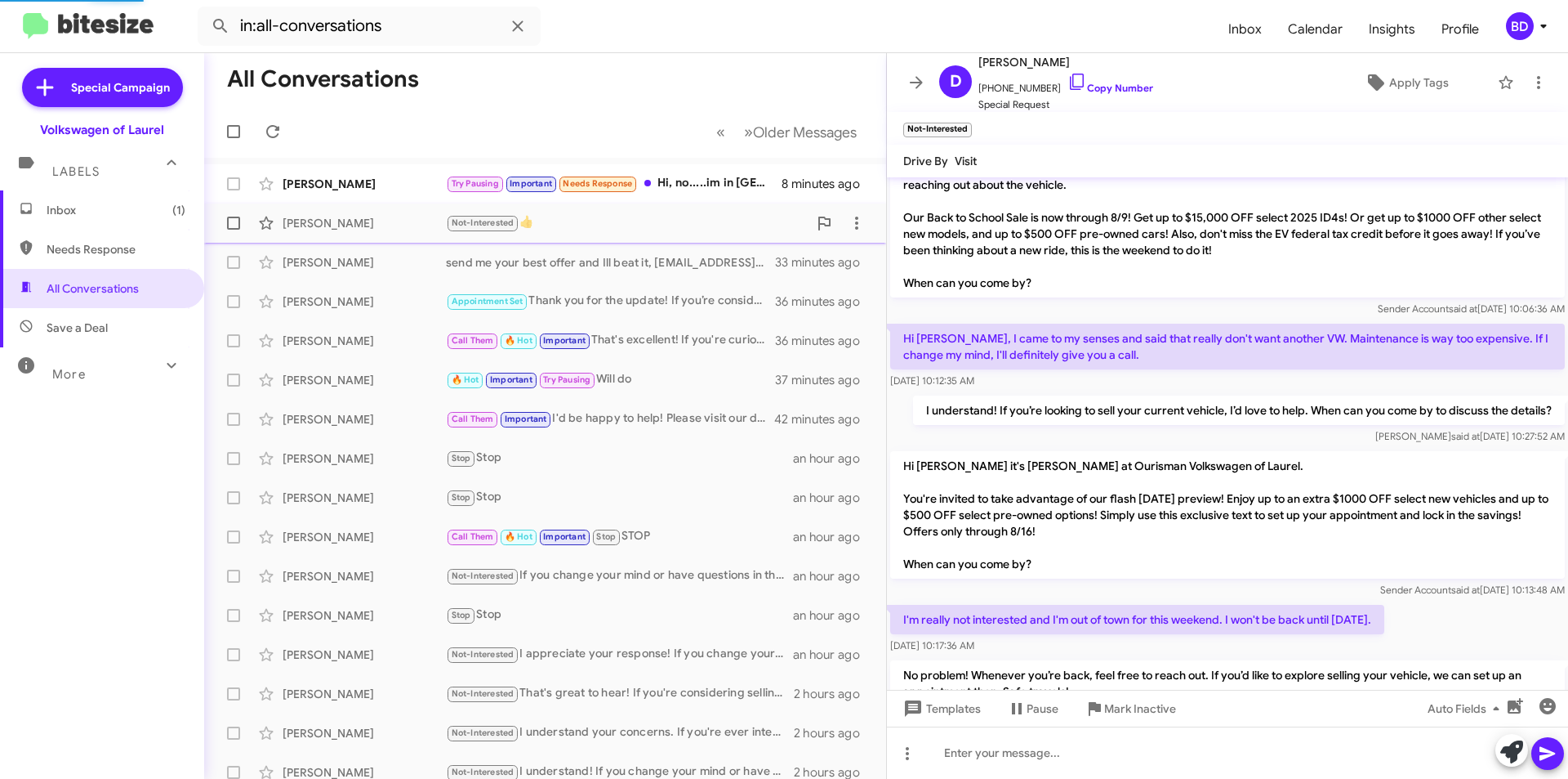
scroll to position [427, 0]
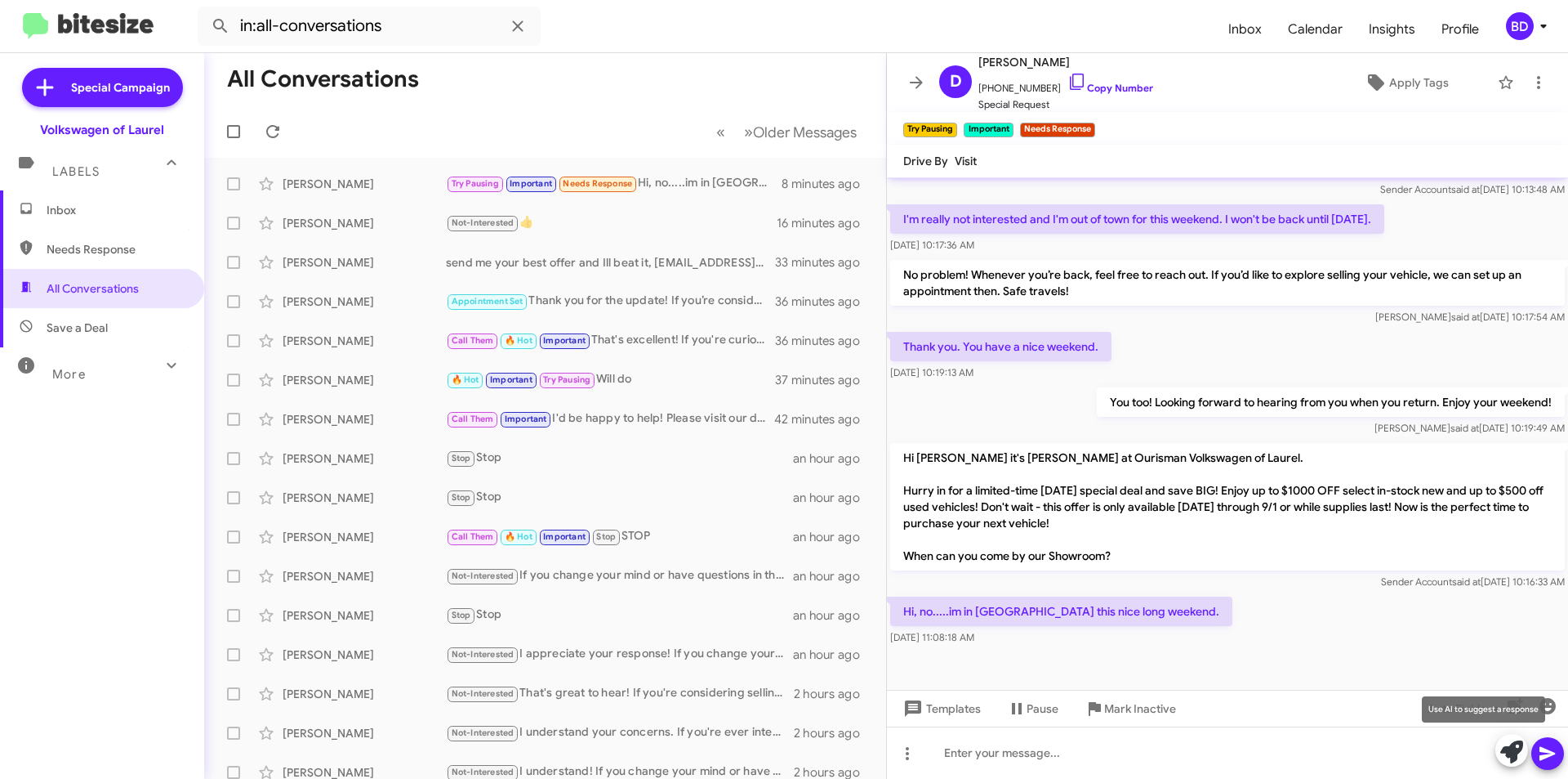
click at [1516, 749] on icon at bounding box center [1512, 751] width 23 height 23
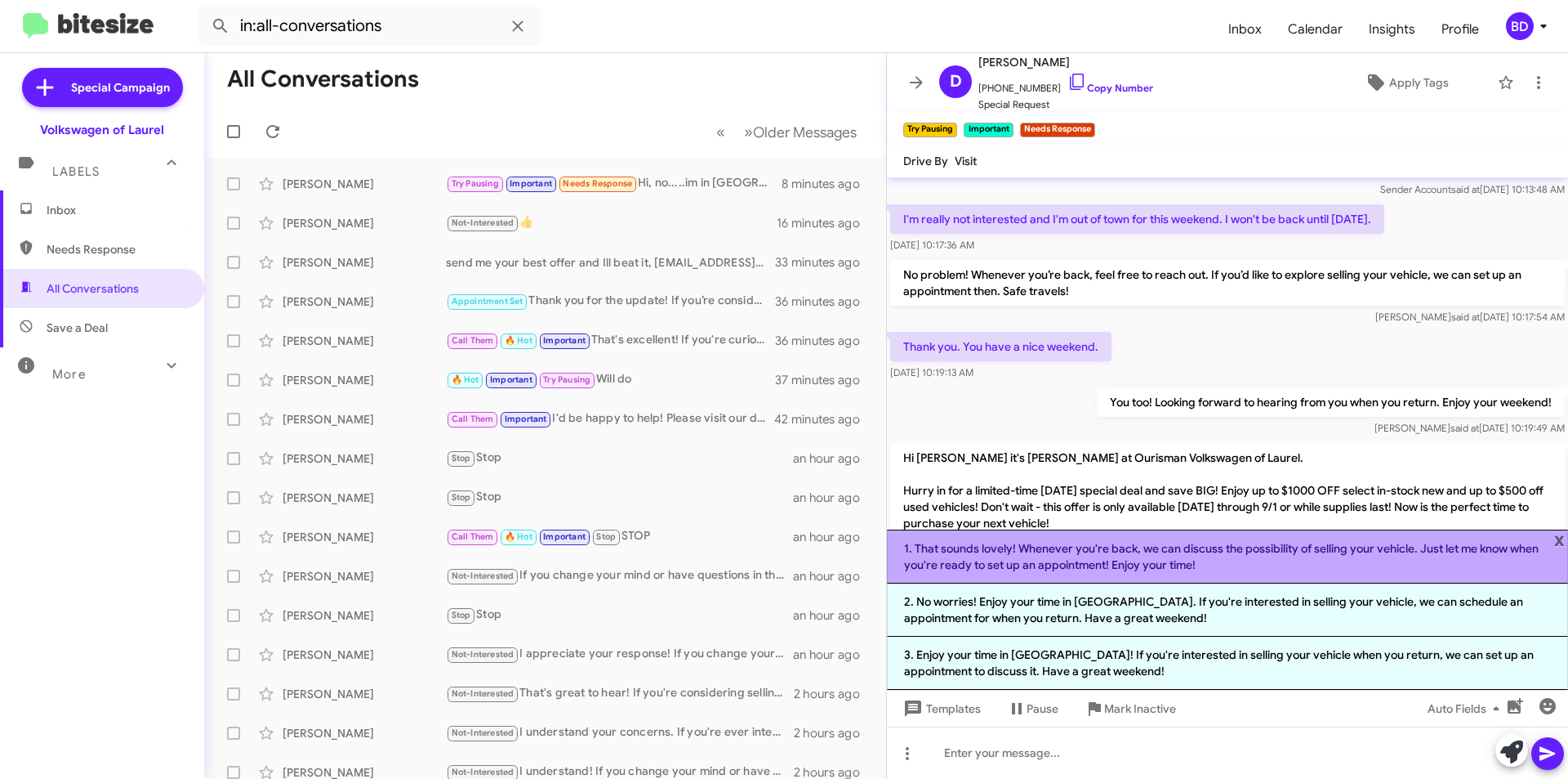
click at [1173, 553] on li "1. That sounds lovely! Whenever you're back, we can discuss the possibility of …" at bounding box center [1228, 556] width 681 height 54
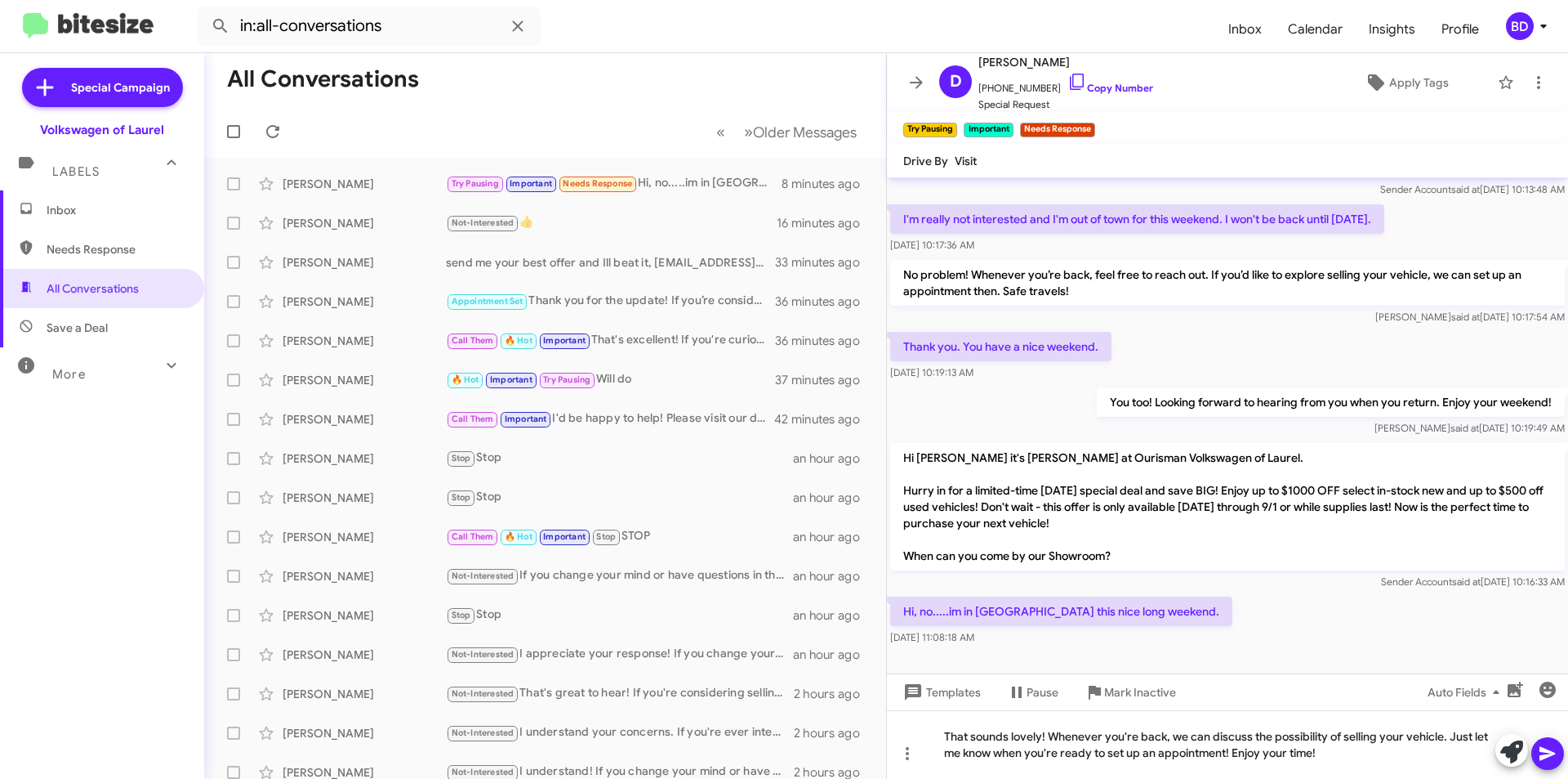
click at [1551, 750] on icon at bounding box center [1548, 753] width 20 height 20
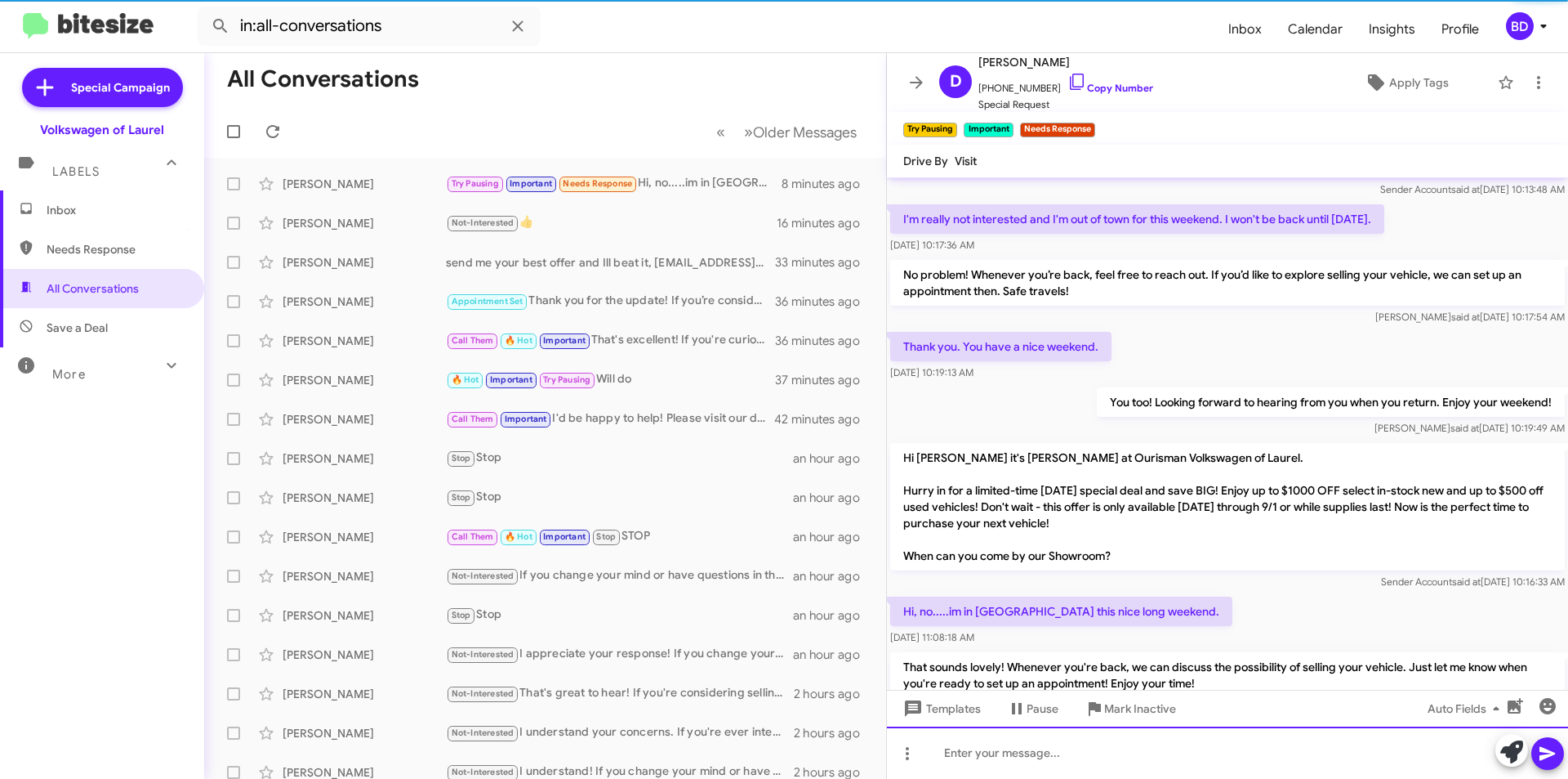
scroll to position [0, 0]
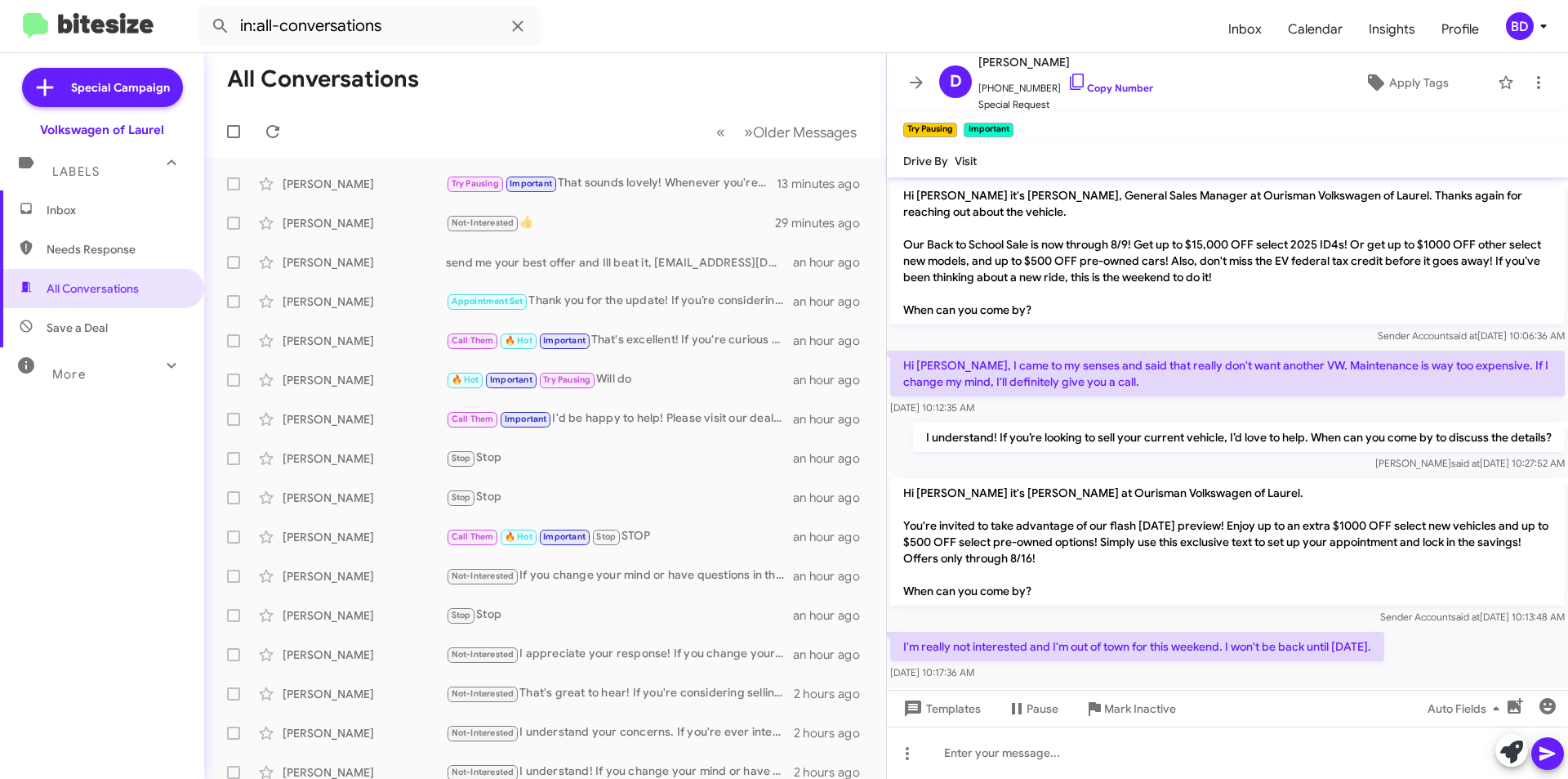
scroll to position [471, 0]
